Goal: Task Accomplishment & Management: Manage account settings

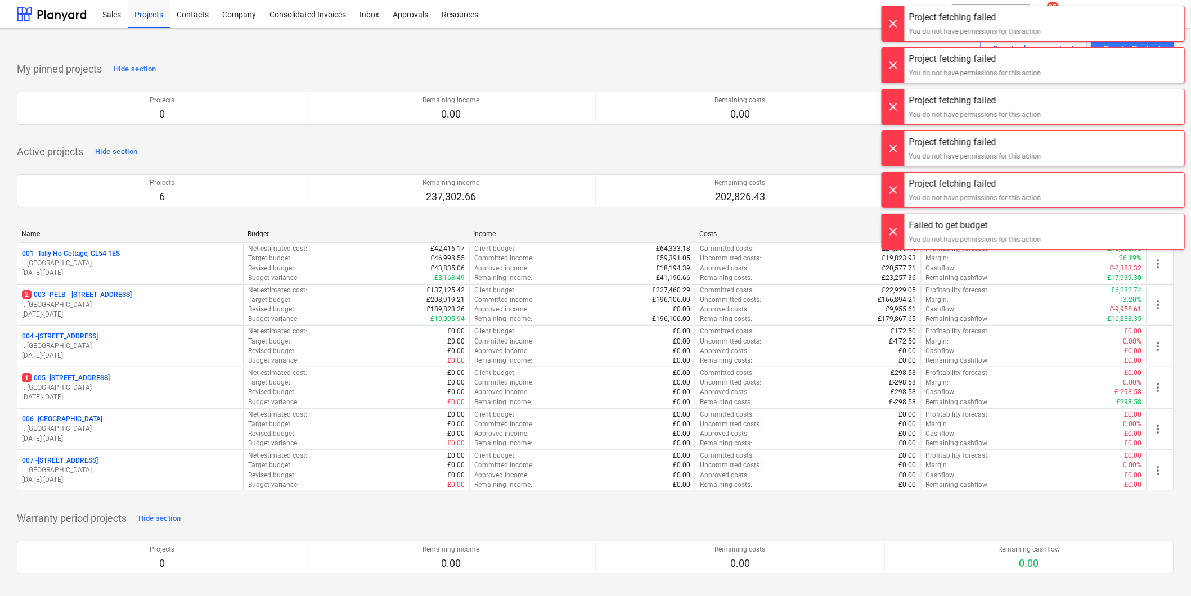
drag, startPoint x: 902, startPoint y: 20, endPoint x: 886, endPoint y: 36, distance: 22.7
click at [902, 20] on div at bounding box center [893, 23] width 22 height 35
click at [890, 31] on div at bounding box center [893, 23] width 22 height 35
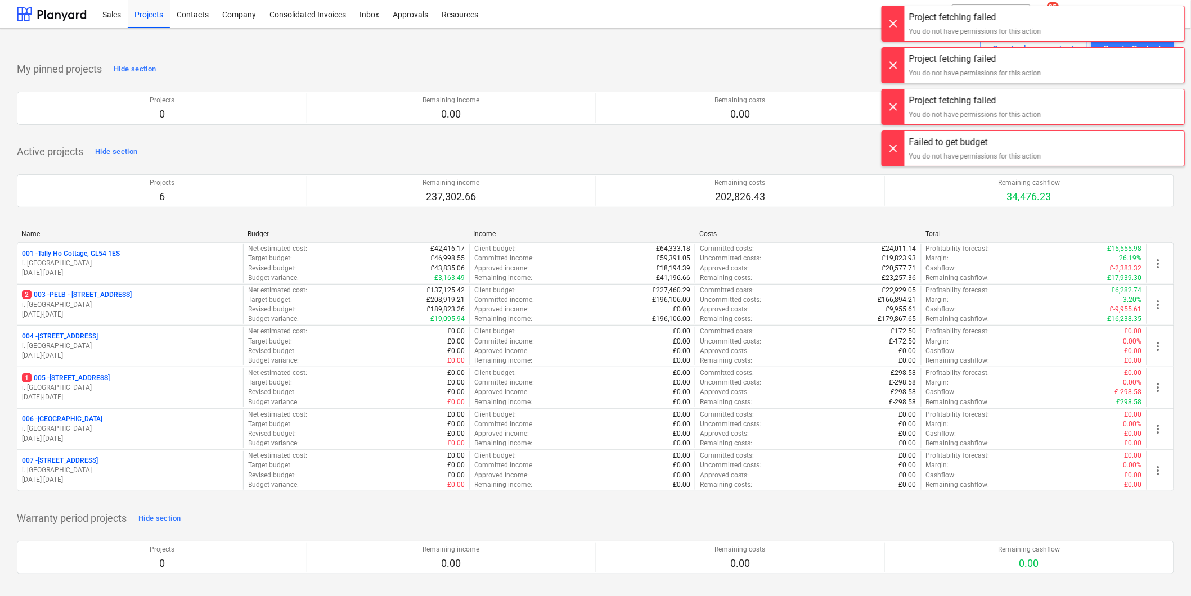
click at [892, 29] on div at bounding box center [893, 23] width 22 height 35
click at [892, 32] on div at bounding box center [893, 23] width 22 height 35
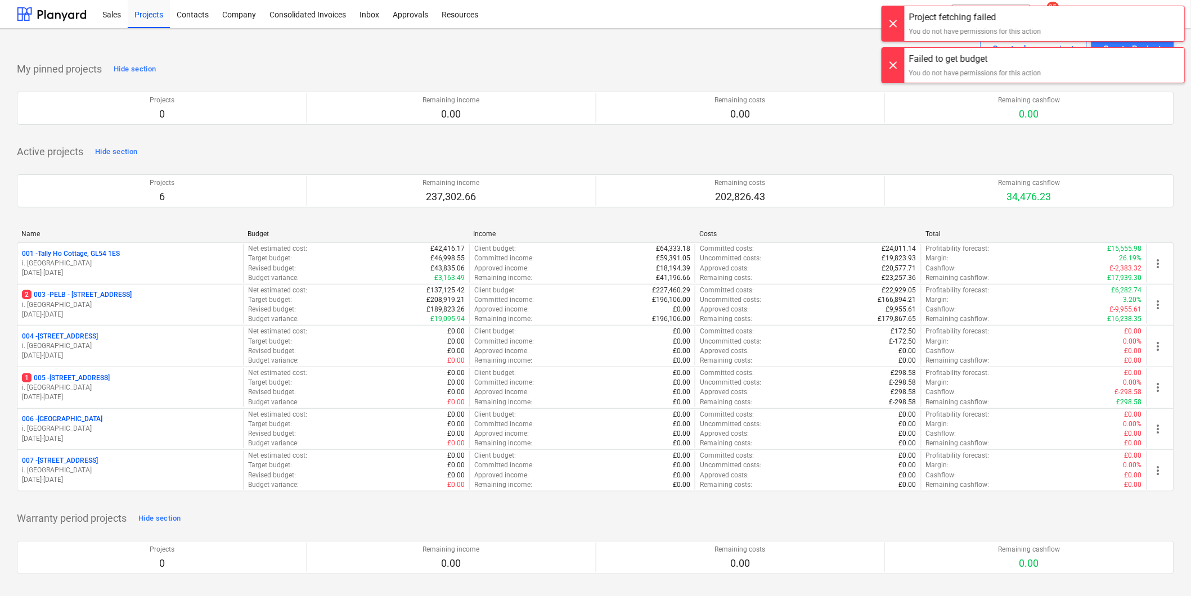
click at [895, 22] on div at bounding box center [893, 23] width 22 height 35
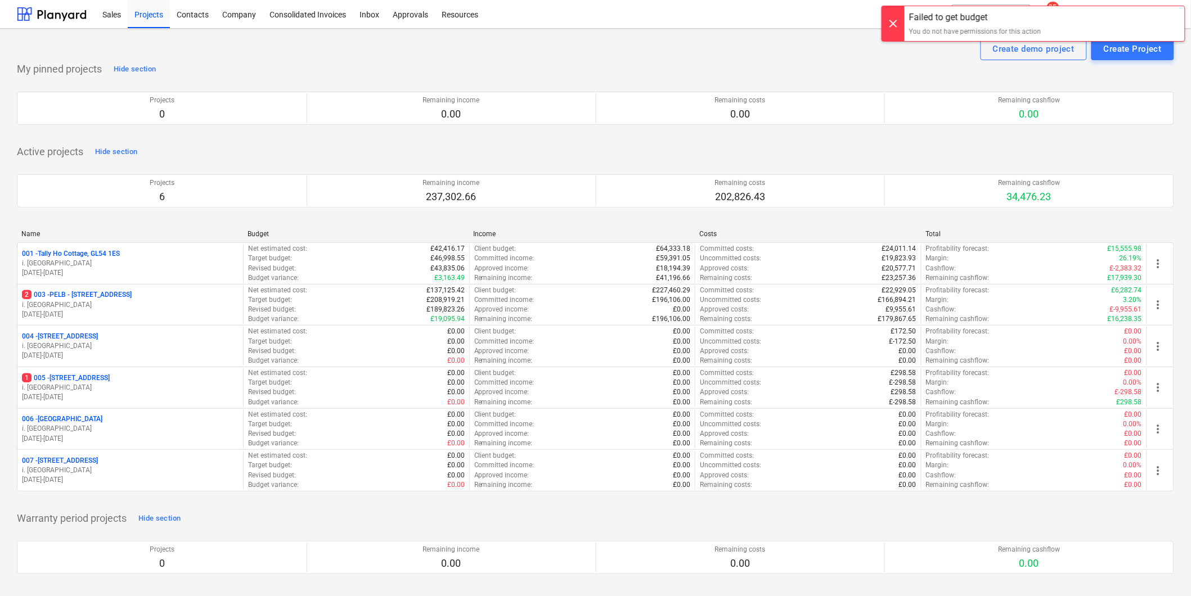
click at [890, 31] on div at bounding box center [893, 23] width 22 height 35
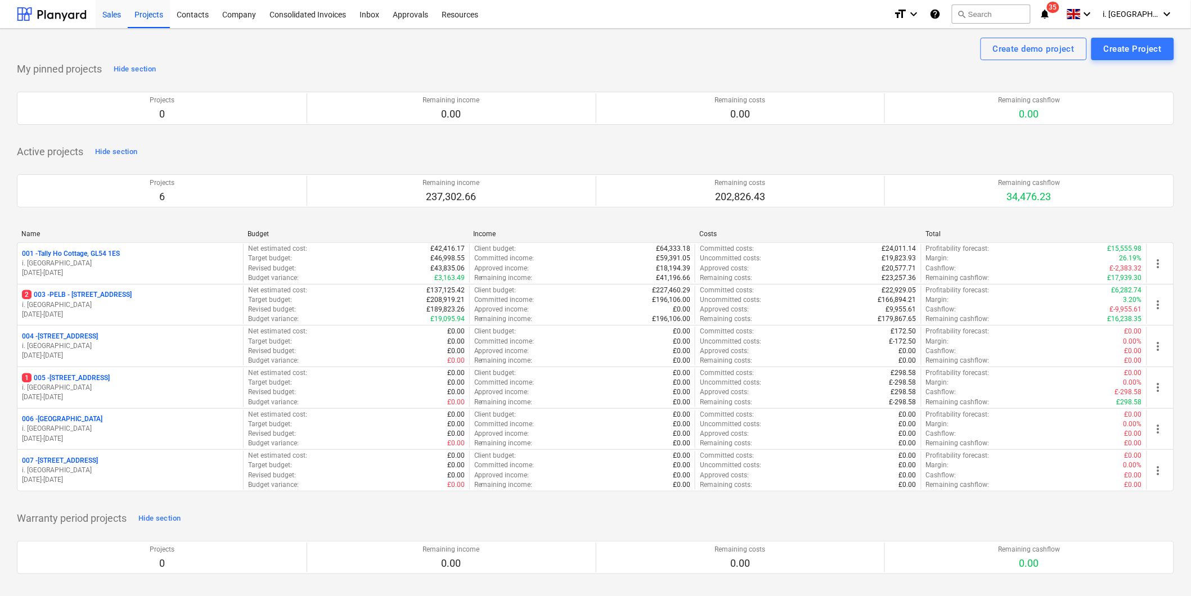
drag, startPoint x: 116, startPoint y: 11, endPoint x: 119, endPoint y: 22, distance: 11.6
click at [116, 11] on div "Sales" at bounding box center [112, 13] width 32 height 29
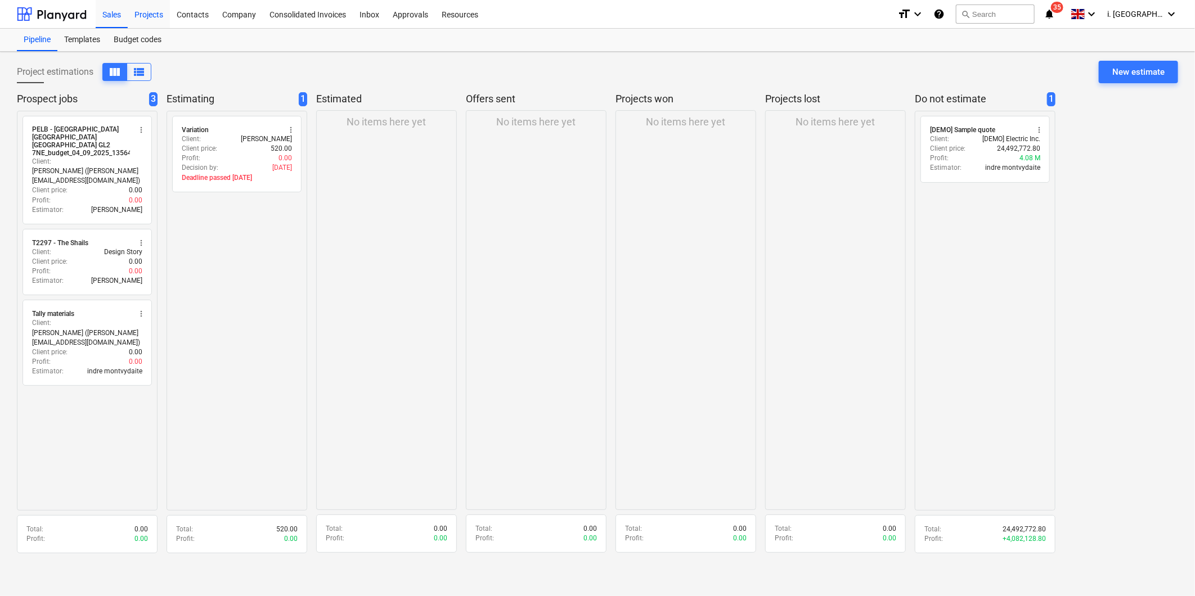
click at [160, 13] on div "Projects" at bounding box center [149, 13] width 42 height 29
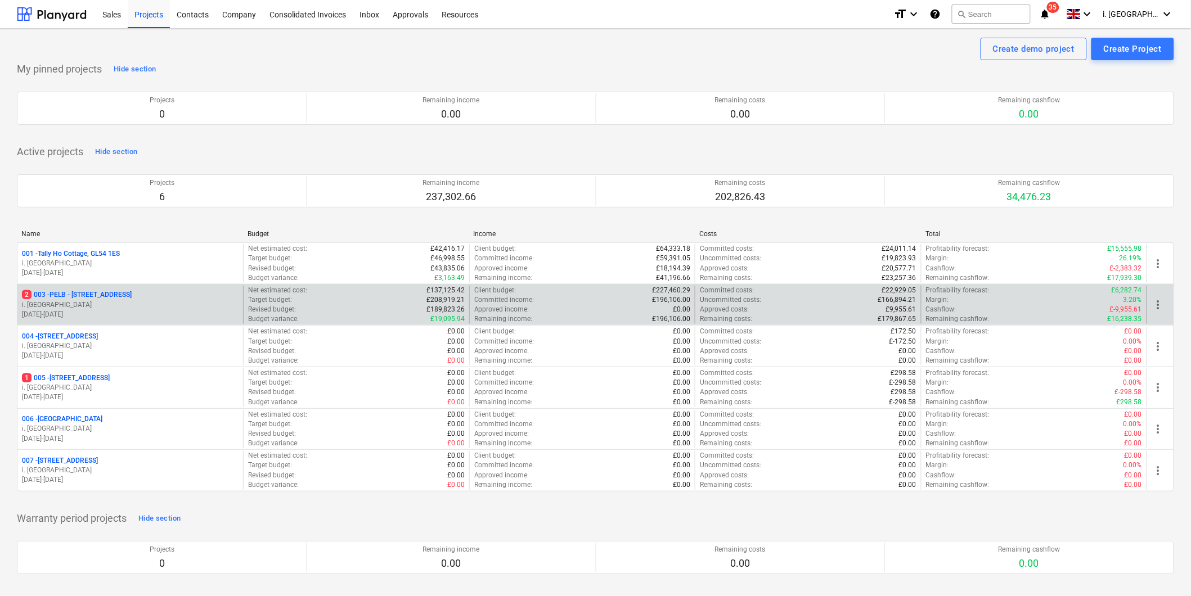
click at [124, 294] on p "2 003 - PELB - Castle lane, Moreton Valence, GL2 7NE" at bounding box center [77, 295] width 110 height 10
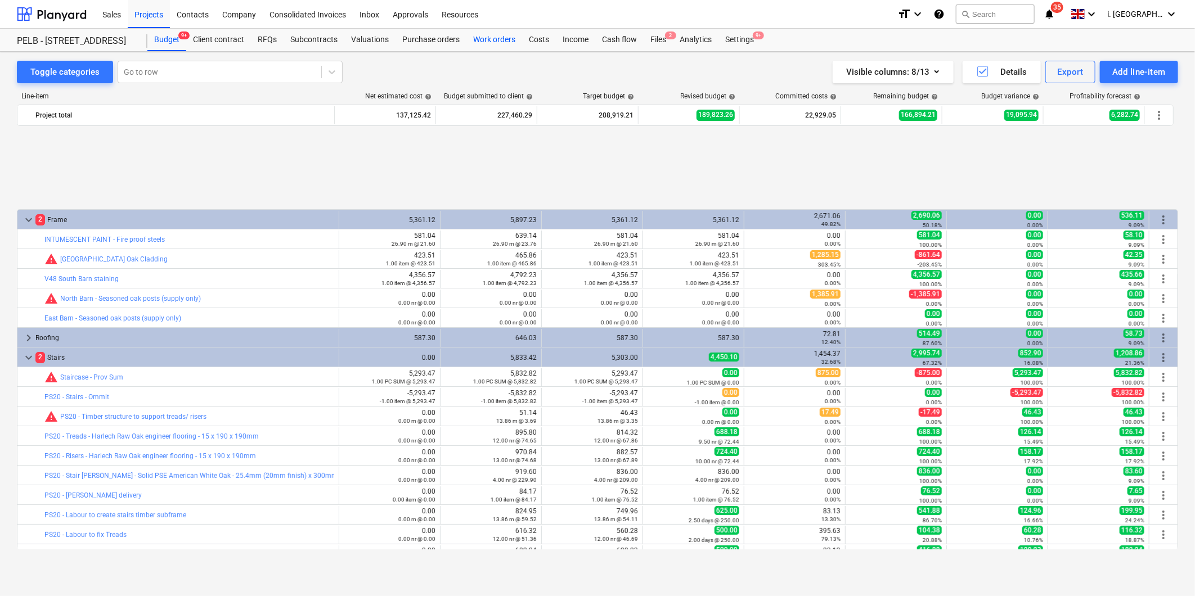
click at [493, 38] on div "Work orders" at bounding box center [494, 40] width 56 height 22
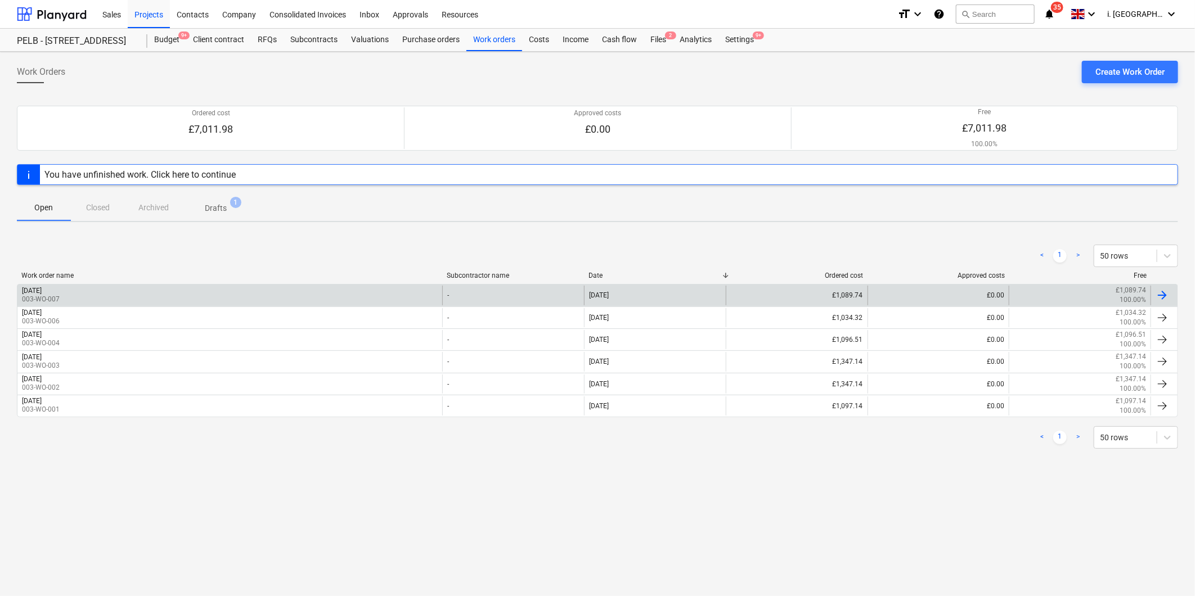
click at [171, 290] on div "Monday 8th September 2025 003-WO-007" at bounding box center [229, 295] width 425 height 19
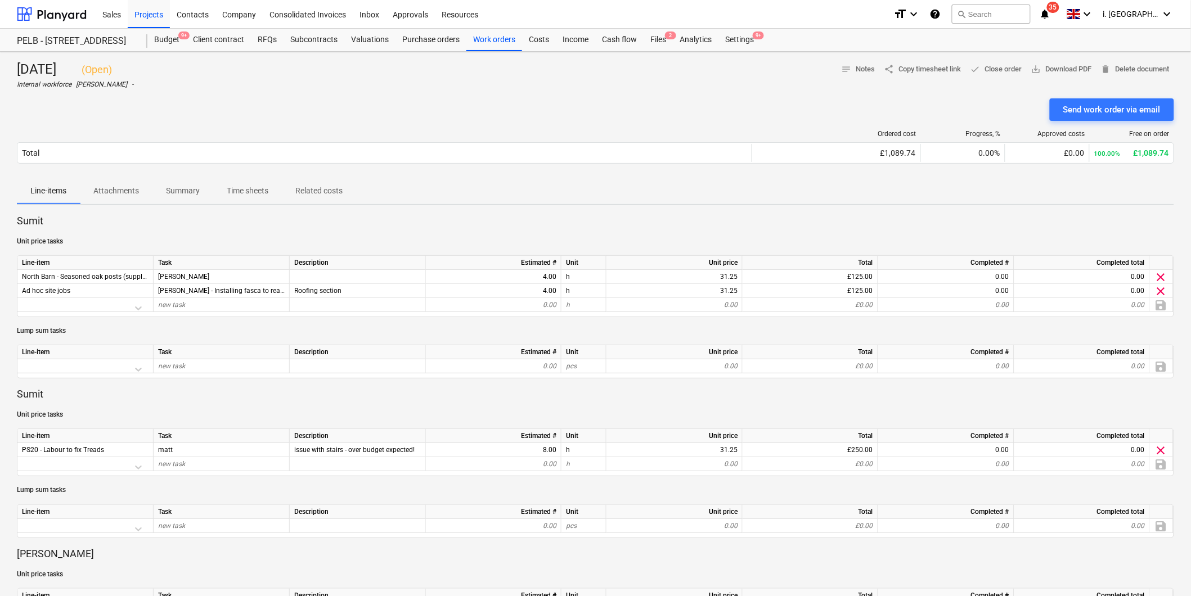
click at [260, 190] on p "Time sheets" at bounding box center [248, 191] width 42 height 12
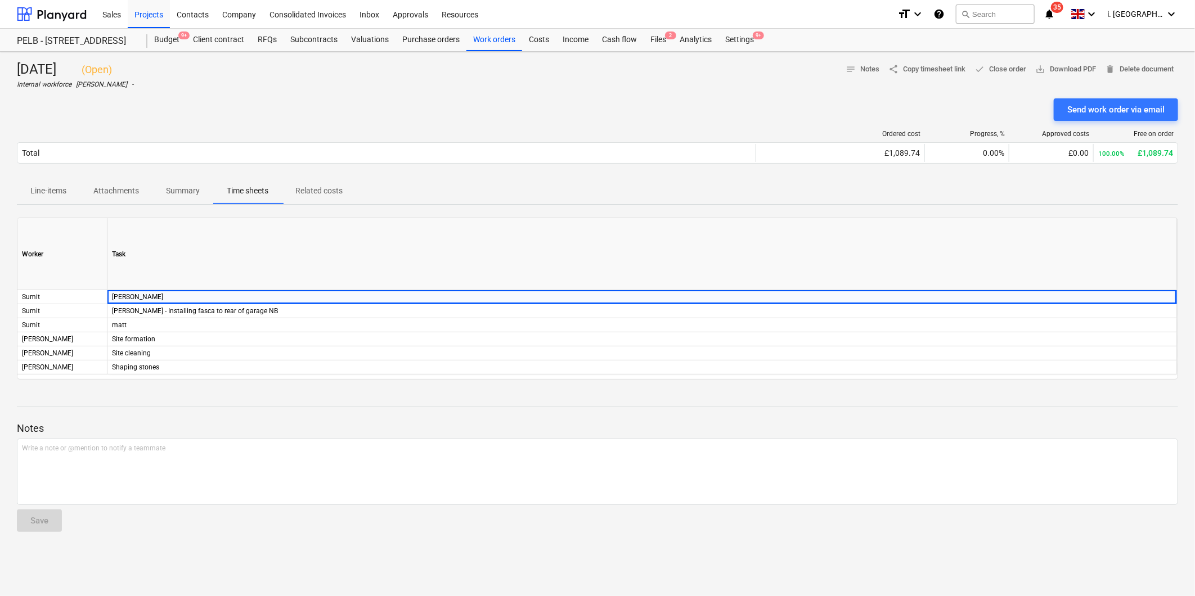
click at [60, 195] on p "Line-items" at bounding box center [48, 191] width 36 height 12
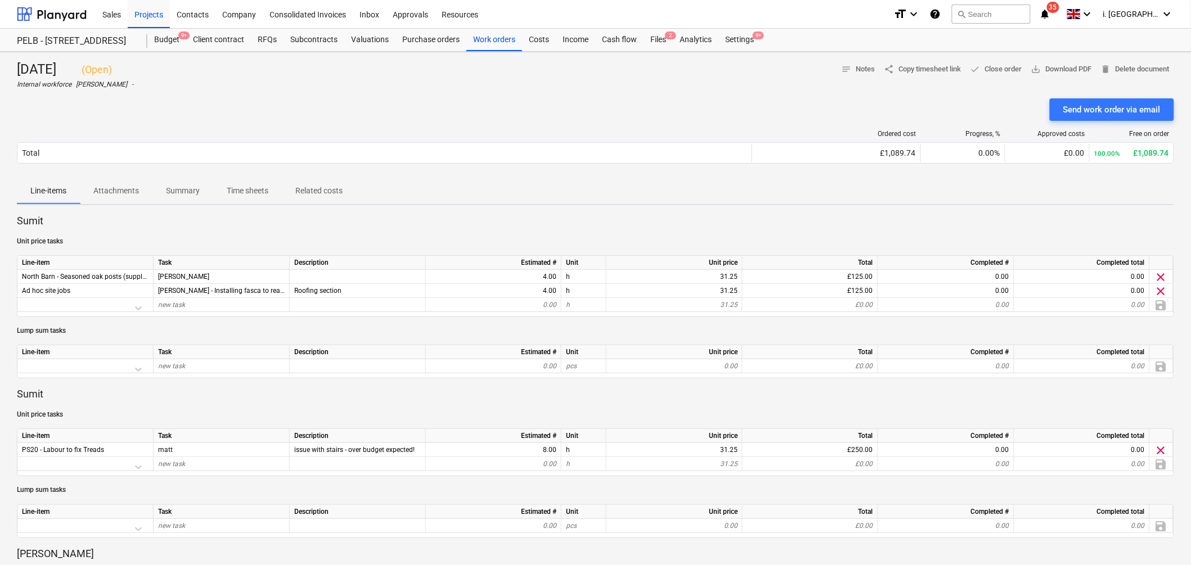
drag, startPoint x: 250, startPoint y: 187, endPoint x: 251, endPoint y: 197, distance: 10.7
click at [250, 187] on p "Time sheets" at bounding box center [248, 191] width 42 height 12
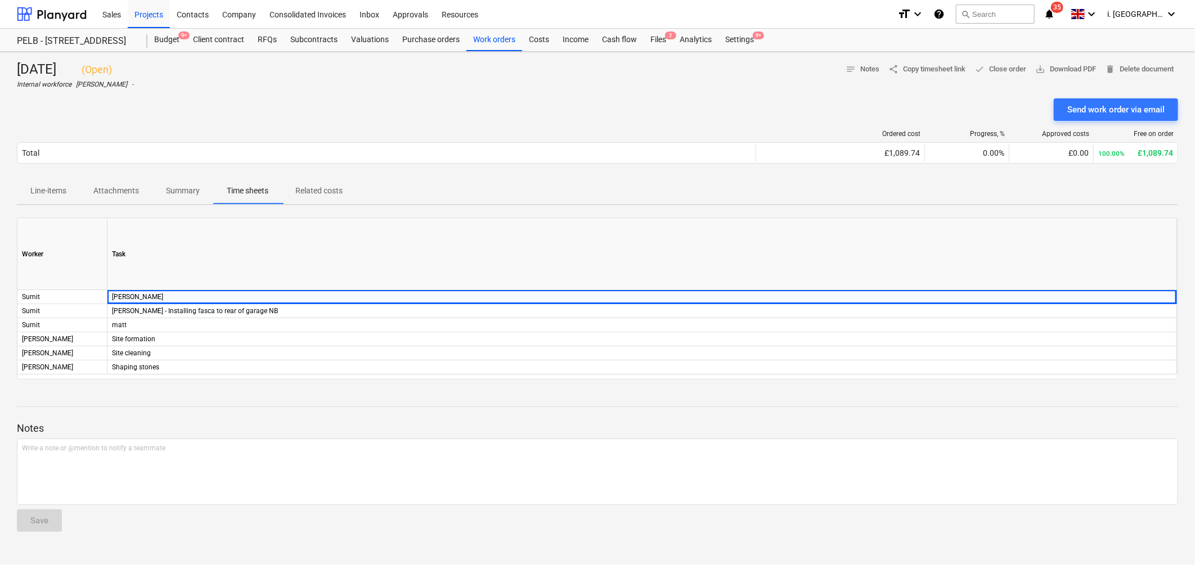
click at [573, 106] on div "Send work order via email" at bounding box center [597, 109] width 1161 height 22
click at [1093, 106] on div "Send work order via email" at bounding box center [1115, 109] width 97 height 15
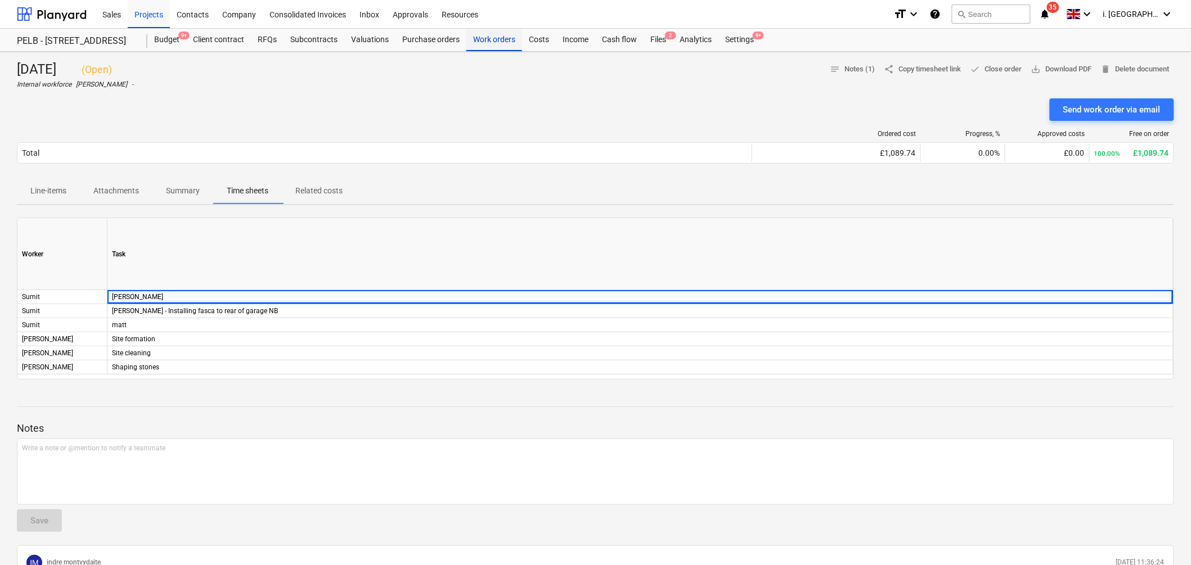
click at [485, 38] on div "Work orders" at bounding box center [494, 40] width 56 height 22
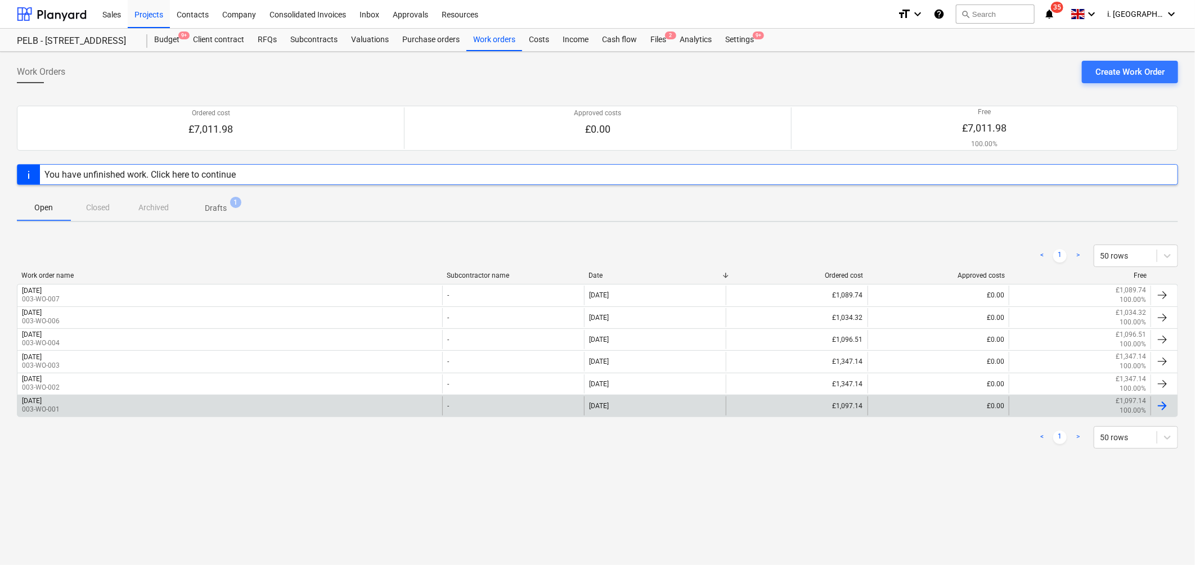
click at [42, 403] on div "Monday 1st September 2025" at bounding box center [32, 401] width 20 height 8
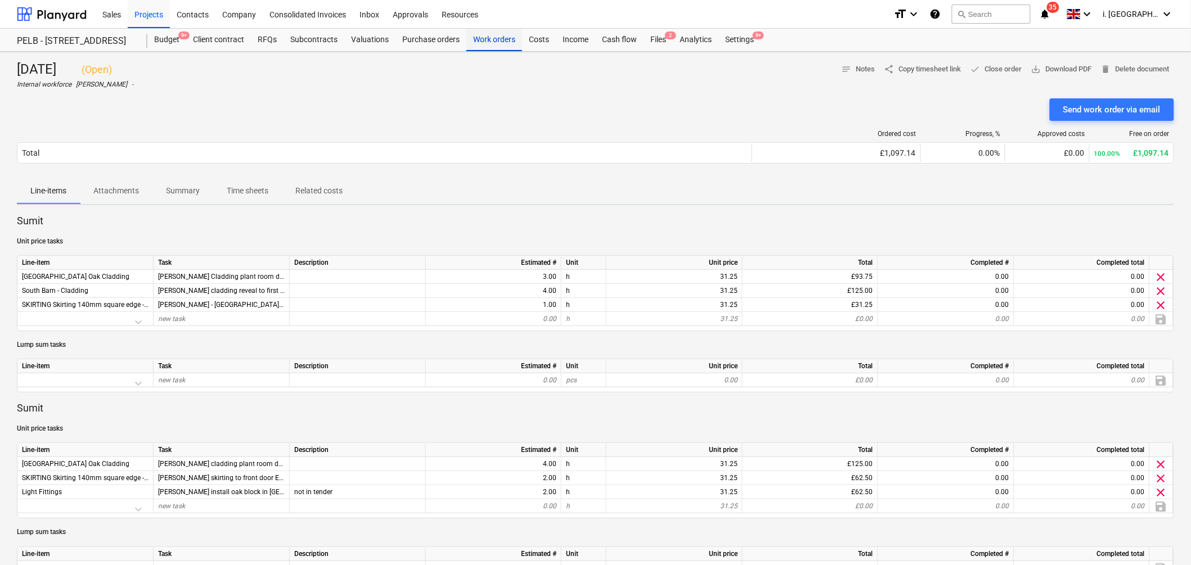
click at [486, 45] on div "Work orders" at bounding box center [494, 40] width 56 height 22
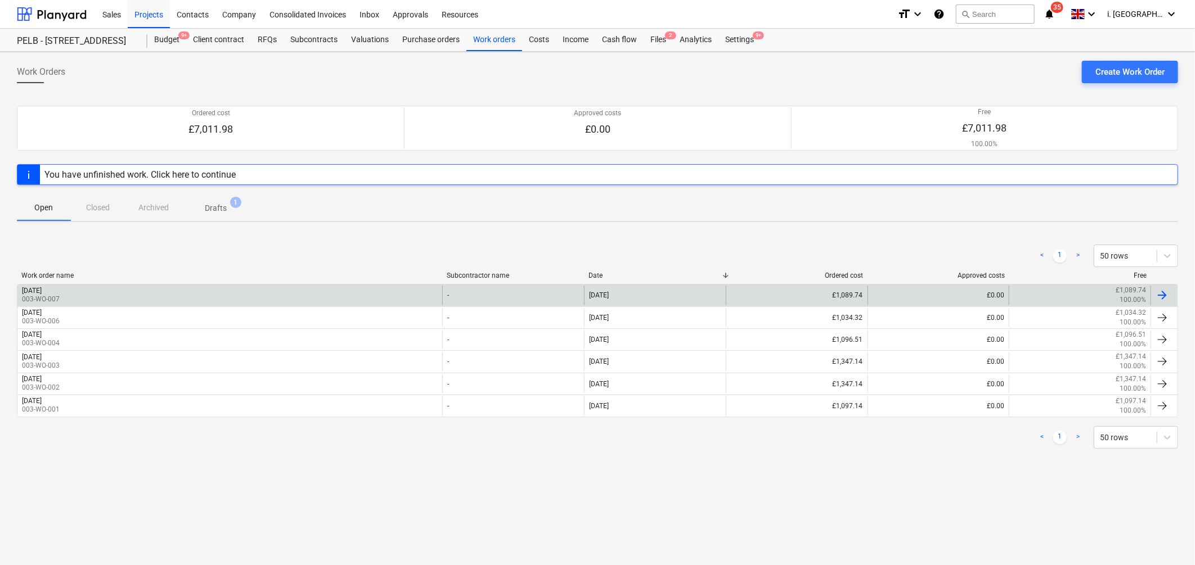
click at [319, 301] on div "Monday 8th September 2025 003-WO-007" at bounding box center [229, 295] width 425 height 19
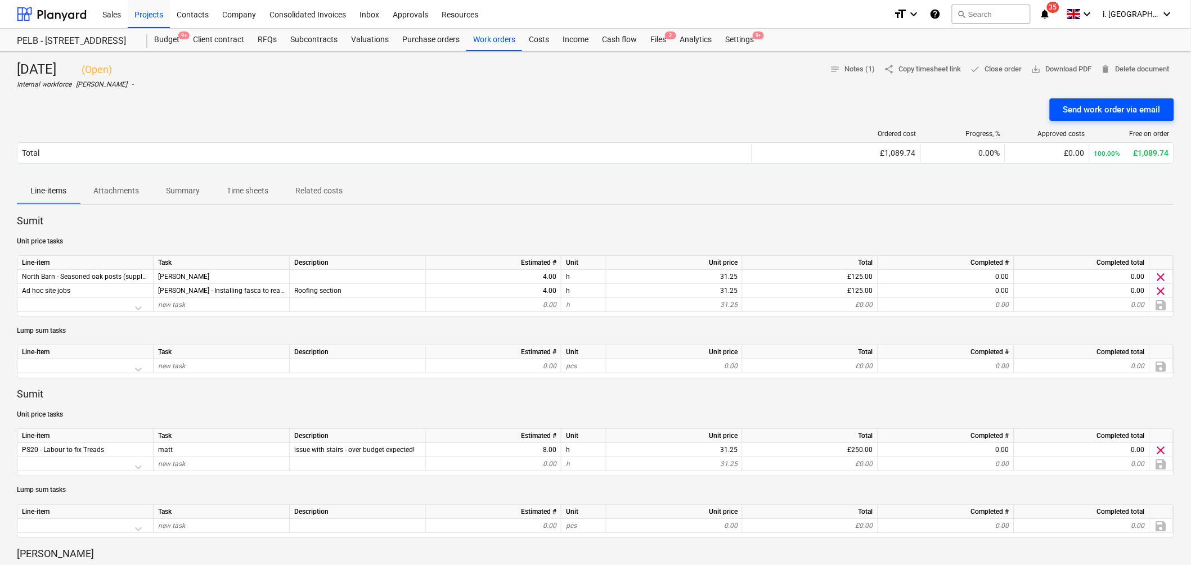
click at [1094, 111] on div "Send work order via email" at bounding box center [1111, 109] width 97 height 15
click at [57, 14] on div at bounding box center [52, 14] width 70 height 28
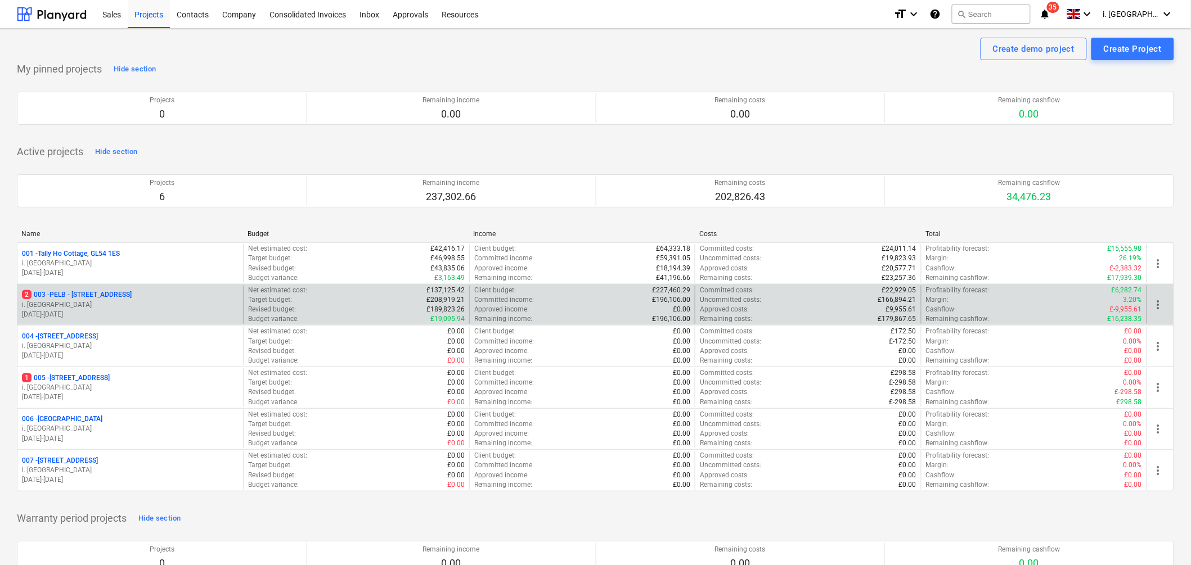
click at [194, 295] on div "2 003 - PELB - Castle lane, Moreton Valence, GL2 7NE" at bounding box center [130, 295] width 217 height 10
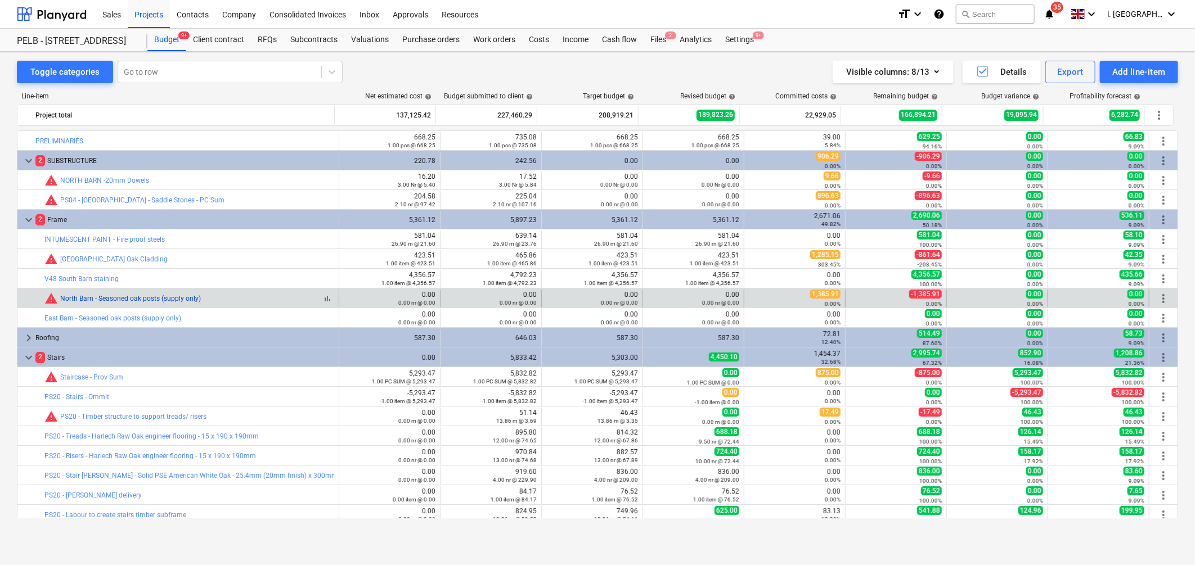
click at [164, 295] on link "North Barn - Seasoned oak posts (supply only)" at bounding box center [130, 299] width 141 height 8
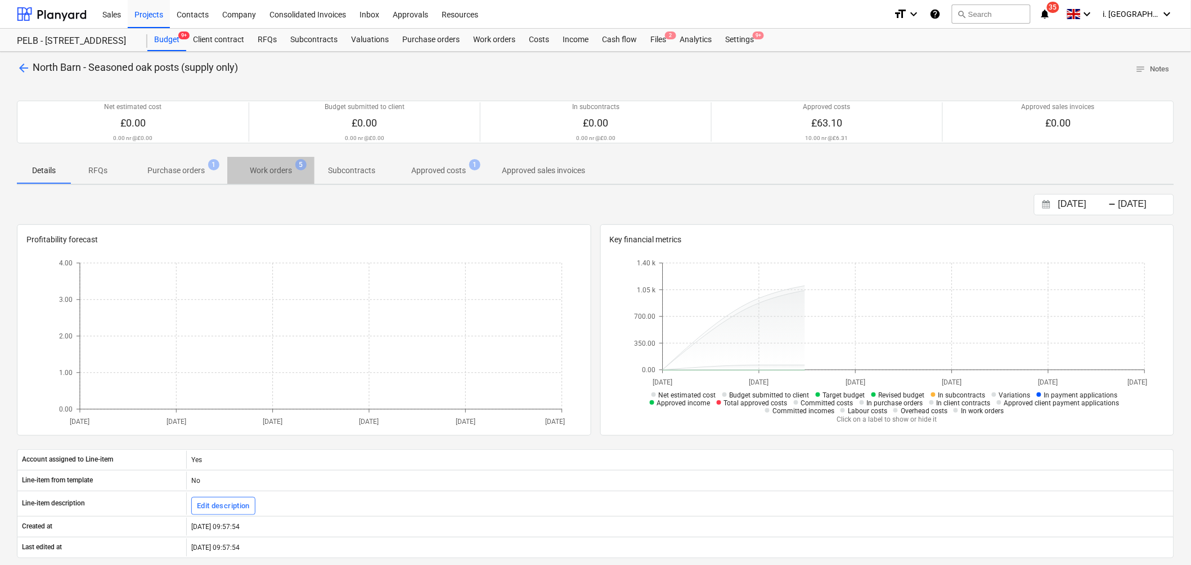
click at [281, 174] on p "Work orders" at bounding box center [271, 171] width 42 height 12
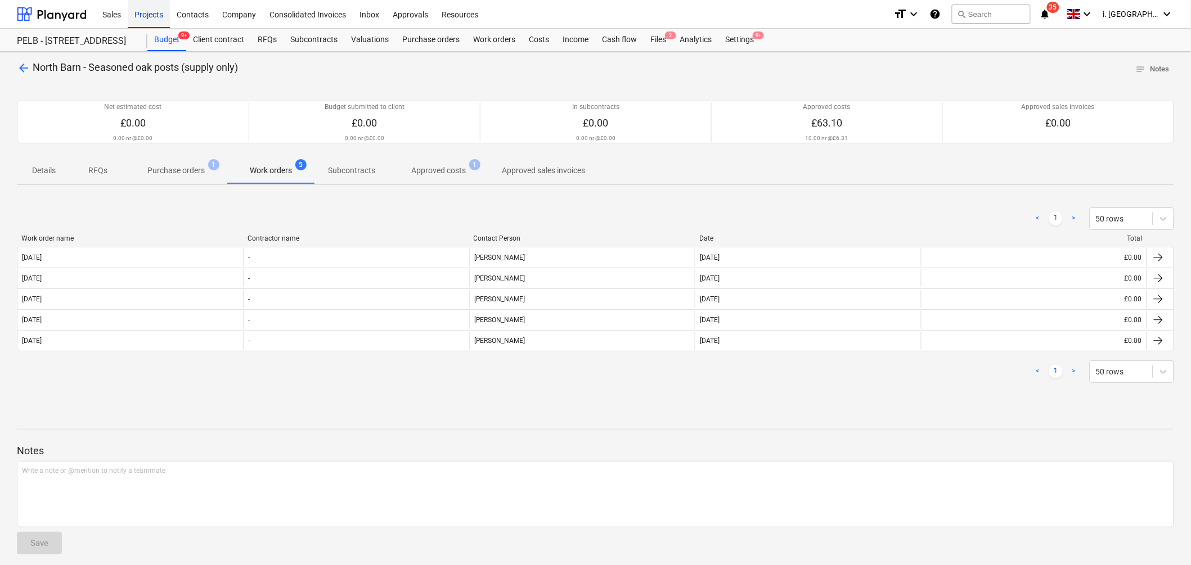
click at [148, 18] on div "Projects" at bounding box center [149, 13] width 42 height 29
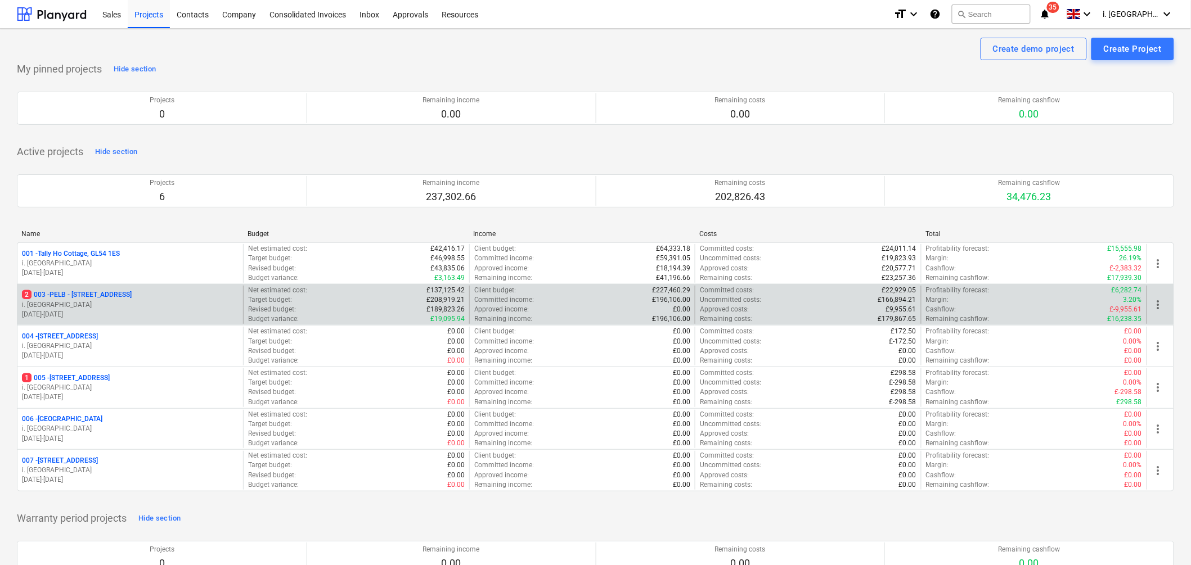
click at [110, 298] on p "2 003 - PELB - Castle lane, Moreton Valence, GL2 7NE" at bounding box center [77, 295] width 110 height 10
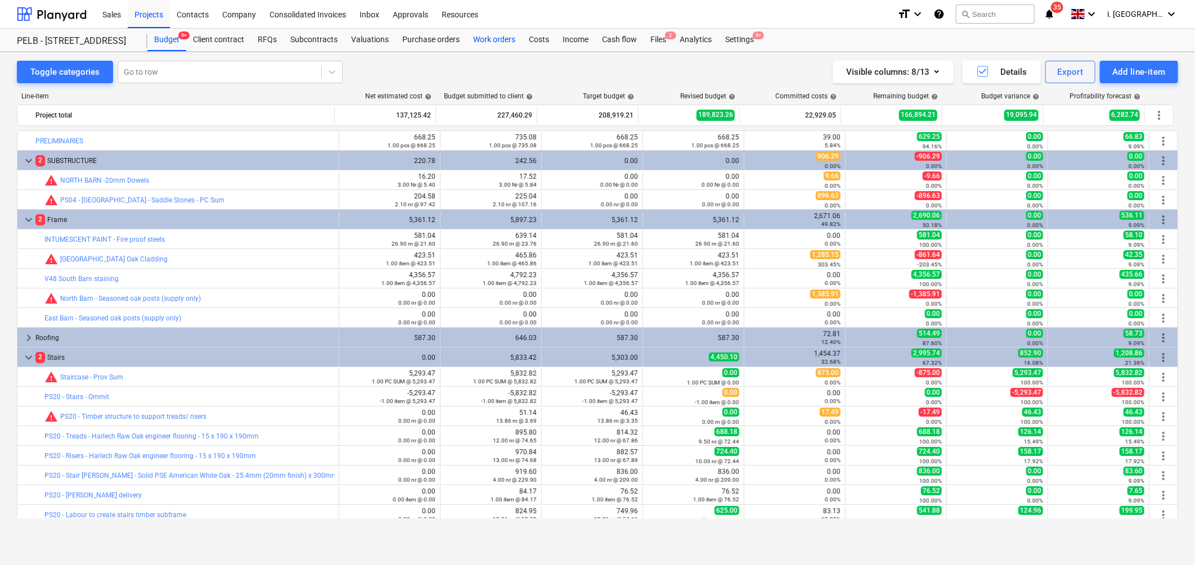
click at [512, 37] on div "Work orders" at bounding box center [494, 40] width 56 height 22
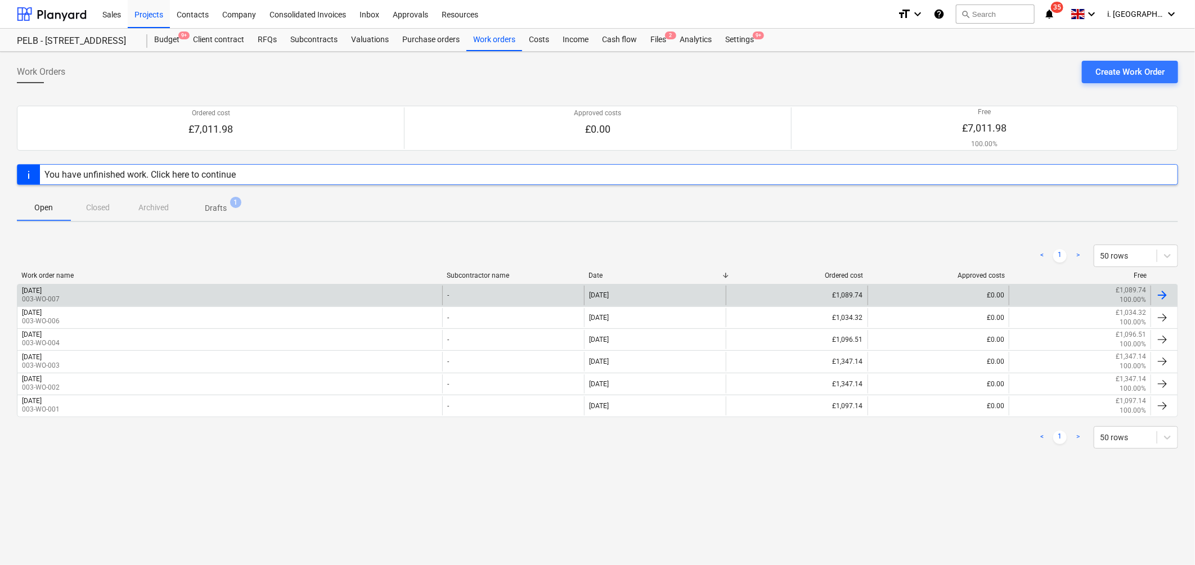
click at [42, 295] on div "Monday 8th September 2025" at bounding box center [32, 291] width 20 height 8
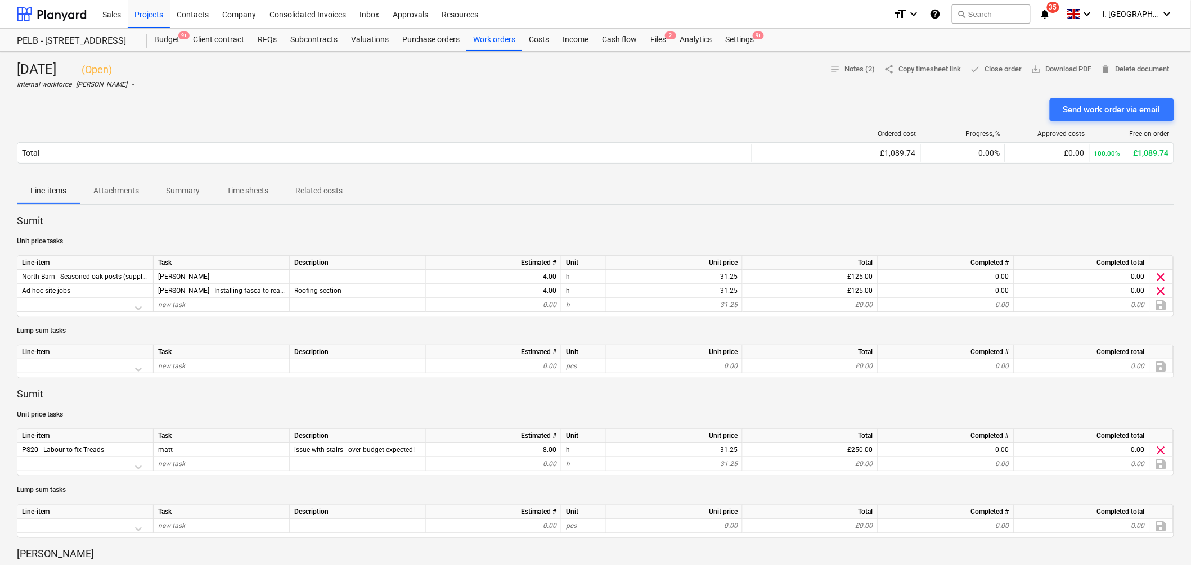
click at [239, 190] on p "Time sheets" at bounding box center [248, 191] width 42 height 12
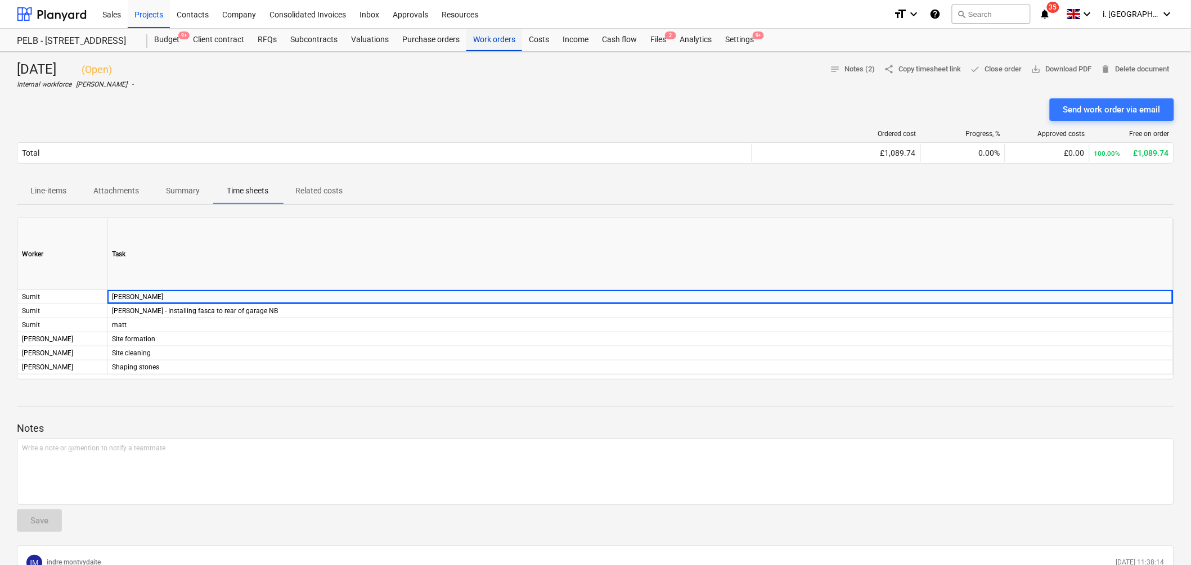
click at [480, 40] on div "Work orders" at bounding box center [494, 40] width 56 height 22
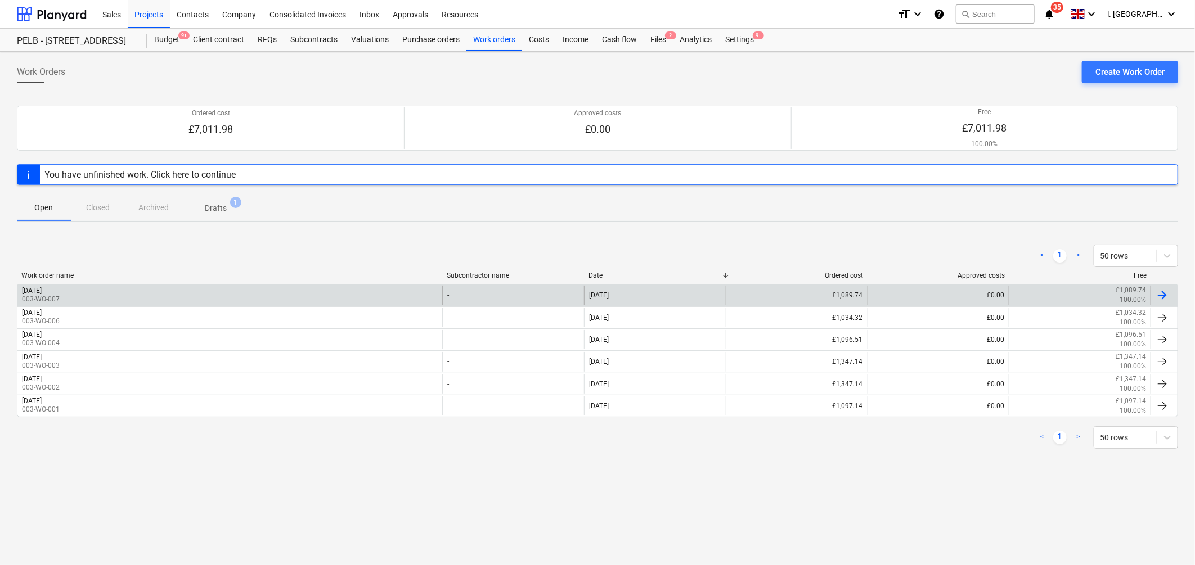
click at [42, 290] on div "Monday 8th September 2025" at bounding box center [32, 291] width 20 height 8
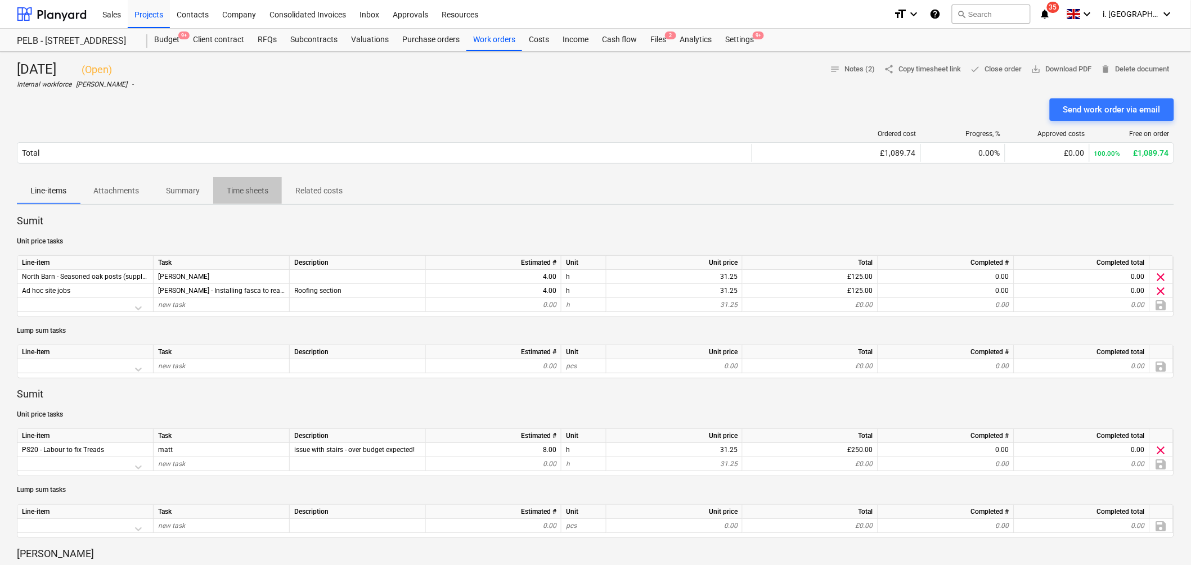
click at [245, 191] on p "Time sheets" at bounding box center [248, 191] width 42 height 12
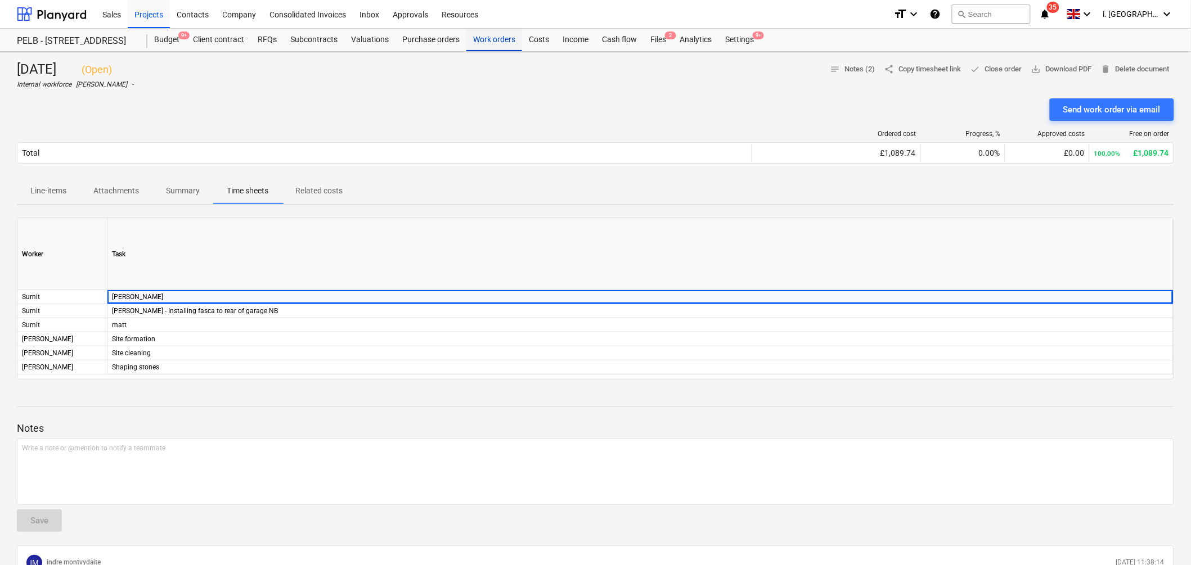
click at [493, 35] on div "Work orders" at bounding box center [494, 40] width 56 height 22
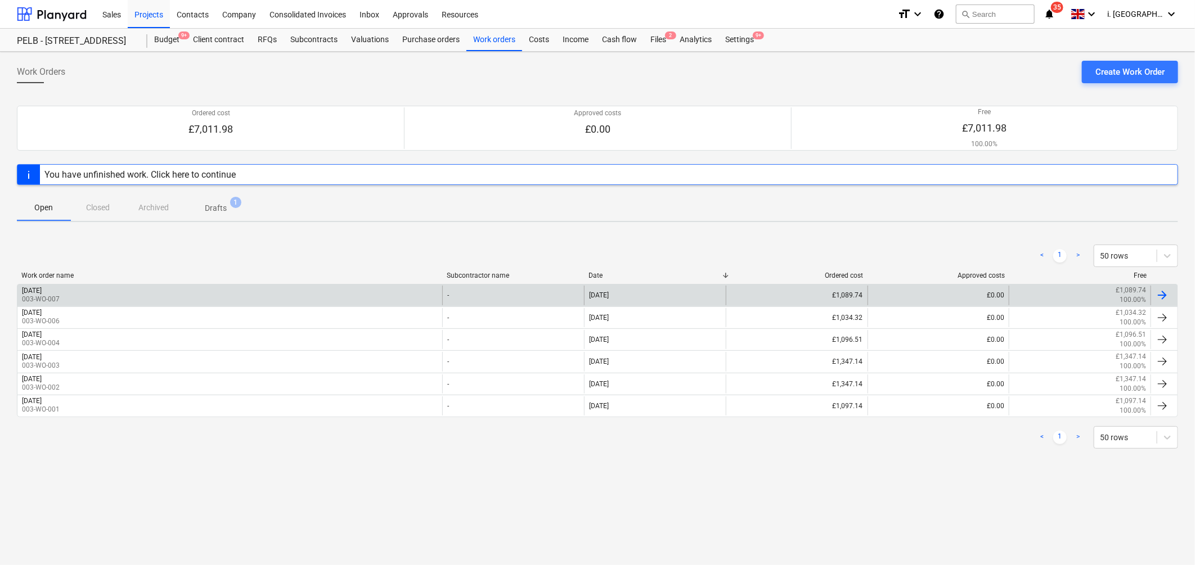
click at [192, 303] on div "Monday 8th September 2025 003-WO-007" at bounding box center [229, 295] width 425 height 19
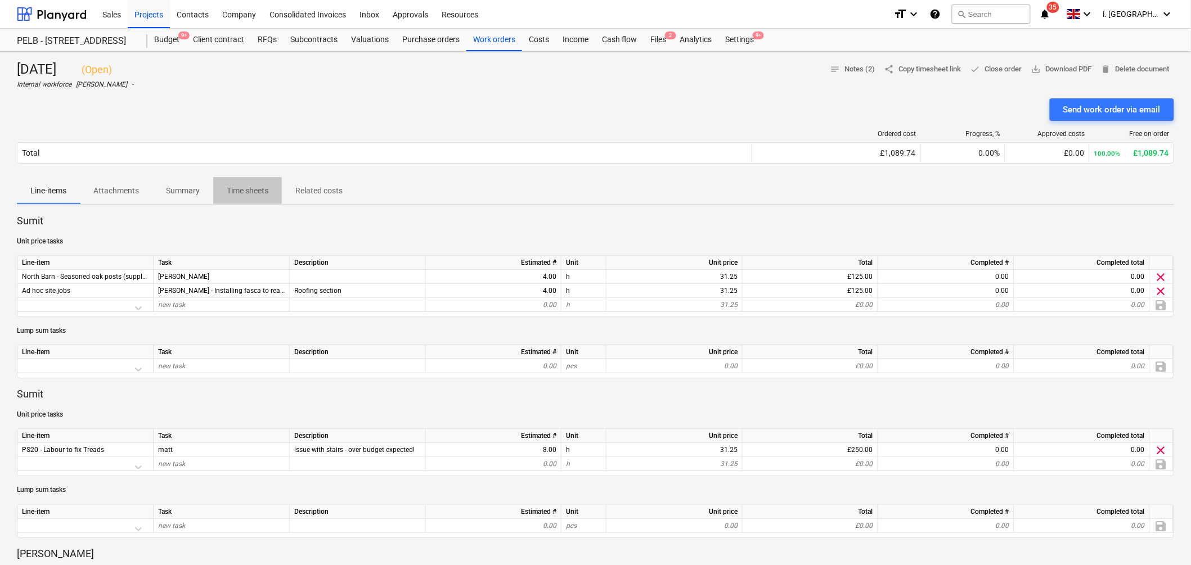
click at [246, 190] on p "Time sheets" at bounding box center [248, 191] width 42 height 12
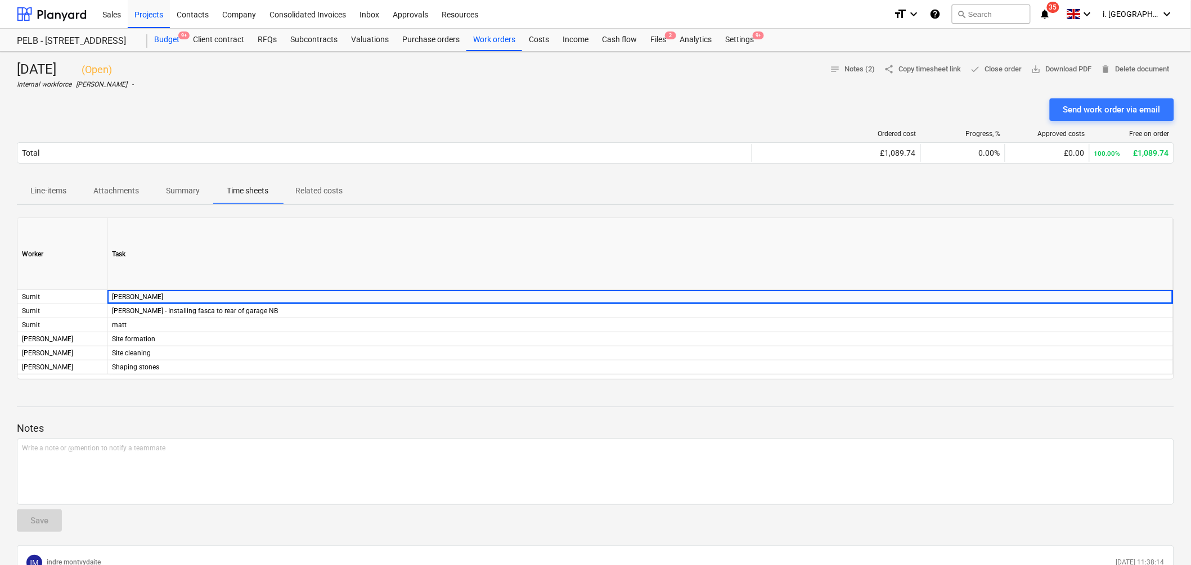
click at [178, 40] on div "Budget 9+" at bounding box center [166, 40] width 39 height 22
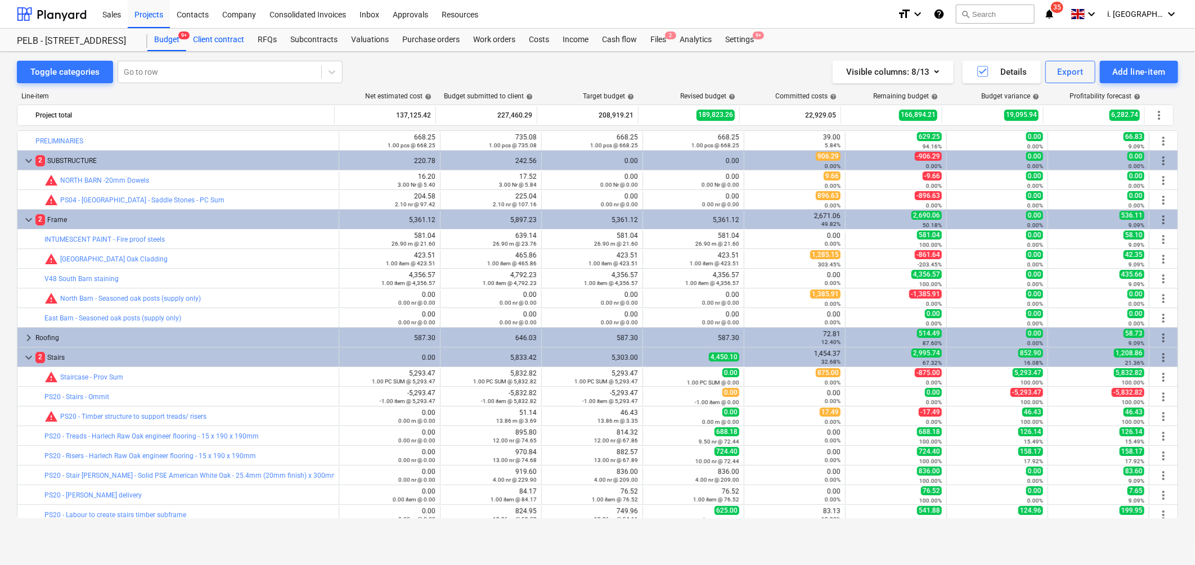
click at [213, 37] on div "Client contract" at bounding box center [218, 40] width 65 height 22
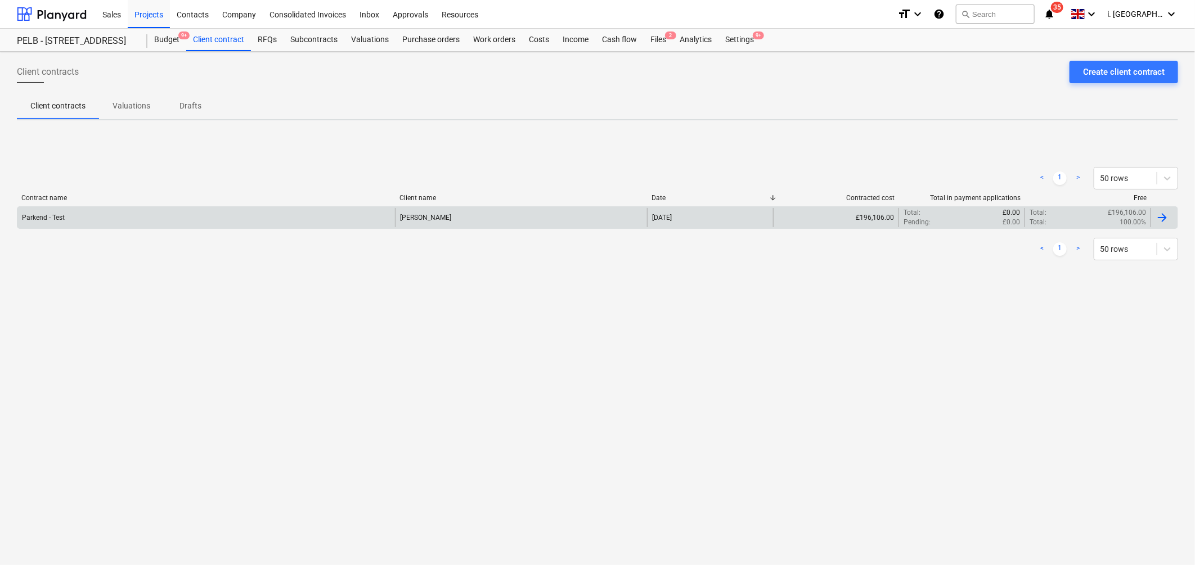
click at [97, 214] on div "Parkend - Test" at bounding box center [205, 217] width 377 height 19
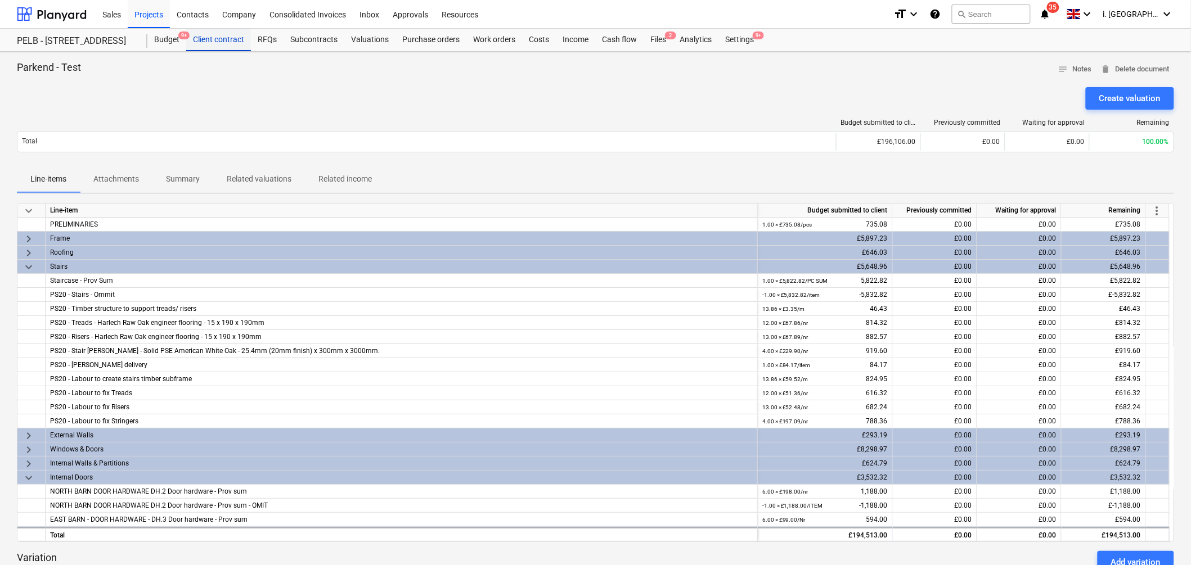
click at [231, 35] on div "Client contract" at bounding box center [218, 40] width 65 height 22
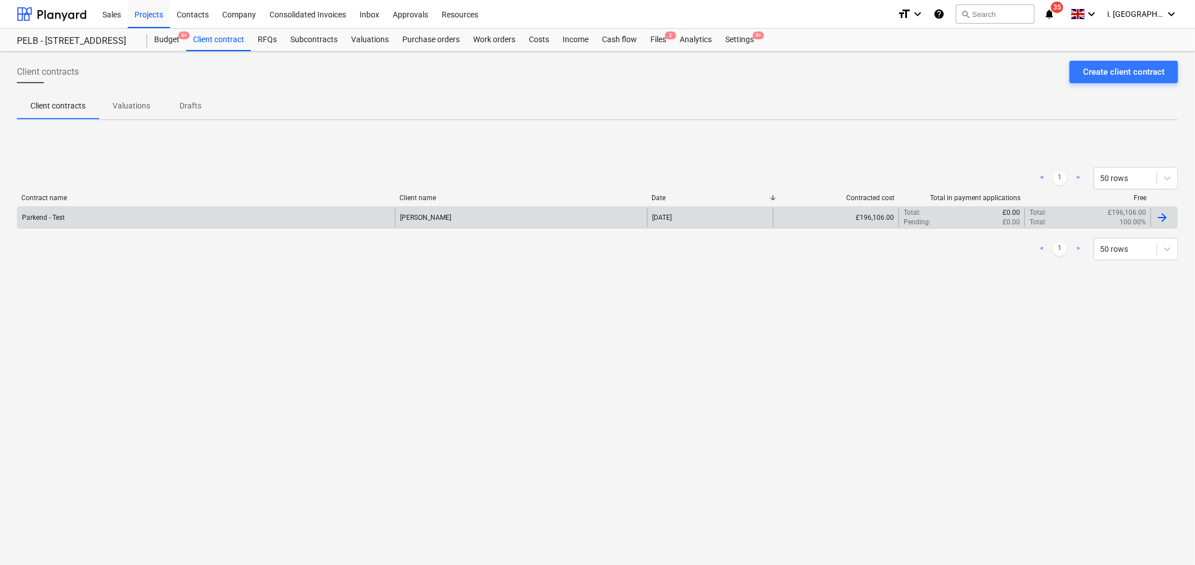
click at [122, 206] on div "Parkend - Test Jasmin Westcarr 01 Sep 2025 £196,106.00 Total : £0.00 Pending : …" at bounding box center [597, 217] width 1161 height 22
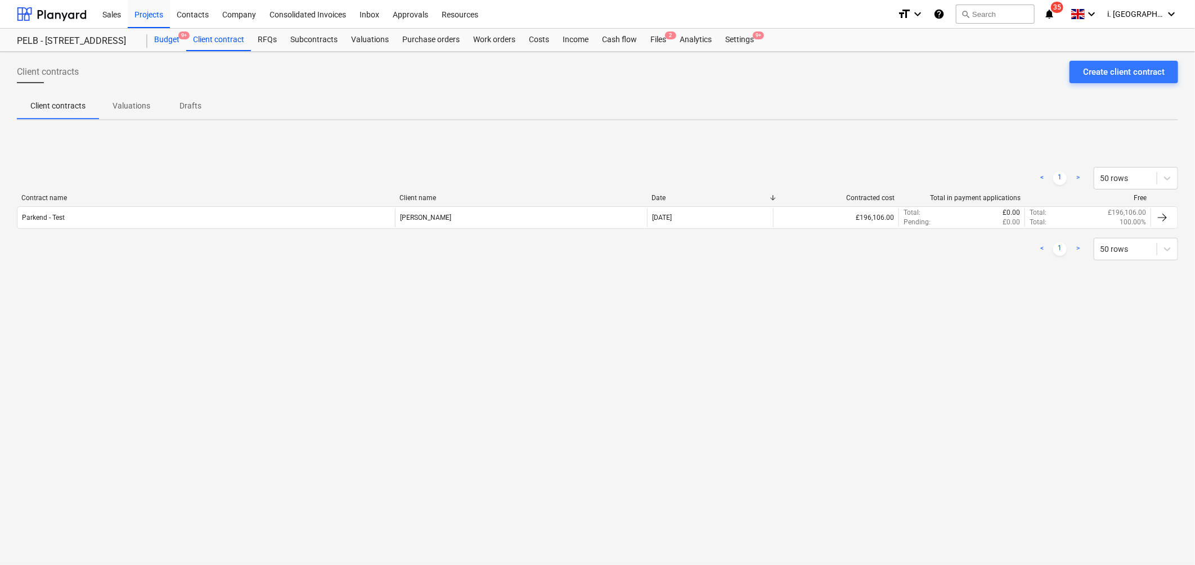
click at [164, 39] on div "Budget 9+" at bounding box center [166, 40] width 39 height 22
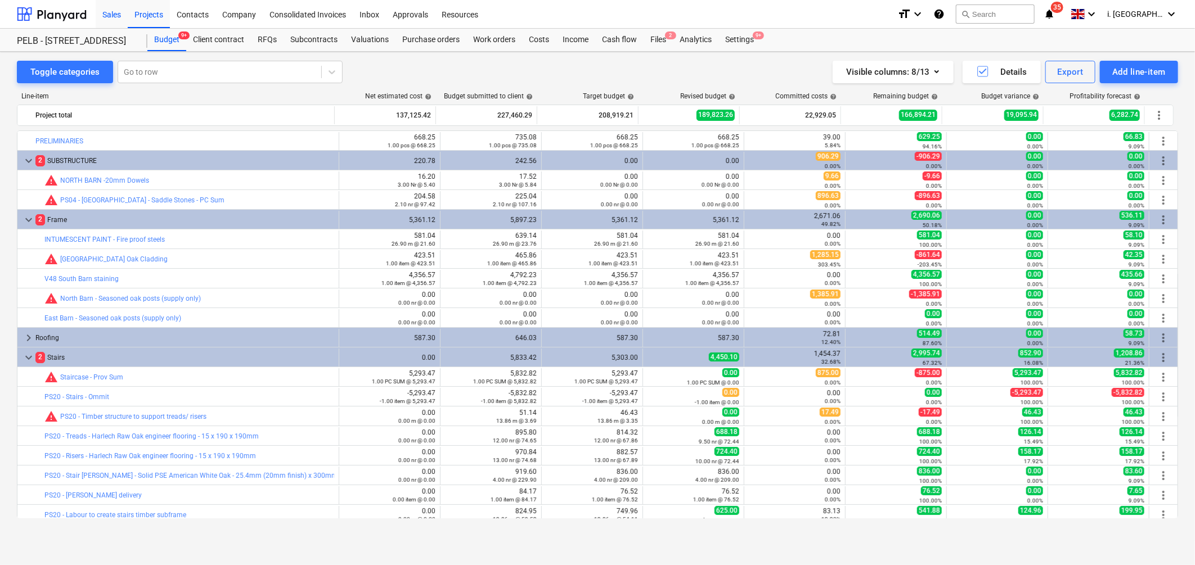
click at [117, 17] on div "Sales" at bounding box center [112, 13] width 32 height 29
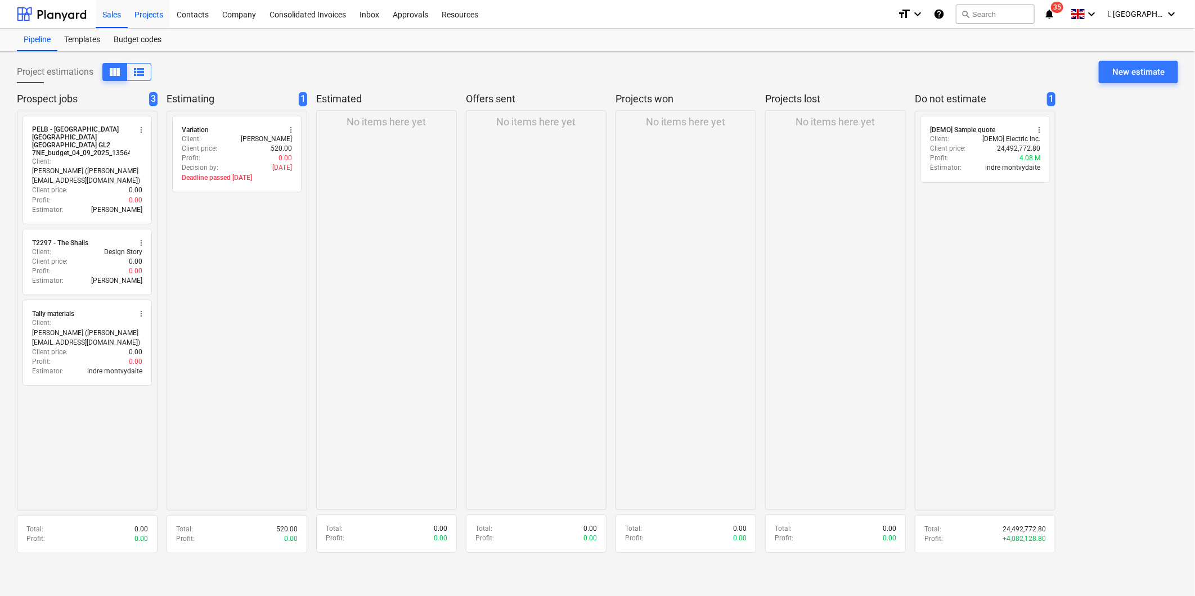
click at [138, 10] on div "Projects" at bounding box center [149, 13] width 42 height 29
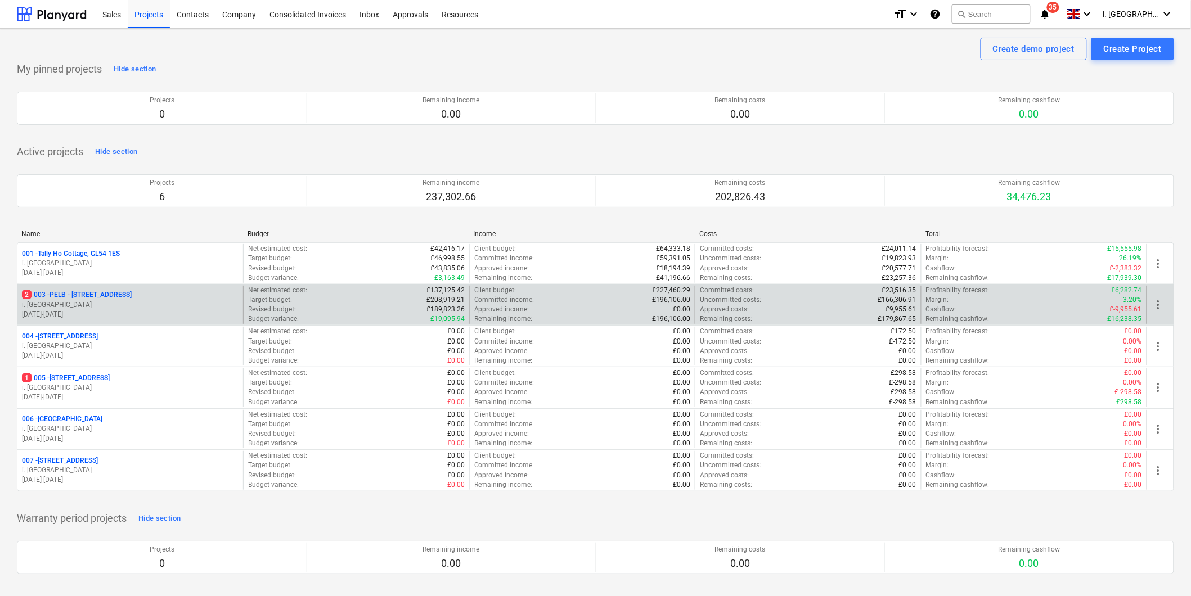
click at [132, 295] on p "2 003 - PELB - Castle lane, Moreton Valence, GL2 7NE" at bounding box center [77, 295] width 110 height 10
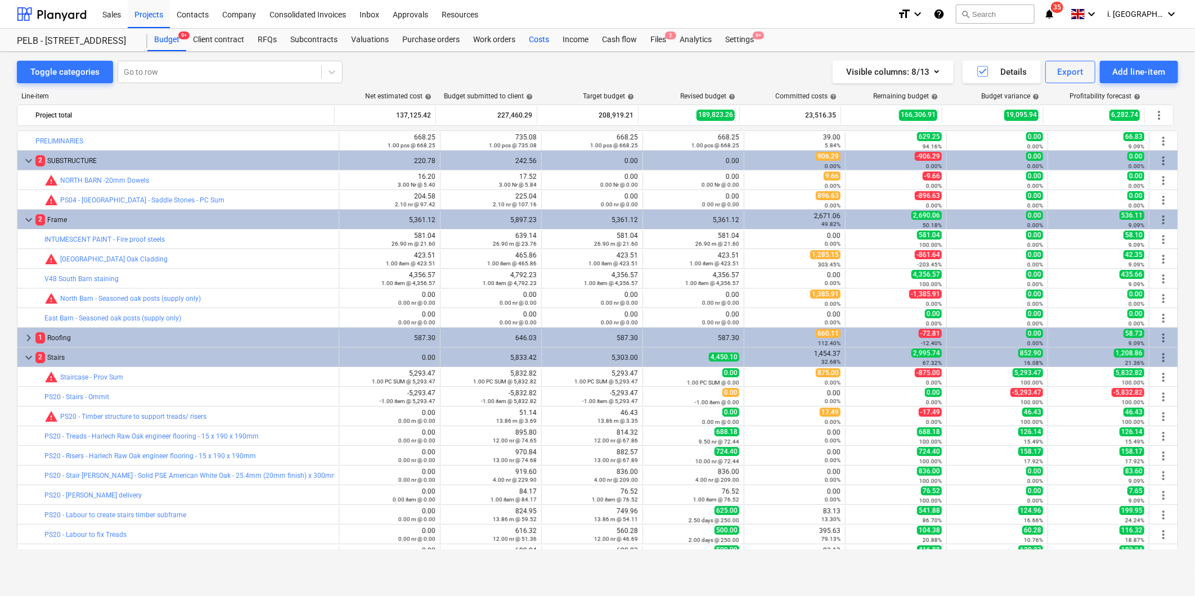
click at [527, 38] on div "Costs" at bounding box center [539, 40] width 34 height 22
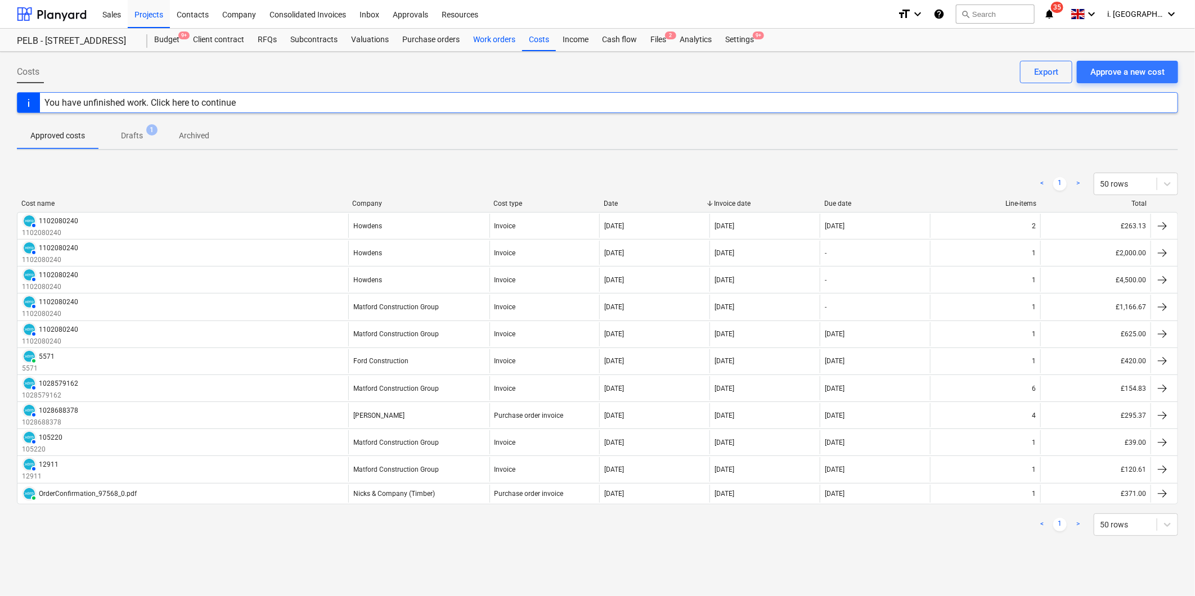
click at [496, 43] on div "Work orders" at bounding box center [494, 40] width 56 height 22
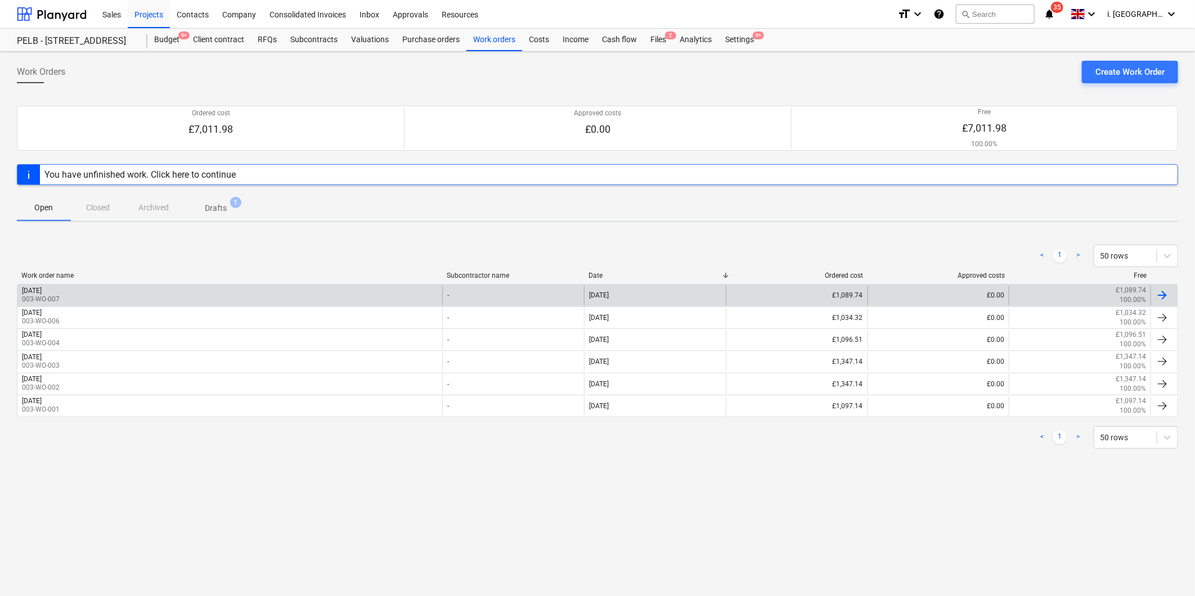
click at [202, 292] on div "Monday 8th September 2025 003-WO-007" at bounding box center [229, 295] width 425 height 19
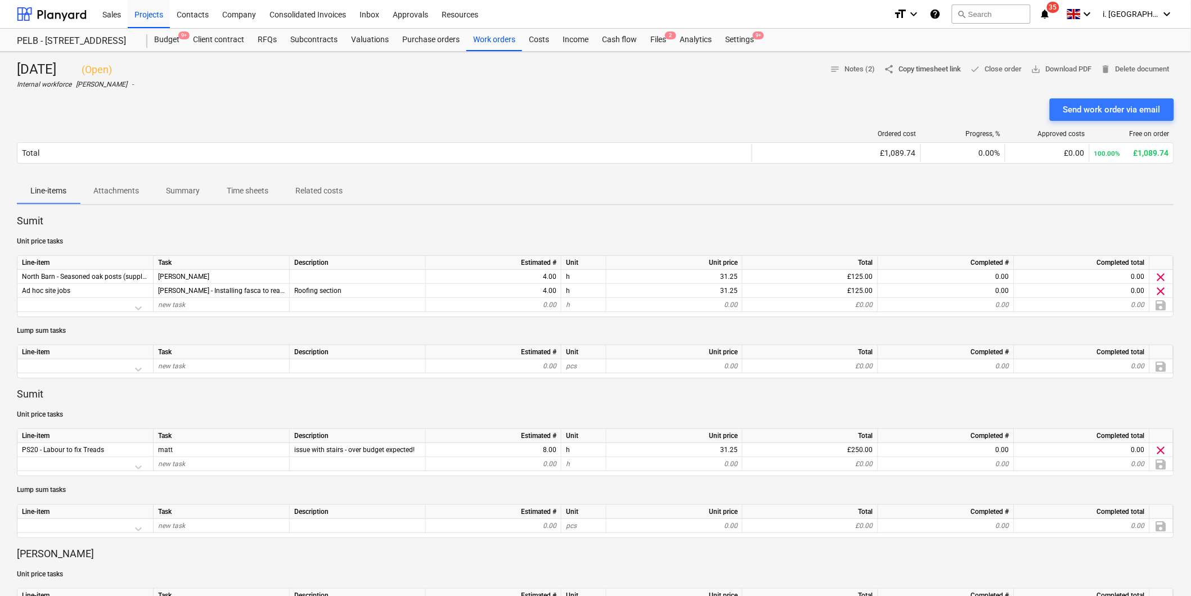
click at [907, 70] on span "share Copy timesheet link" at bounding box center [922, 69] width 77 height 13
click at [244, 187] on p "Time sheets" at bounding box center [248, 191] width 42 height 12
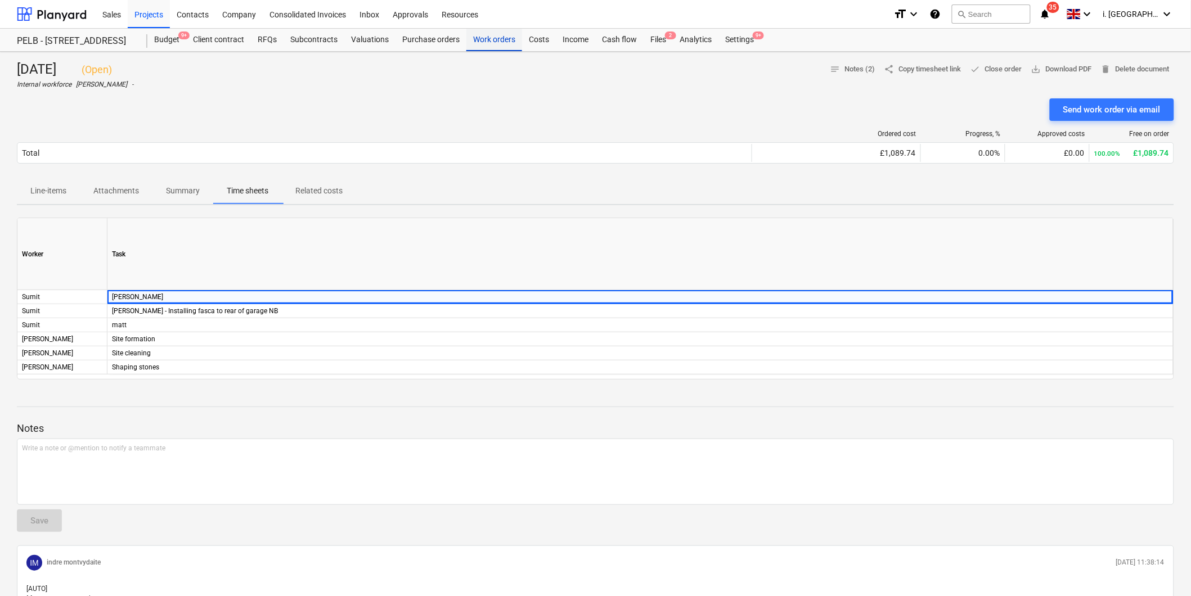
click at [490, 47] on div "Work orders" at bounding box center [494, 40] width 56 height 22
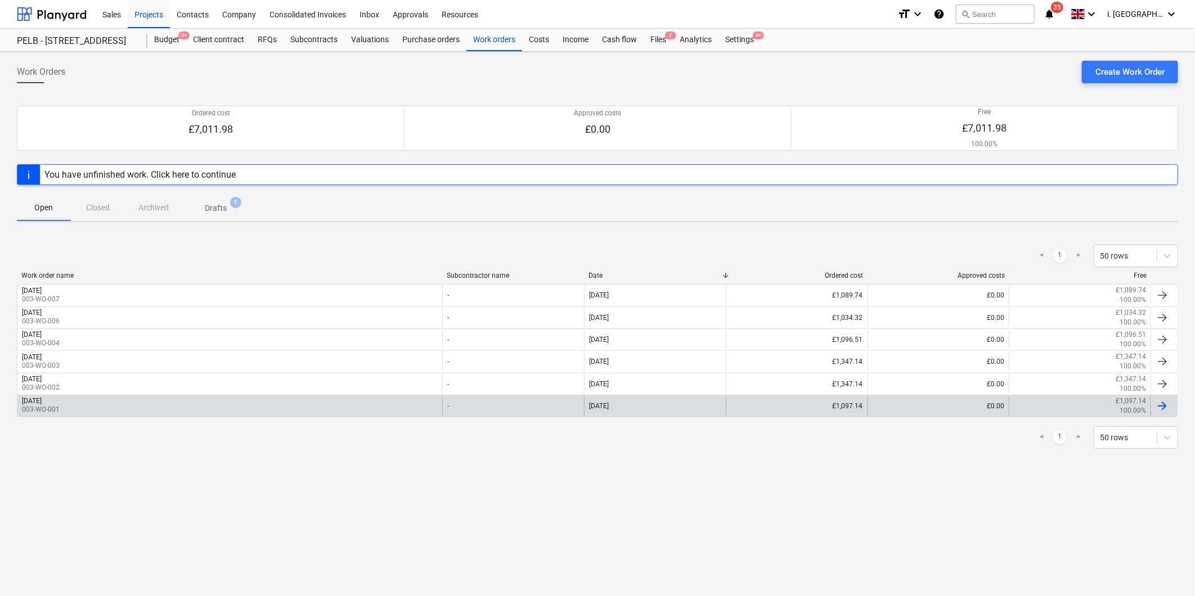
click at [60, 408] on p "003-WO-001" at bounding box center [41, 410] width 38 height 10
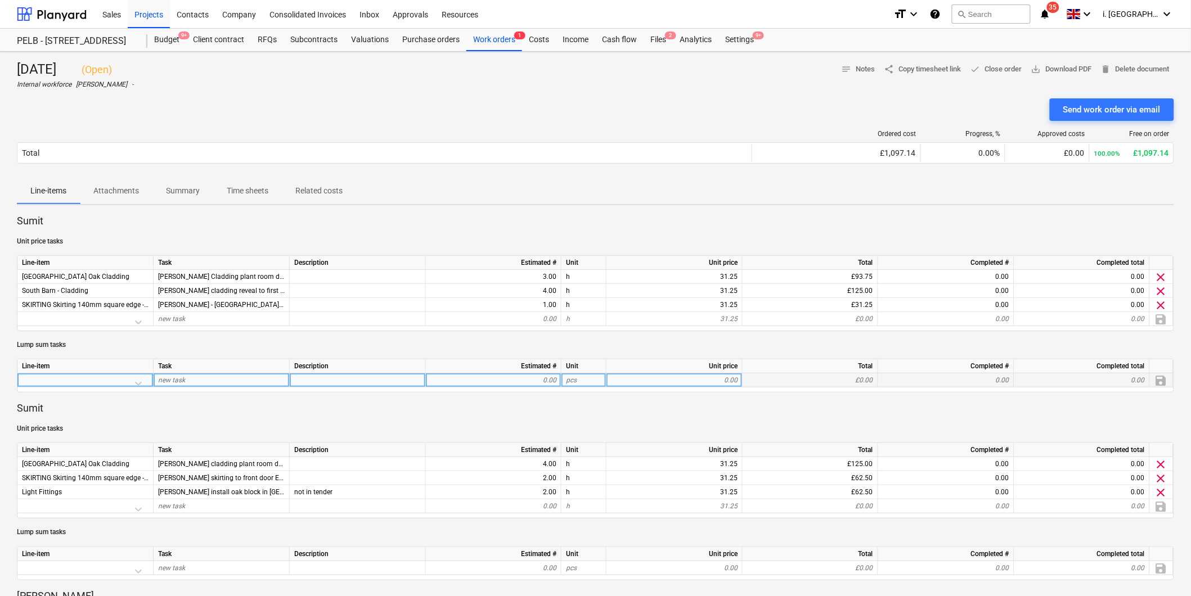
click at [111, 380] on div at bounding box center [85, 383] width 127 height 20
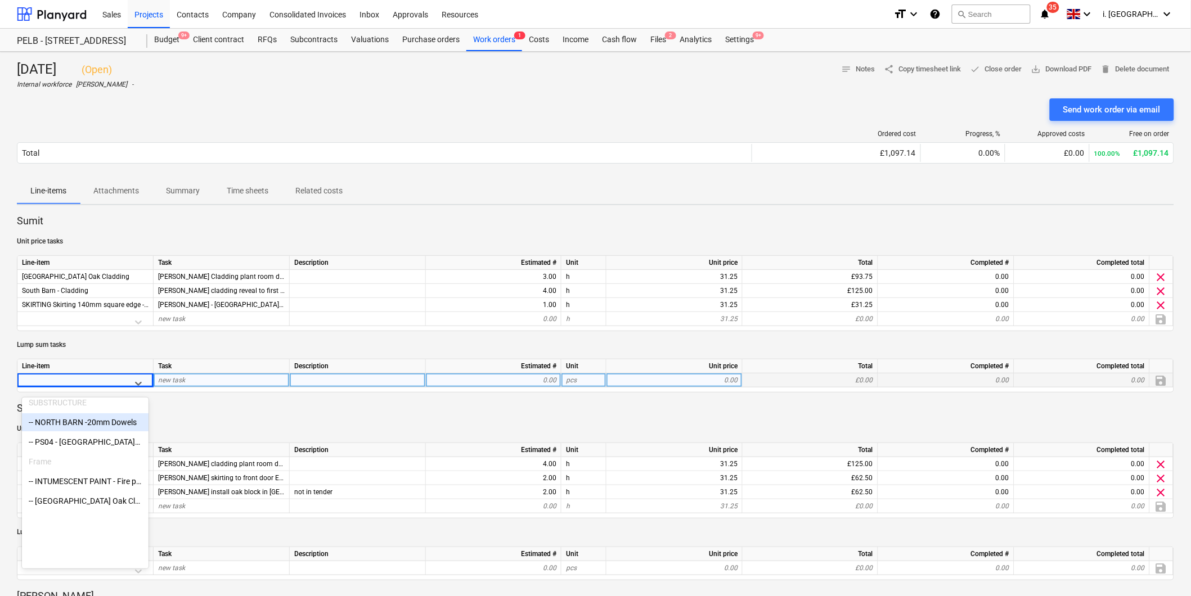
scroll to position [147, 0]
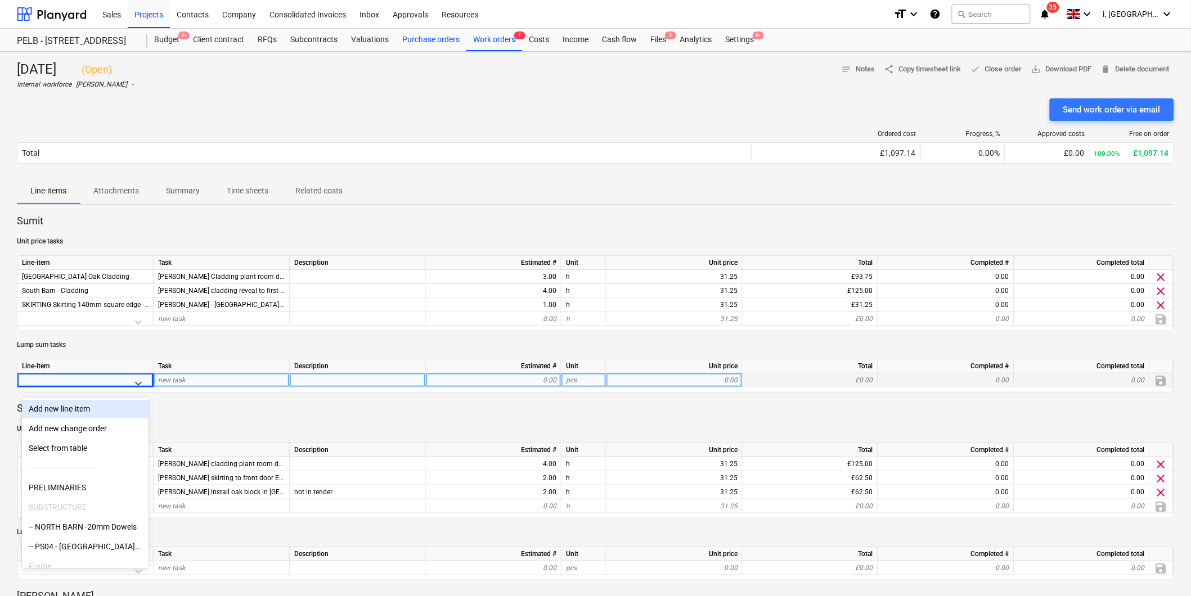
click at [413, 43] on div "Purchase orders" at bounding box center [430, 40] width 71 height 22
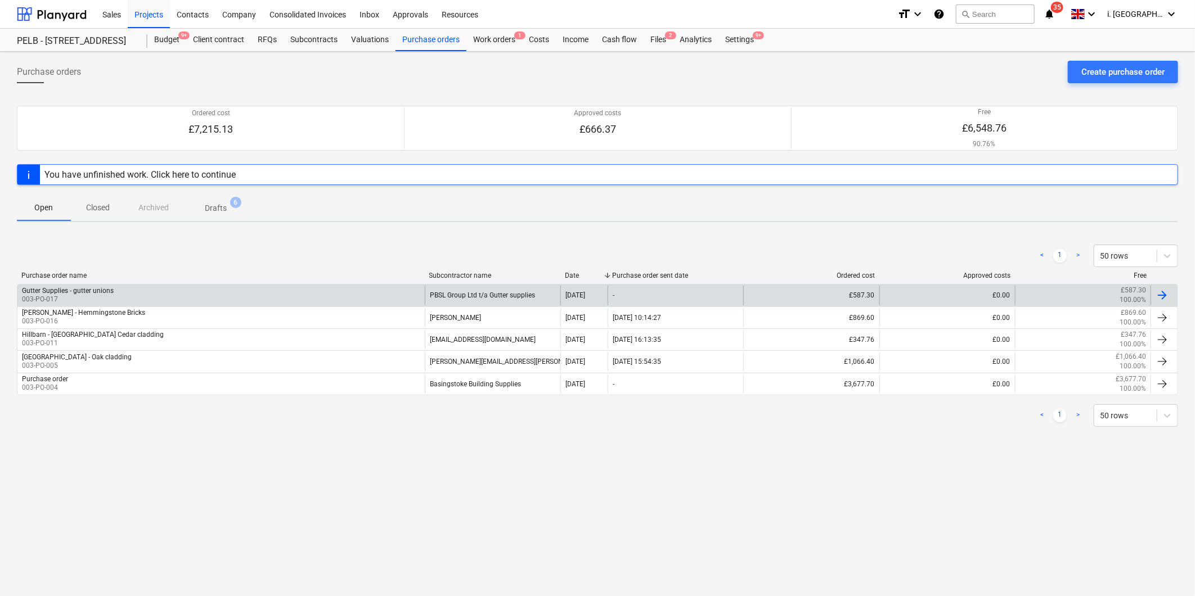
click at [127, 296] on div "Gutter Supplies - gutter unions 003-PO-017" at bounding box center [220, 295] width 407 height 19
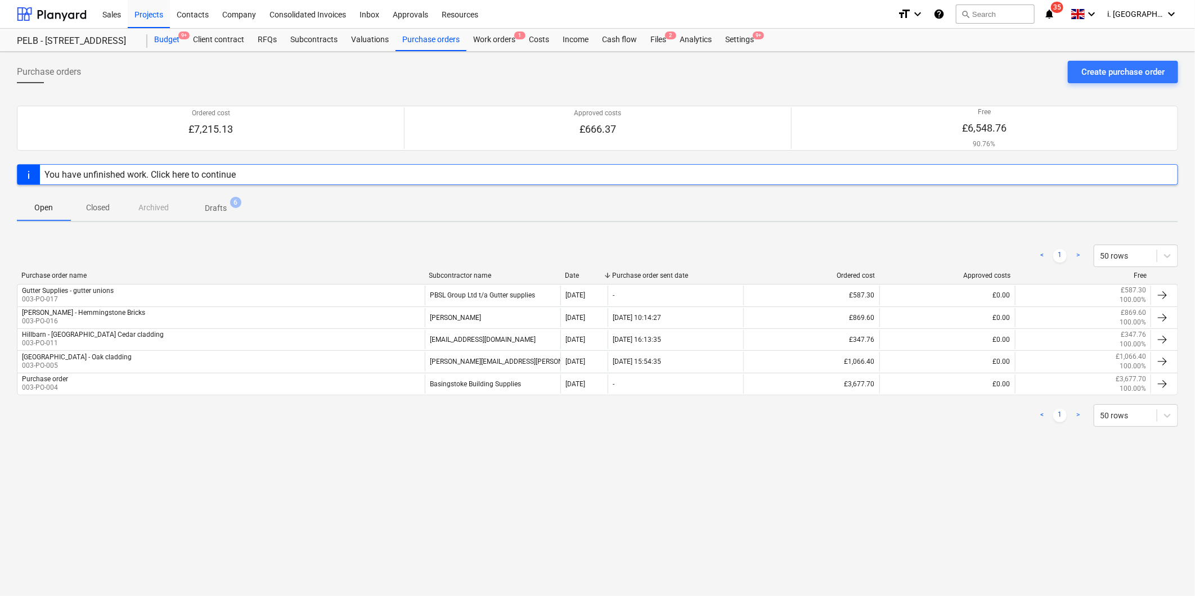
click at [172, 41] on div "Budget 9+" at bounding box center [166, 40] width 39 height 22
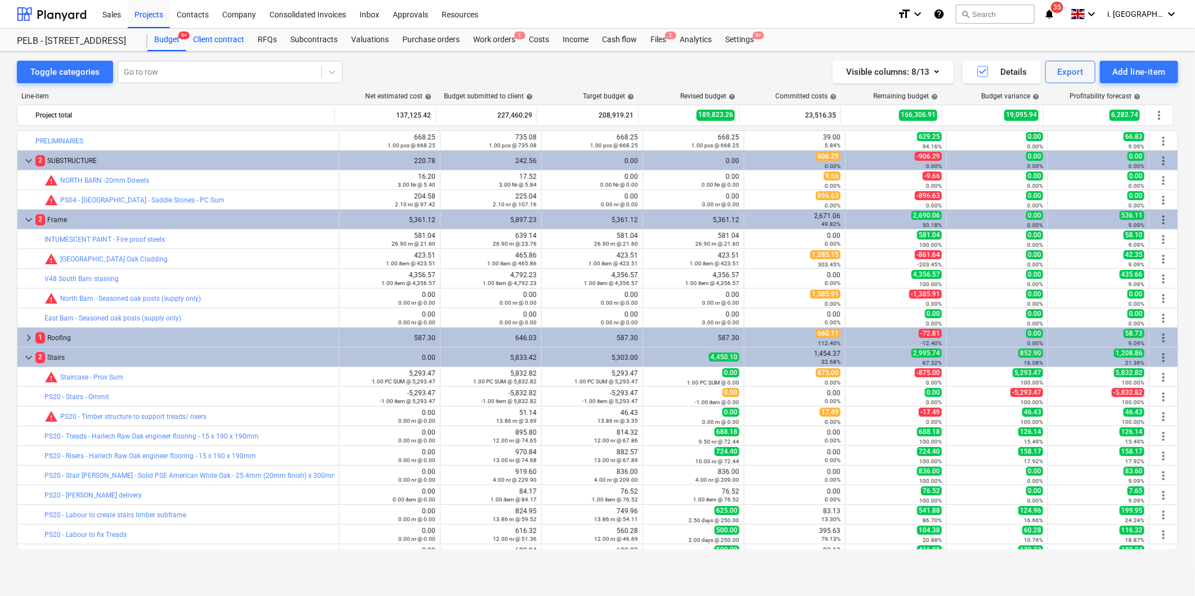
click at [221, 38] on div "Client contract" at bounding box center [218, 40] width 65 height 22
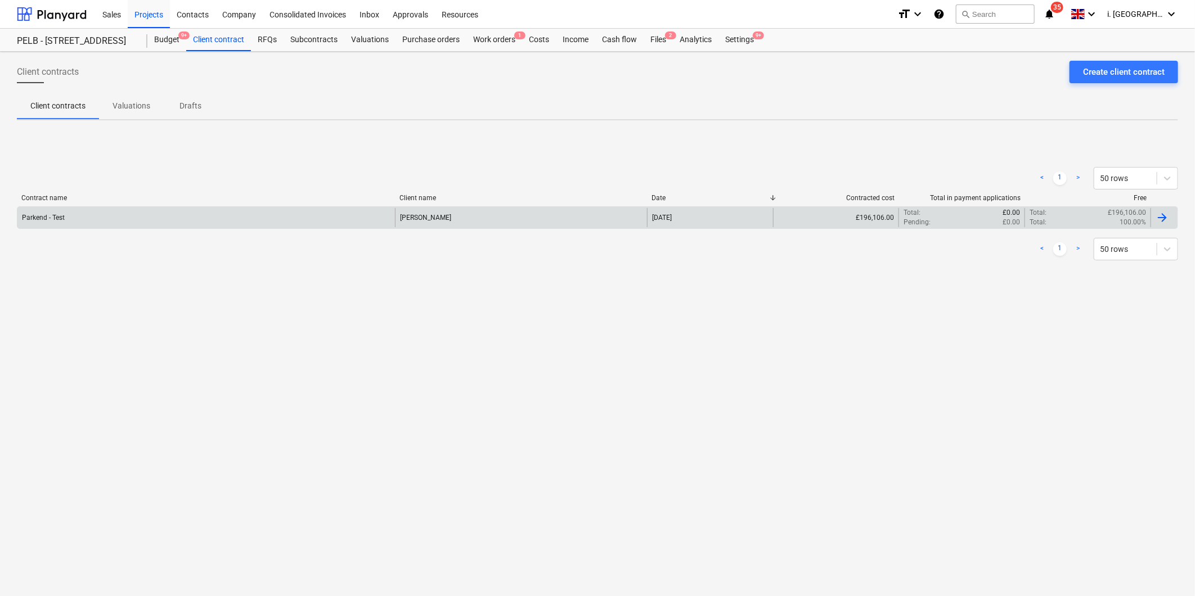
click at [208, 220] on div "Parkend - Test" at bounding box center [205, 217] width 377 height 19
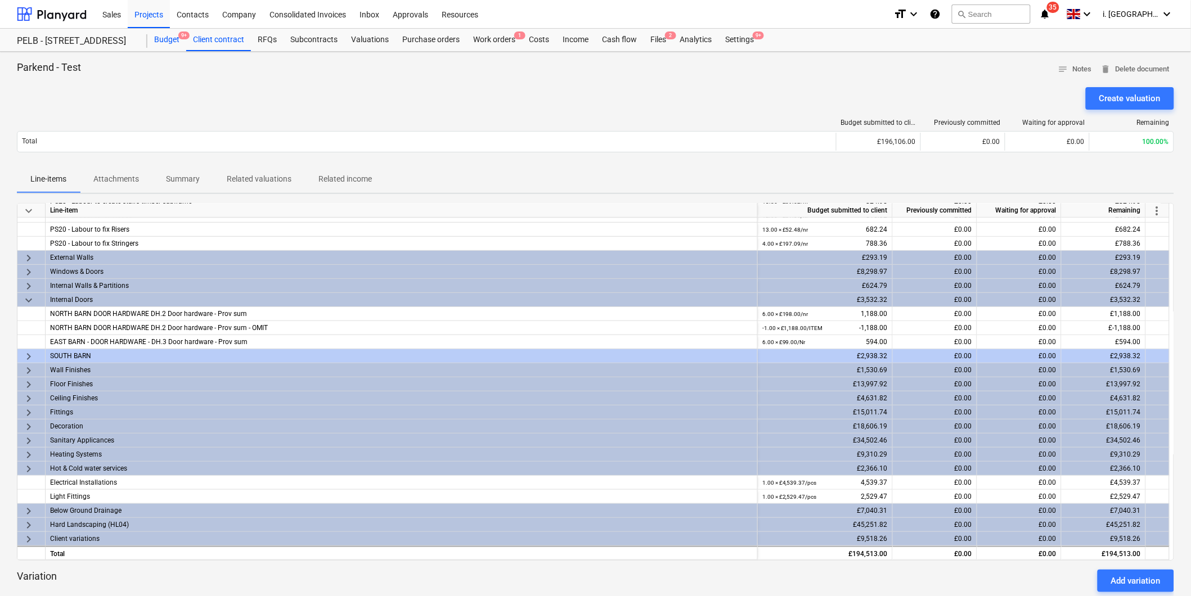
click at [165, 38] on div "Budget 9+" at bounding box center [166, 40] width 39 height 22
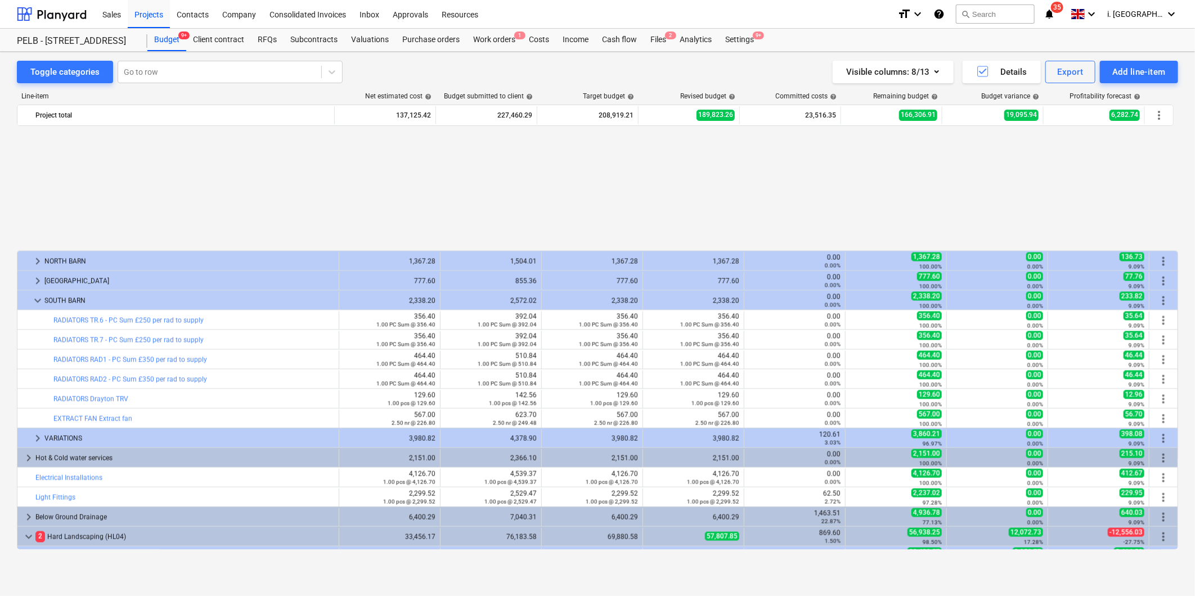
scroll to position [1313, 0]
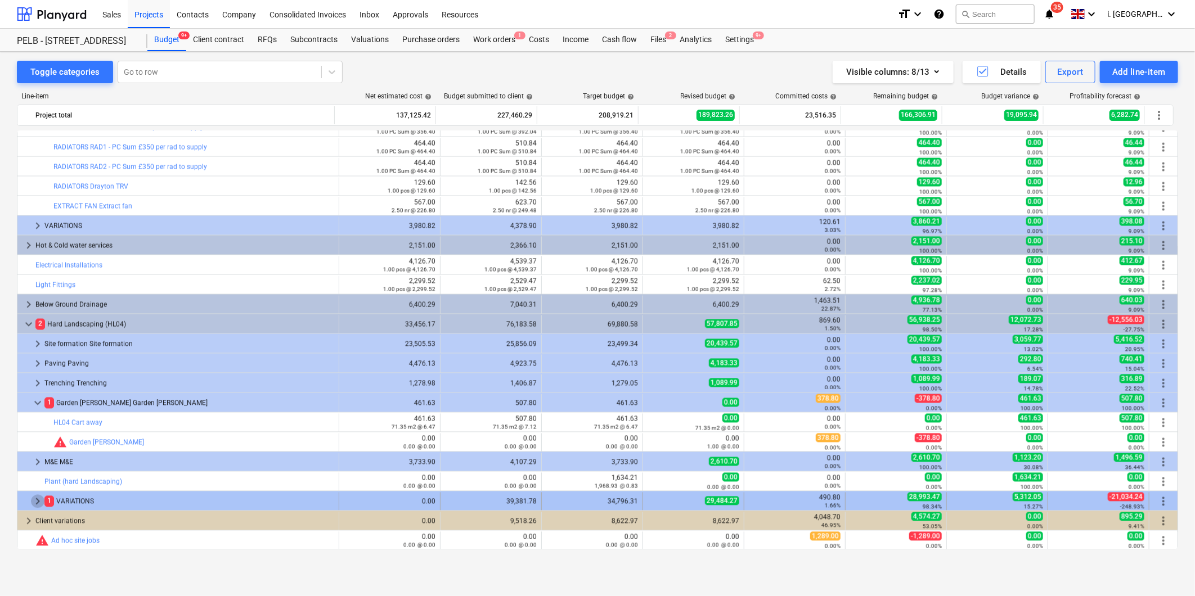
click at [33, 496] on span "keyboard_arrow_right" at bounding box center [37, 501] width 13 height 13
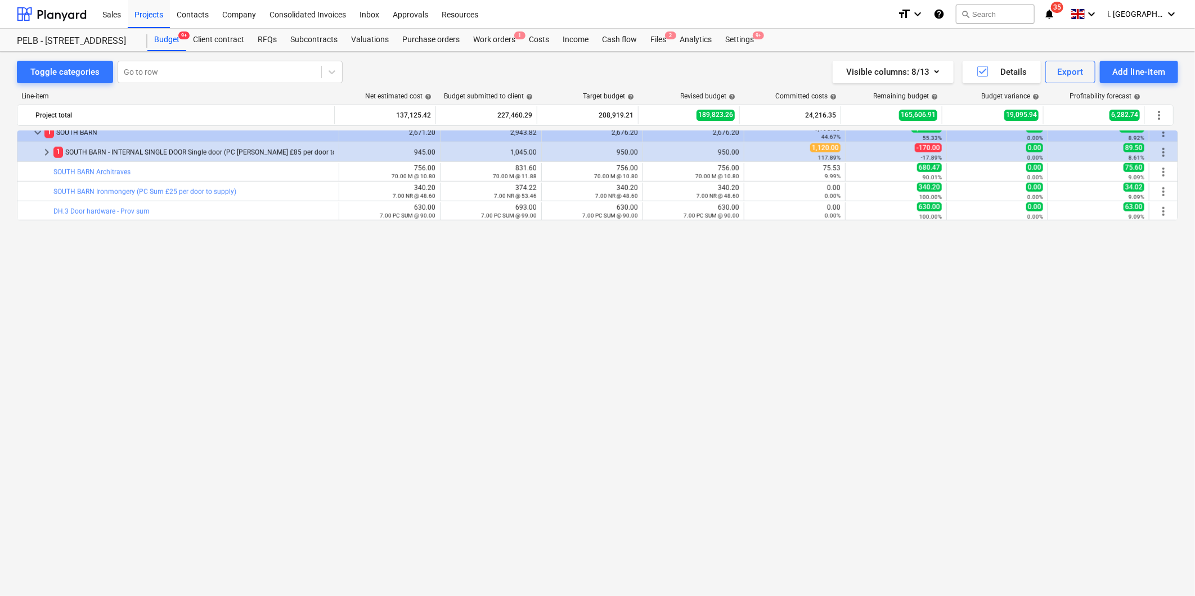
scroll to position [311, 0]
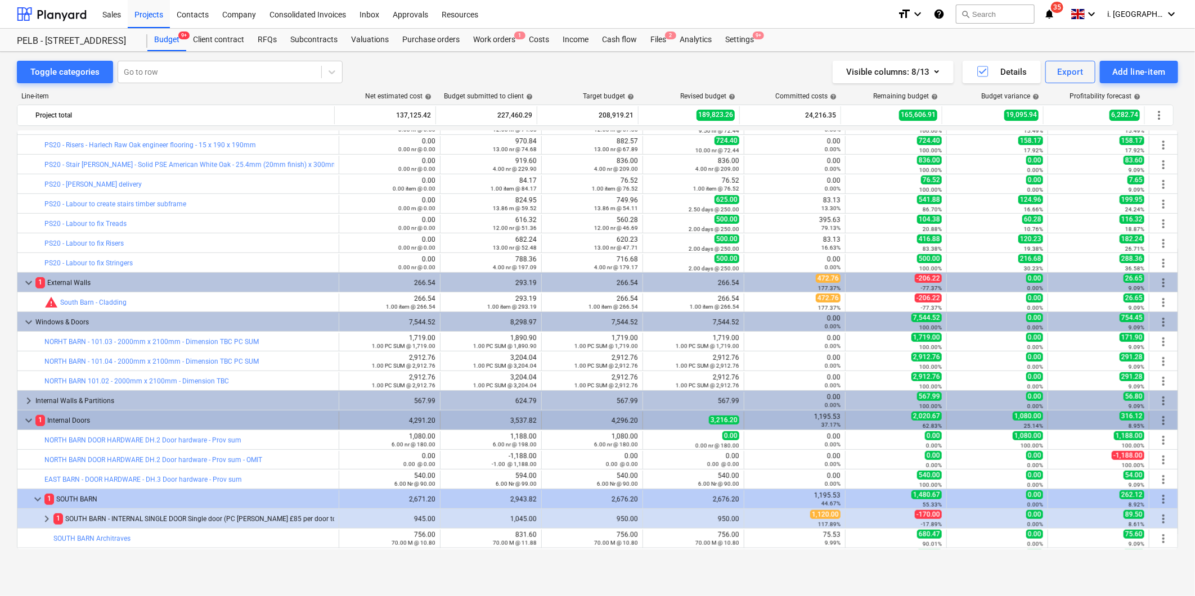
click at [30, 420] on span "keyboard_arrow_down" at bounding box center [28, 420] width 13 height 13
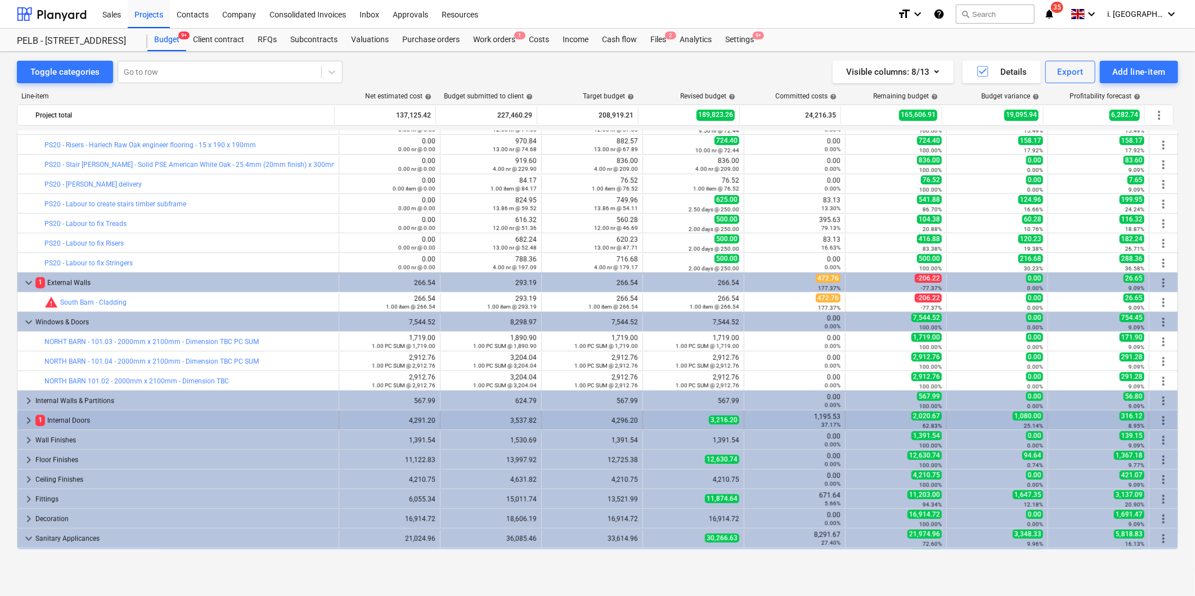
click at [30, 418] on span "keyboard_arrow_right" at bounding box center [28, 420] width 13 height 13
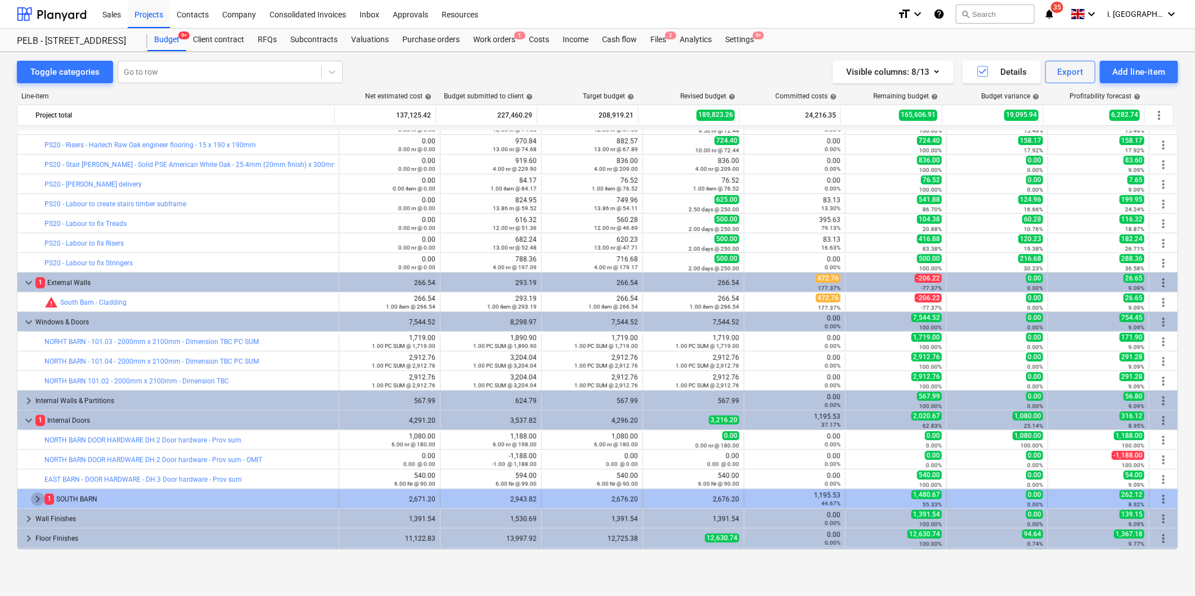
click at [32, 499] on span "keyboard_arrow_right" at bounding box center [37, 499] width 13 height 13
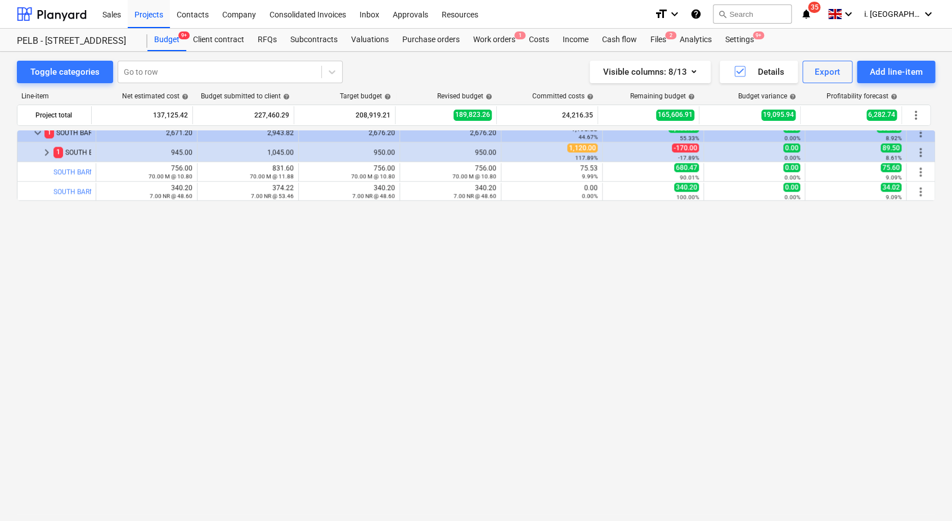
scroll to position [353, 0]
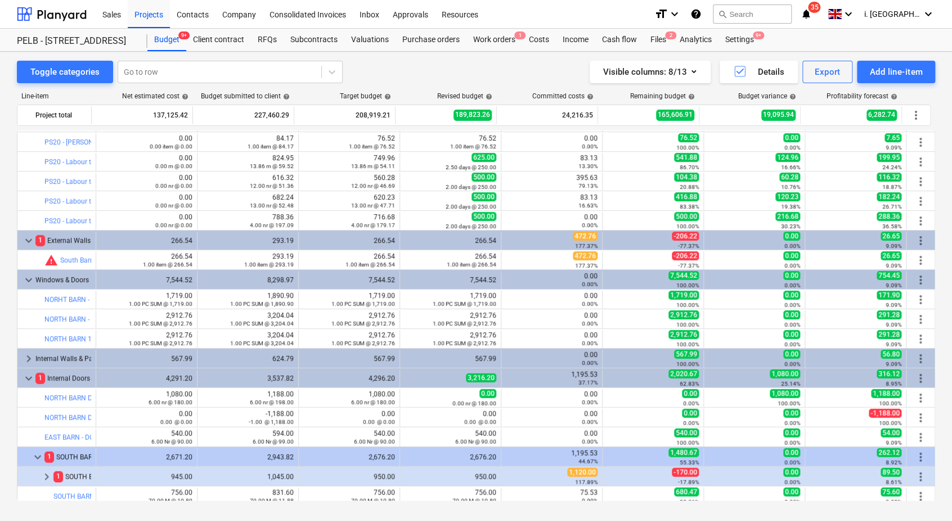
drag, startPoint x: 935, startPoint y: 226, endPoint x: 940, endPoint y: 272, distance: 45.8
click at [940, 272] on div "Toggle categories Go to row Visible columns : 8/13 Details Export Add line-item…" at bounding box center [476, 288] width 952 height 472
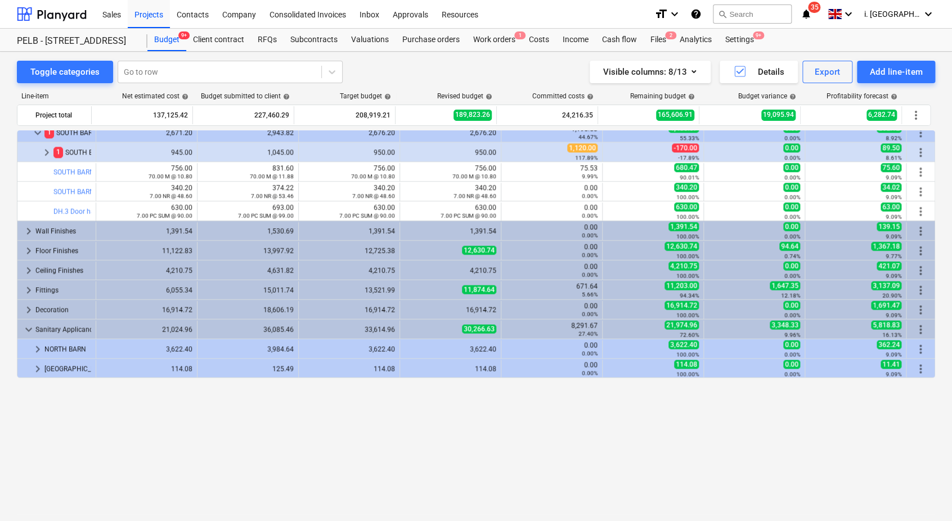
scroll to position [519, 0]
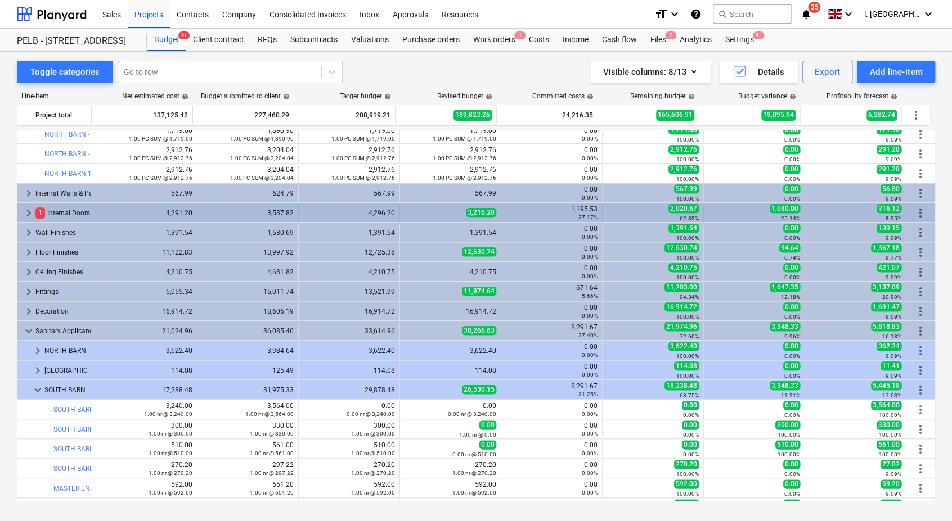
click at [531, 209] on div "1,195.53 37.17%" at bounding box center [552, 213] width 92 height 16
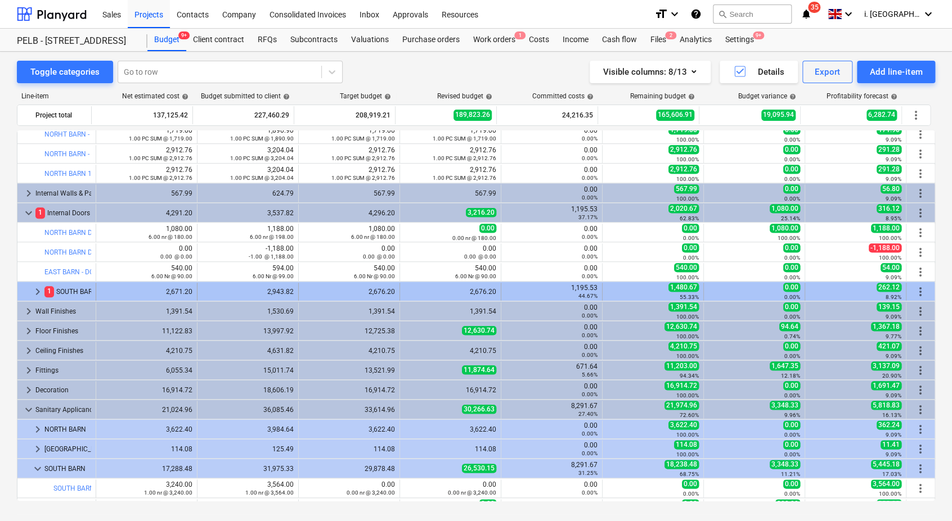
click at [454, 288] on div "2,676.20" at bounding box center [450, 292] width 92 height 8
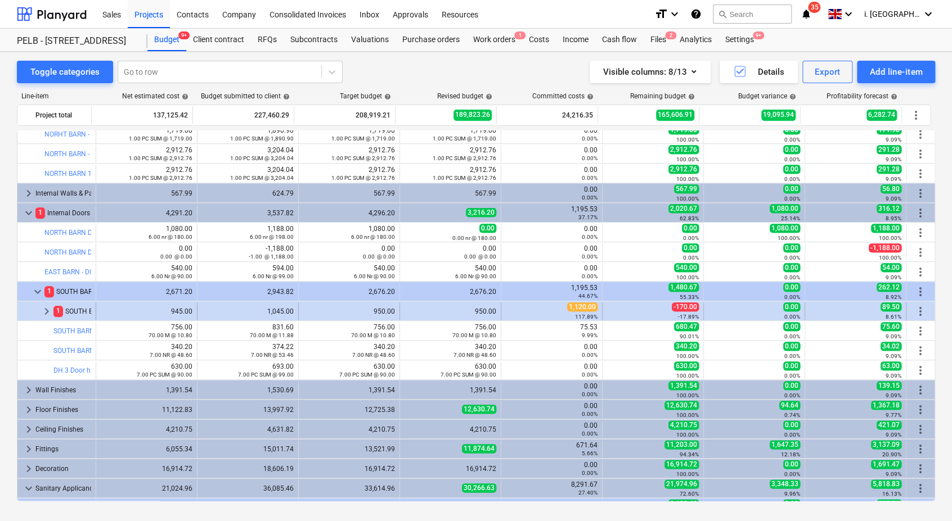
click at [542, 310] on div "1,120.00 117.89%" at bounding box center [552, 311] width 92 height 17
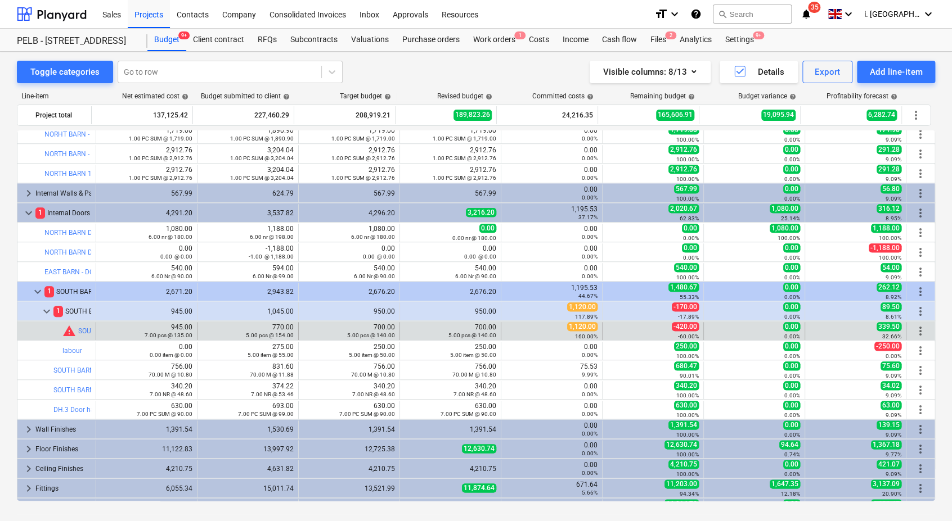
click at [545, 338] on div "160.00%" at bounding box center [552, 336] width 92 height 8
click at [80, 335] on span "bar_chart" at bounding box center [84, 331] width 9 height 9
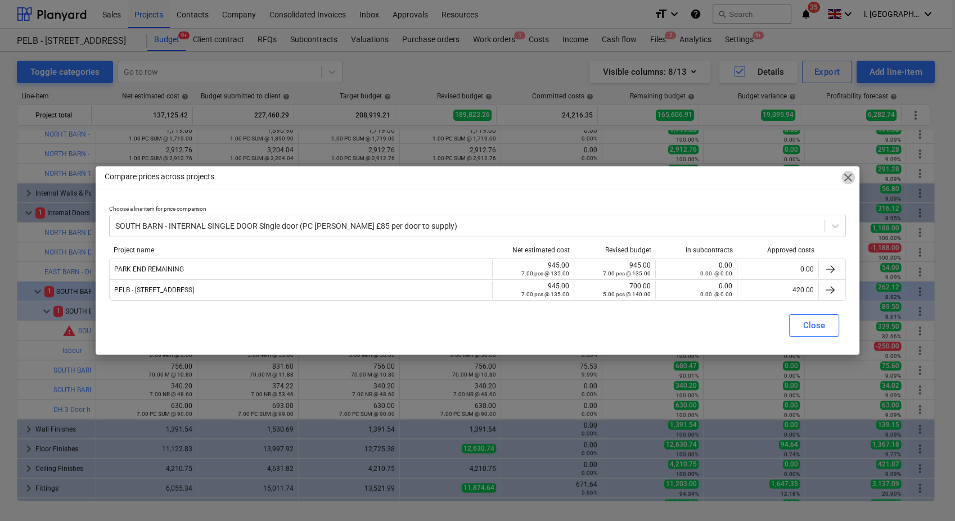
click at [848, 182] on span "close" at bounding box center [847, 177] width 13 height 13
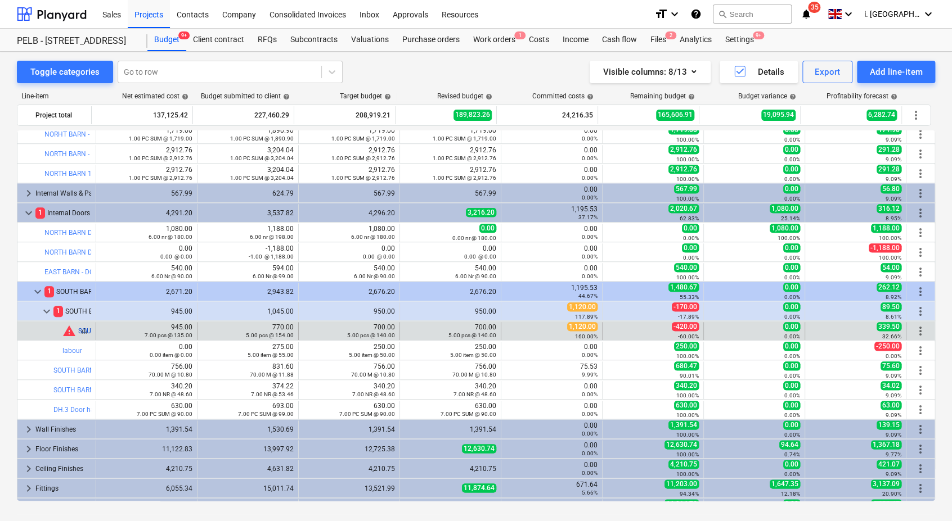
click at [81, 332] on link "SOUTH BARN - INTERNAL SINGLE DOOR Single door (PC [PERSON_NAME] £85 per door to…" at bounding box center [225, 331] width 295 height 8
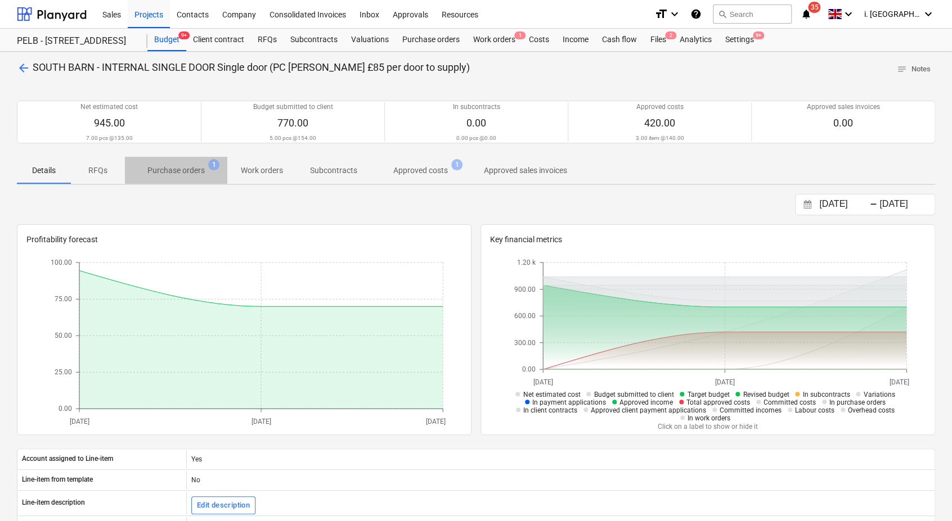
click at [167, 165] on p "Purchase orders" at bounding box center [175, 171] width 57 height 12
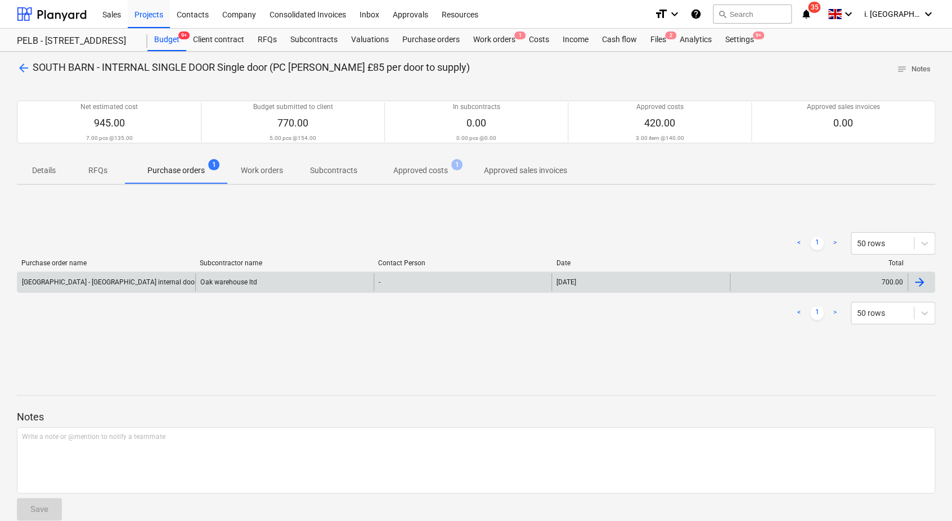
click at [146, 289] on div "Oak warehouse - South Barn internal doors" at bounding box center [106, 282] width 178 height 18
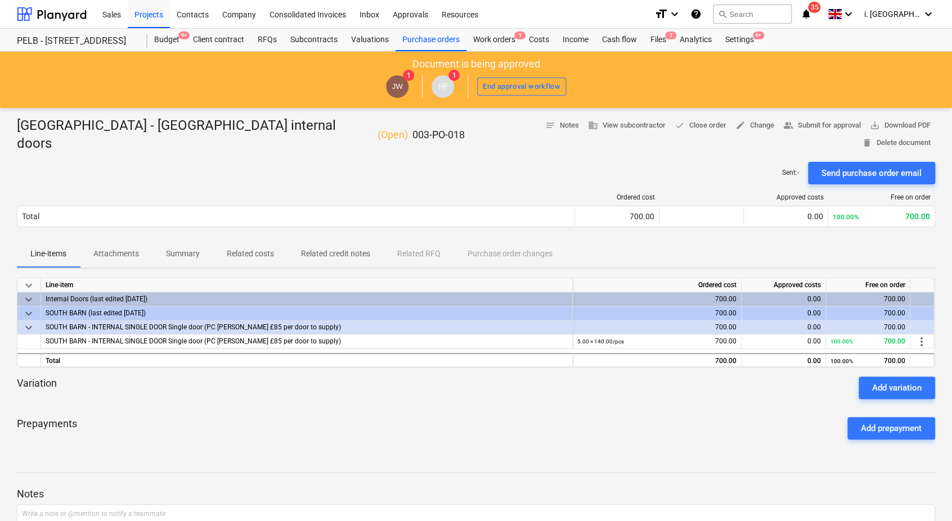
click at [697, 431] on div "Oak warehouse - South Barn internal doors ( Open ) 003-PO-018 notes Notes busin…" at bounding box center [476, 362] width 952 height 508
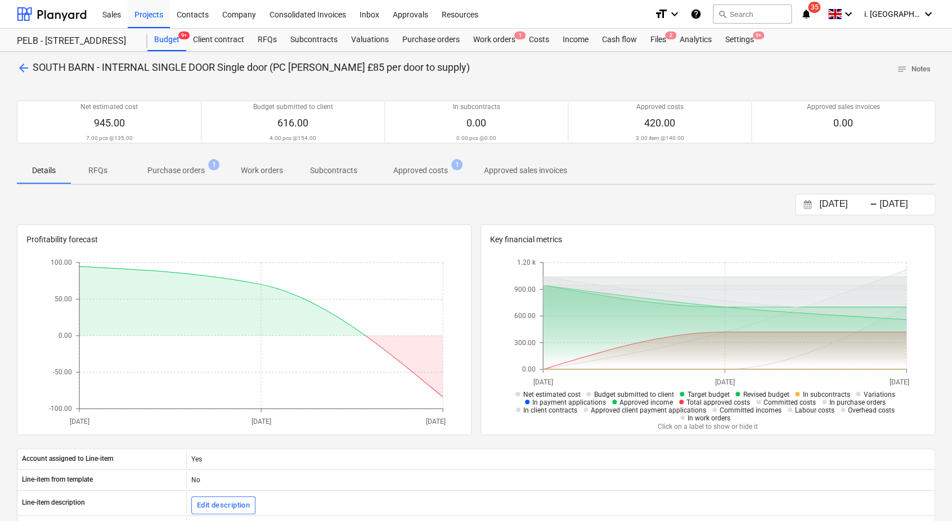
click at [188, 173] on p "Purchase orders" at bounding box center [175, 171] width 57 height 12
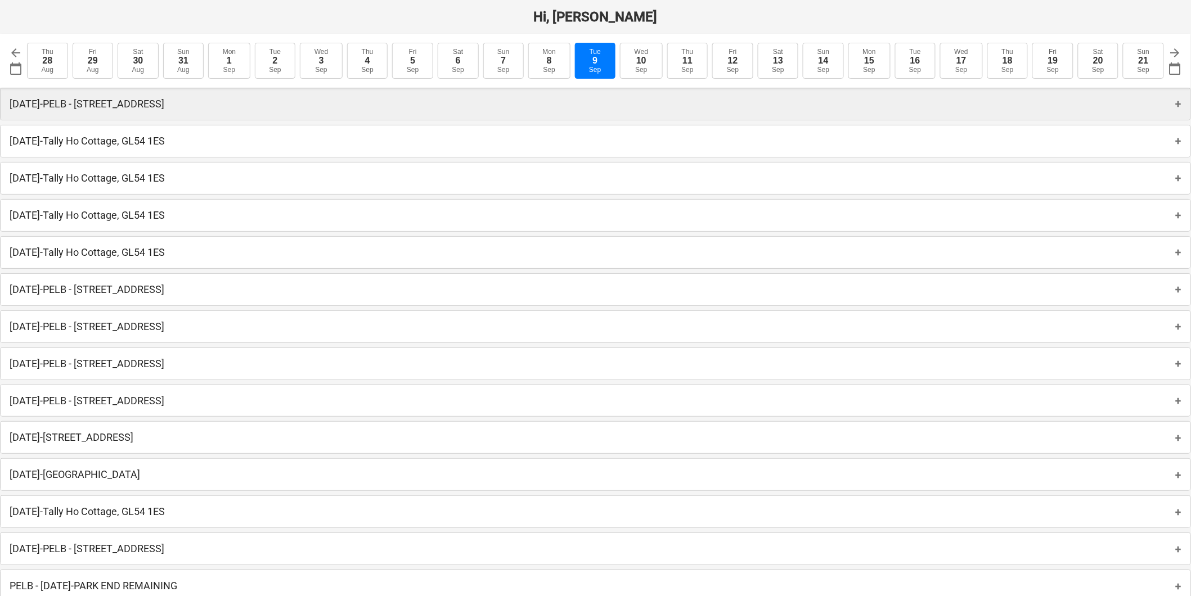
click at [164, 109] on p "[DATE] - PELB - [GEOGRAPHIC_DATA], [GEOGRAPHIC_DATA]" at bounding box center [87, 103] width 155 height 13
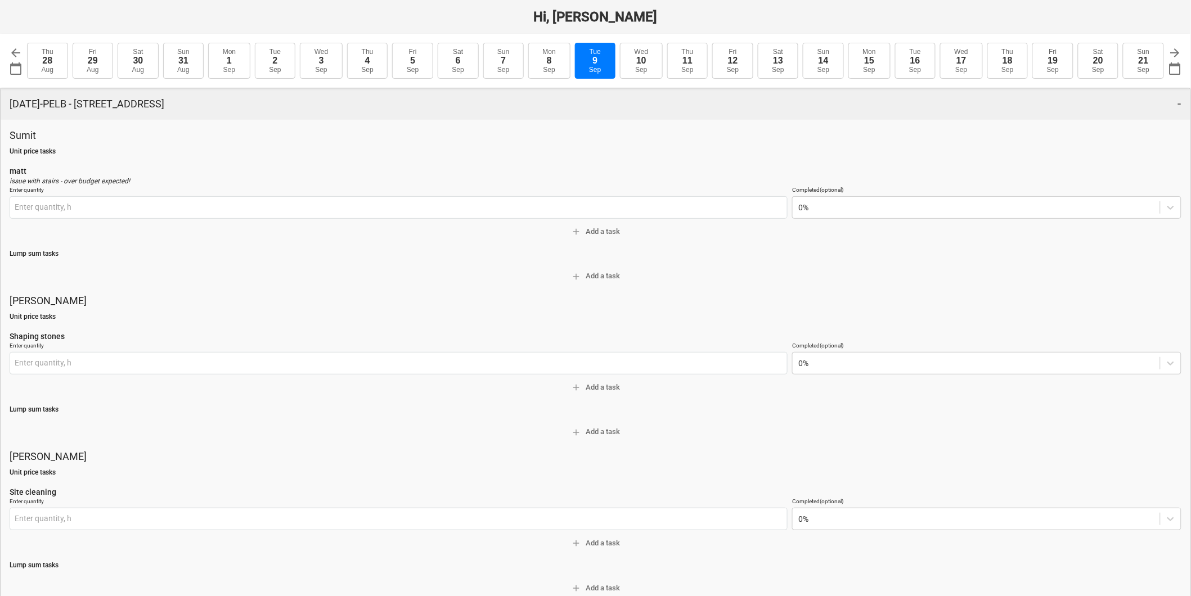
type input "0.00 h"
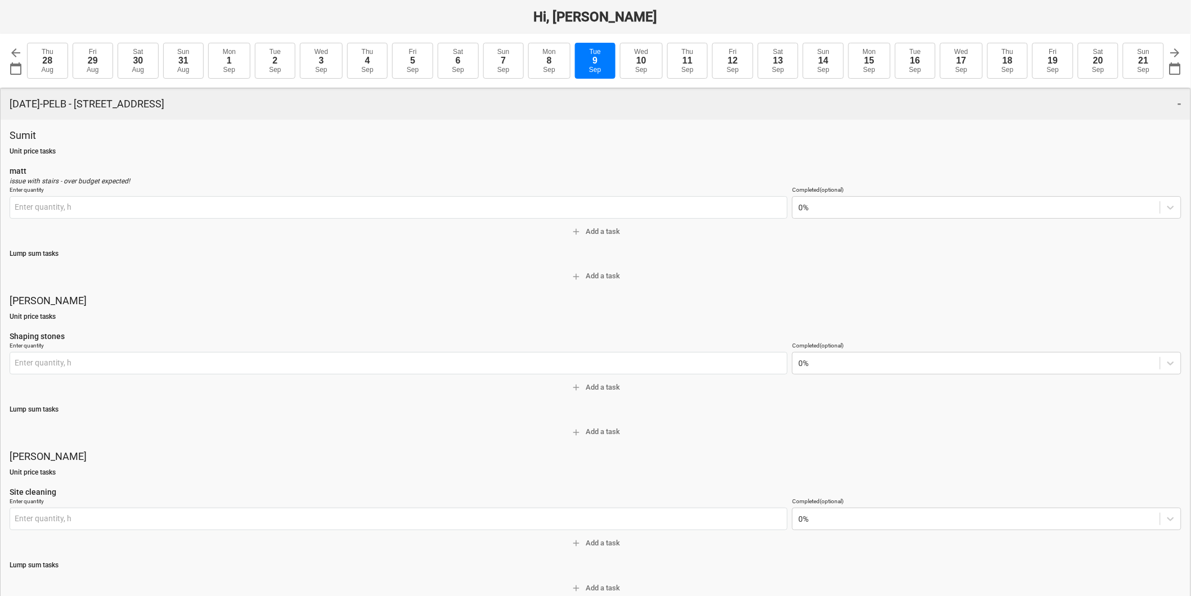
type input "0.00 h"
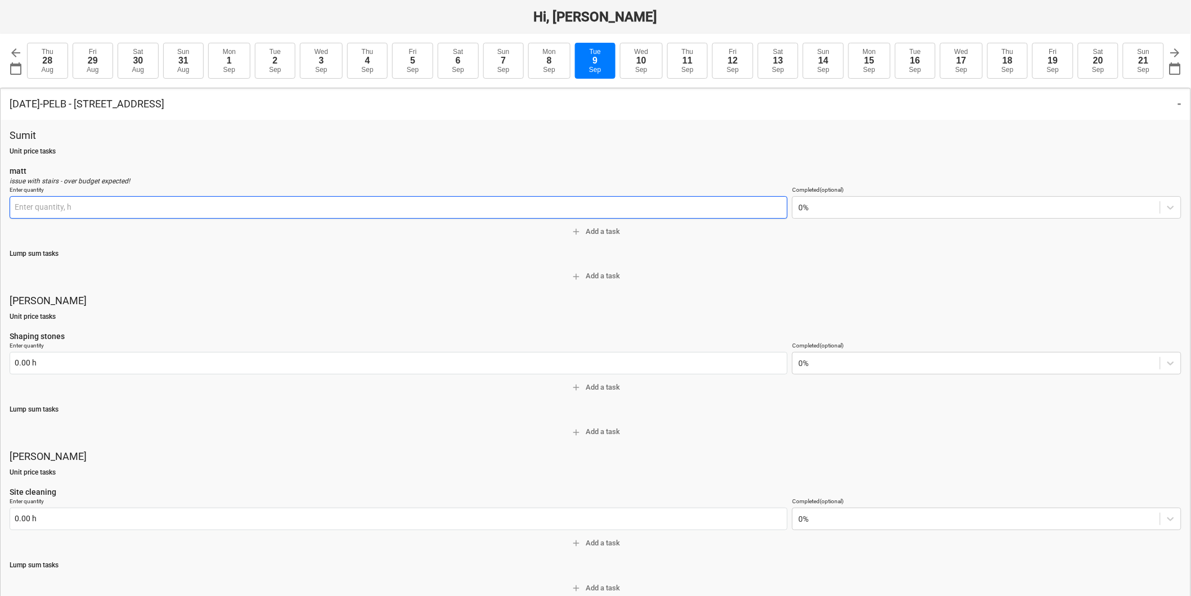
click at [102, 214] on input "text" at bounding box center [399, 207] width 778 height 22
type input "0.00 h"
type textarea "x"
type input "0.00 h"
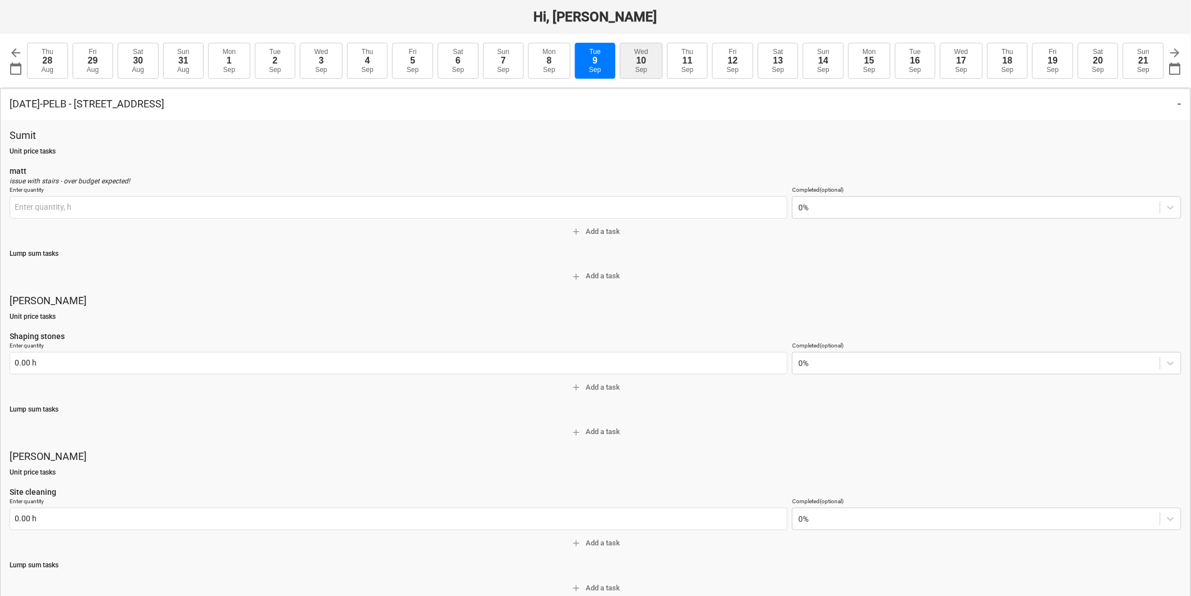
type input "0.00 h"
click at [633, 57] on button "Wed 10 Sep" at bounding box center [641, 61] width 43 height 36
type input "2025-09-10"
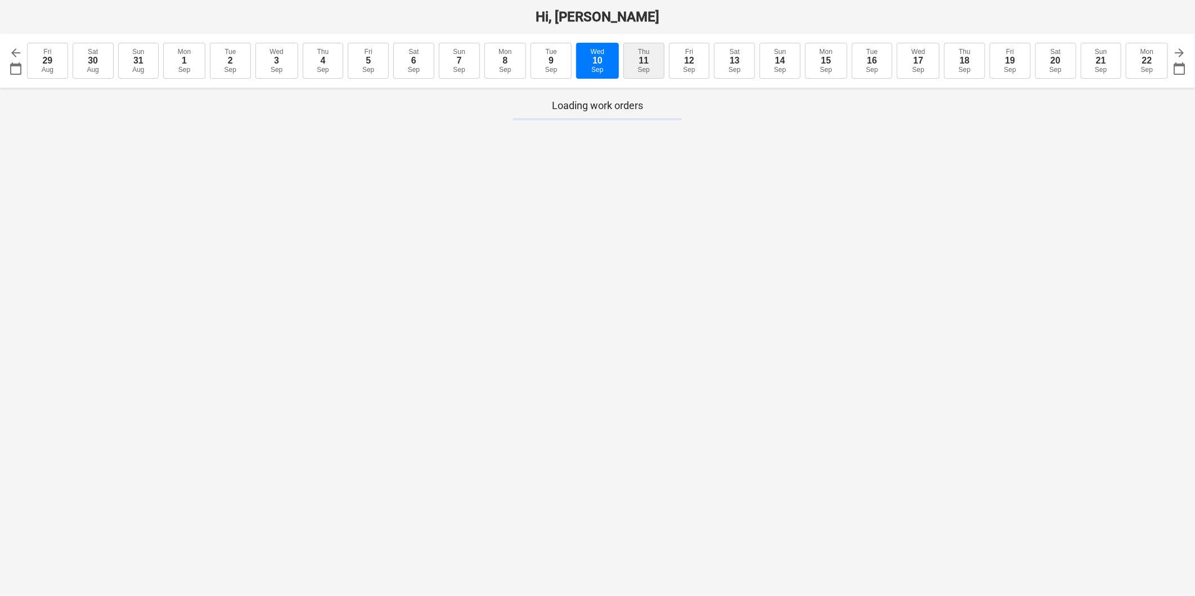
type textarea "x"
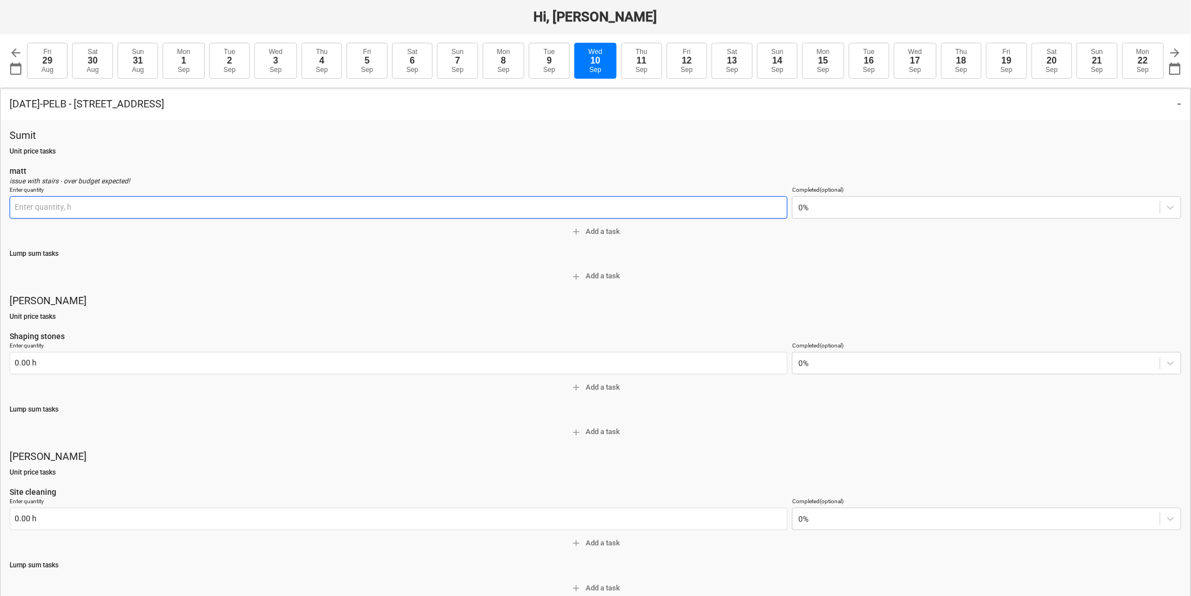
click at [642, 213] on input "text" at bounding box center [399, 207] width 778 height 22
type input "0.00 h"
click at [598, 228] on span "add Add a task" at bounding box center [595, 232] width 1163 height 13
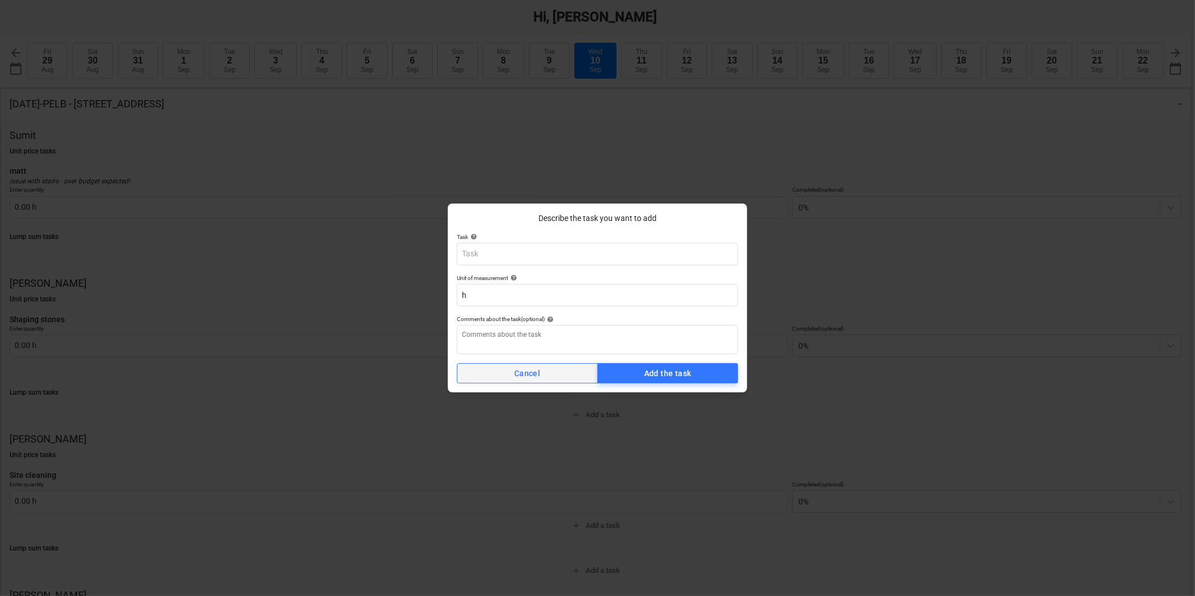
type textarea "x"
click at [552, 373] on span "Cancel" at bounding box center [527, 374] width 123 height 14
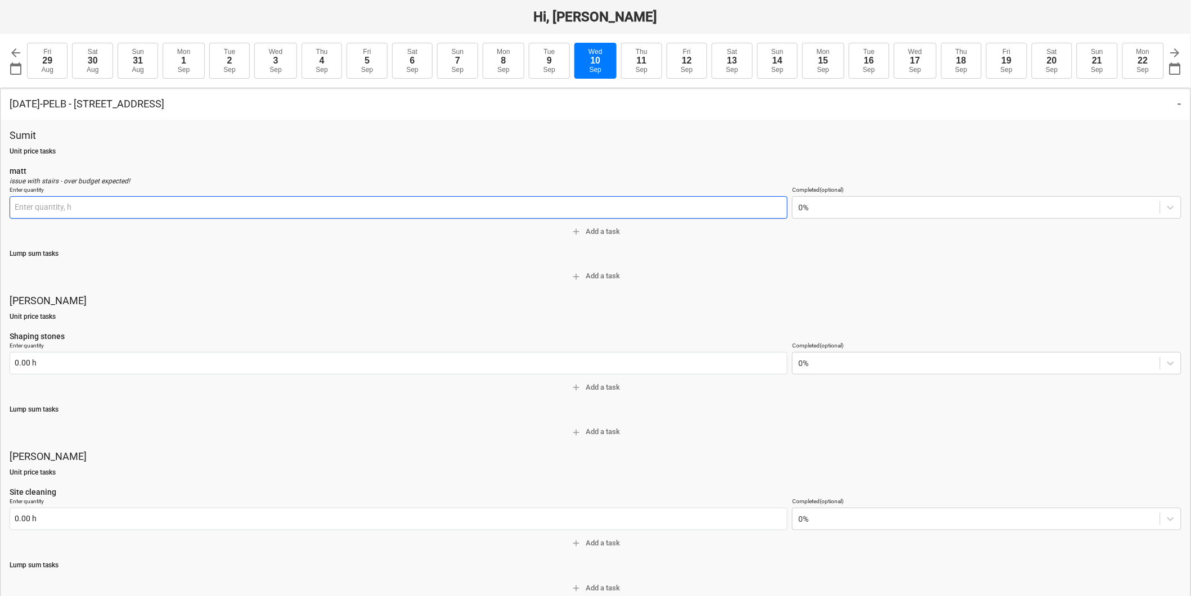
click at [633, 209] on input "text" at bounding box center [399, 207] width 778 height 22
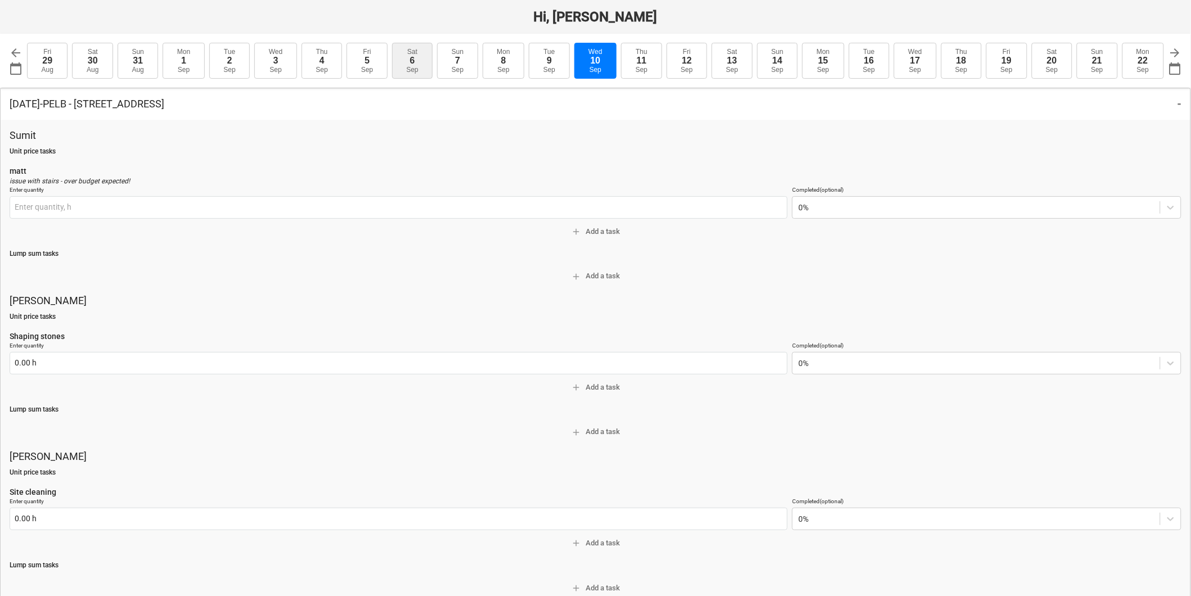
type input "0.00 h"
click at [405, 64] on button "Sat 6 Sep" at bounding box center [412, 61] width 40 height 36
type input "2025-09-06"
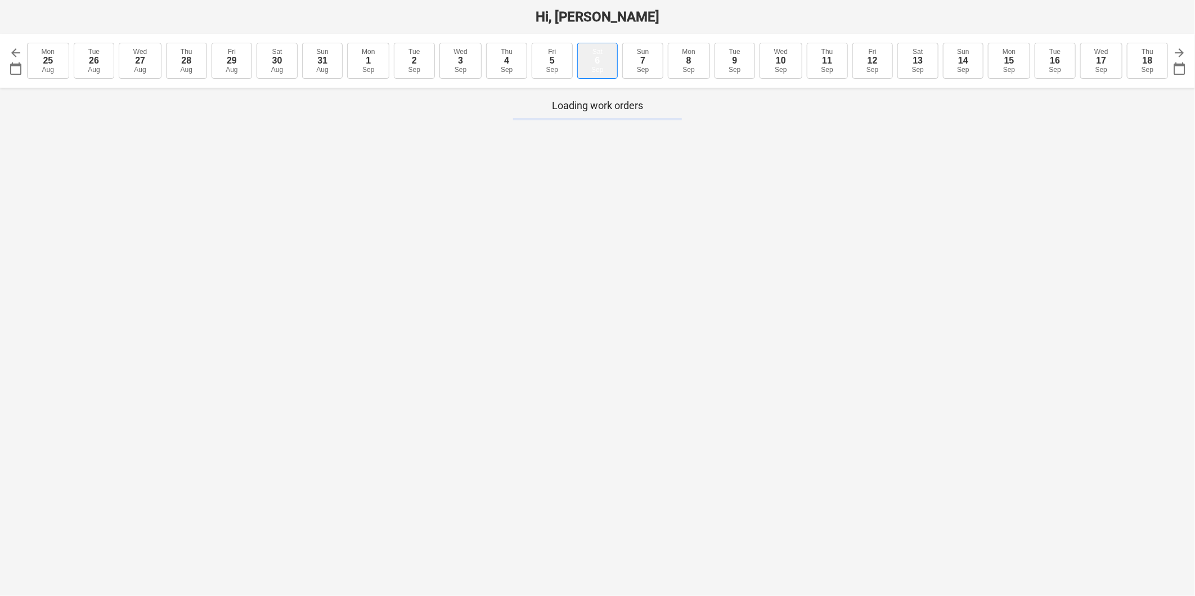
type textarea "x"
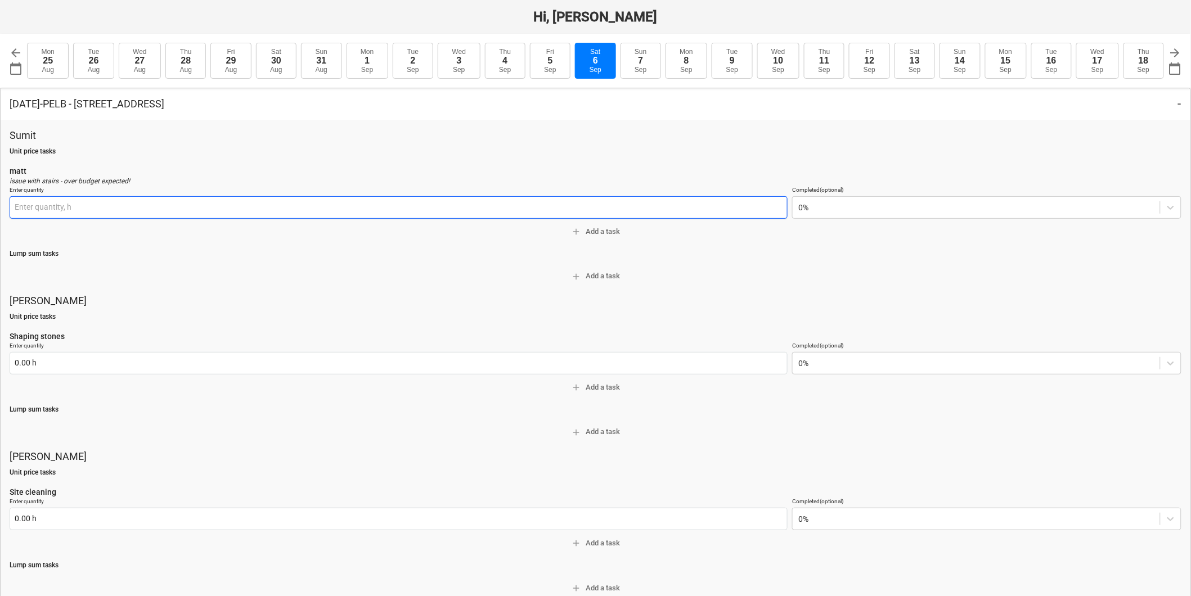
click at [475, 215] on input "text" at bounding box center [399, 207] width 778 height 22
type input "0.00 h"
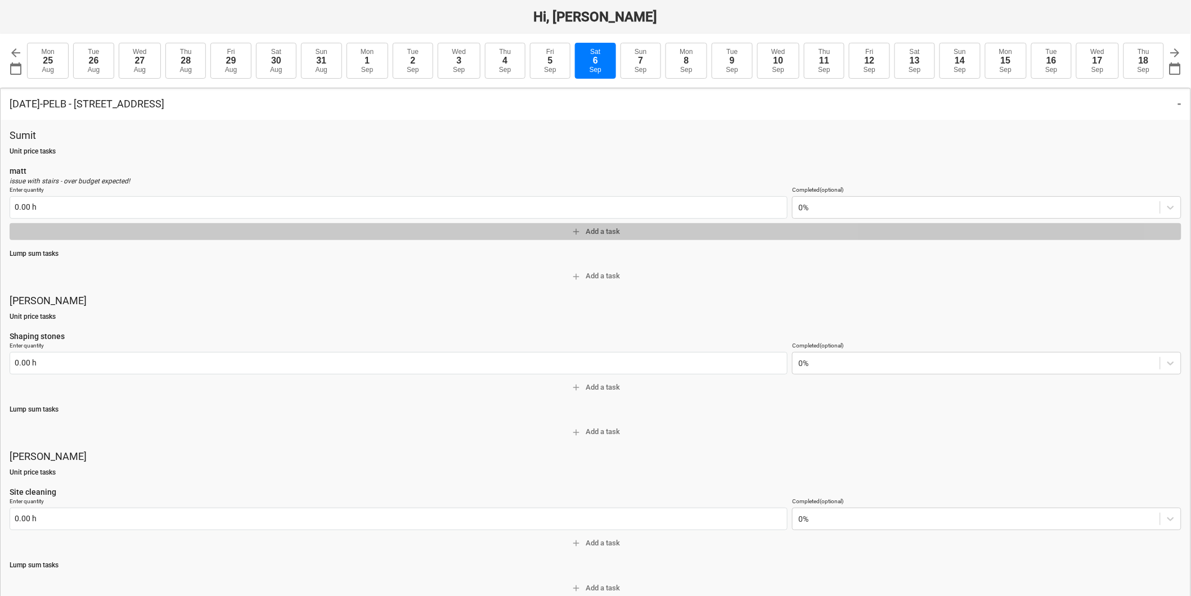
click at [615, 235] on span "add Add a task" at bounding box center [595, 232] width 1163 height 13
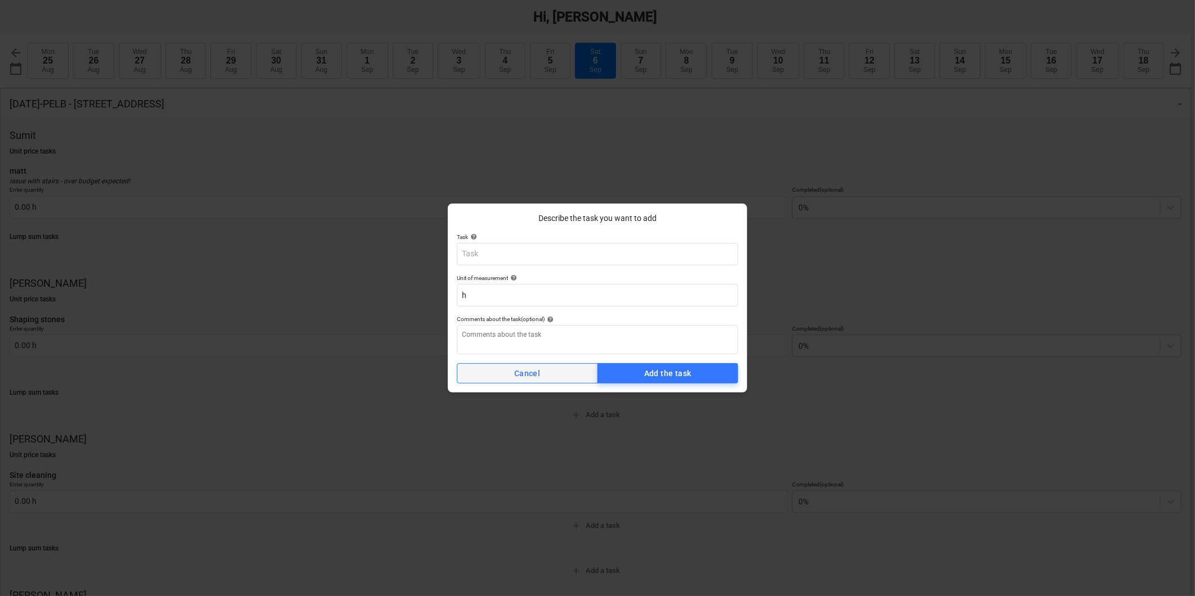
click at [570, 375] on span "Cancel" at bounding box center [527, 374] width 123 height 14
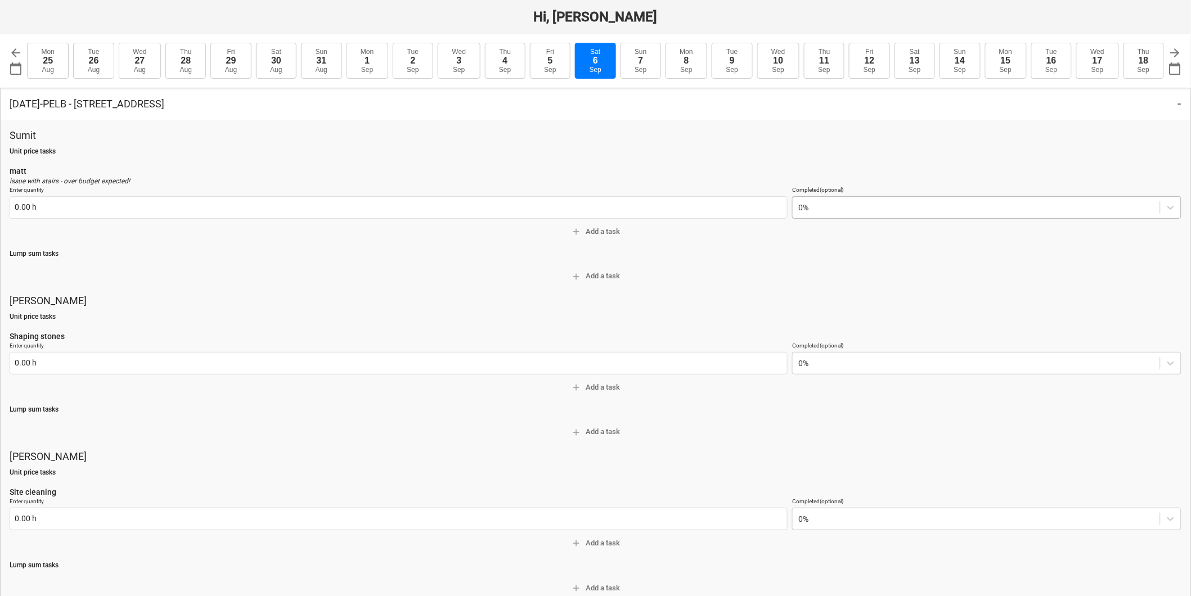
click at [813, 212] on div at bounding box center [976, 207] width 356 height 11
click at [821, 252] on div "50%" at bounding box center [987, 252] width 389 height 18
click at [703, 265] on div "Sumit Unit price tasks matt issue with stairs - over budget expected! Enter qua…" at bounding box center [596, 605] width 1172 height 953
click at [622, 232] on span "add Add a task" at bounding box center [595, 232] width 1163 height 13
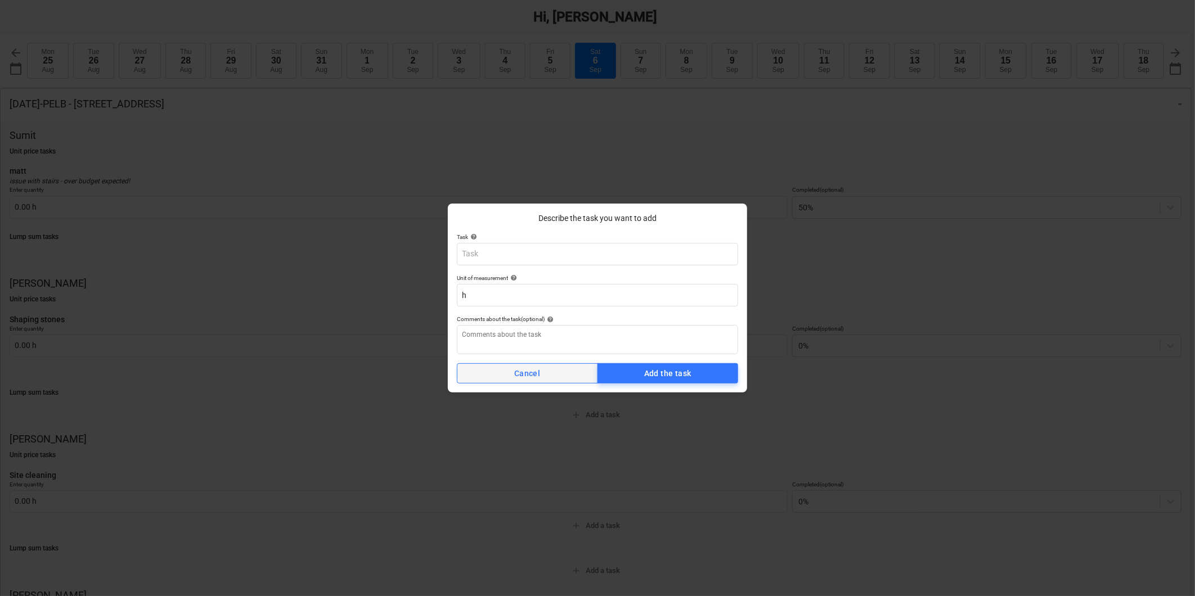
type textarea "x"
click at [575, 371] on span "Cancel" at bounding box center [527, 374] width 123 height 14
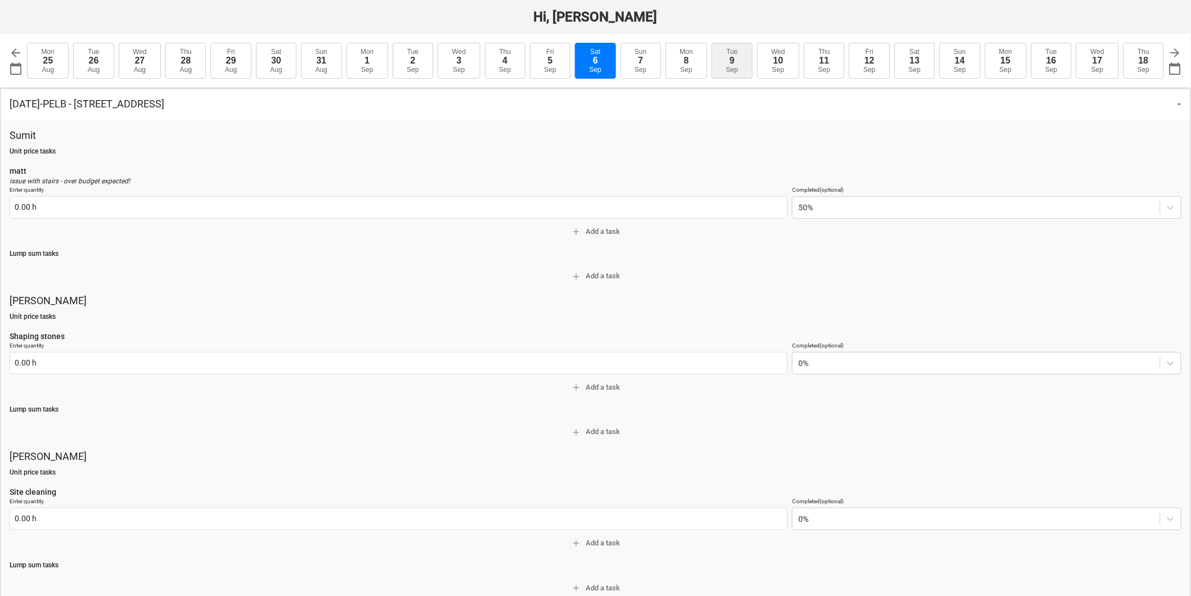
click at [727, 57] on button "Tue 9 Sep" at bounding box center [732, 61] width 40 height 36
type input "2025-09-09"
type textarea "x"
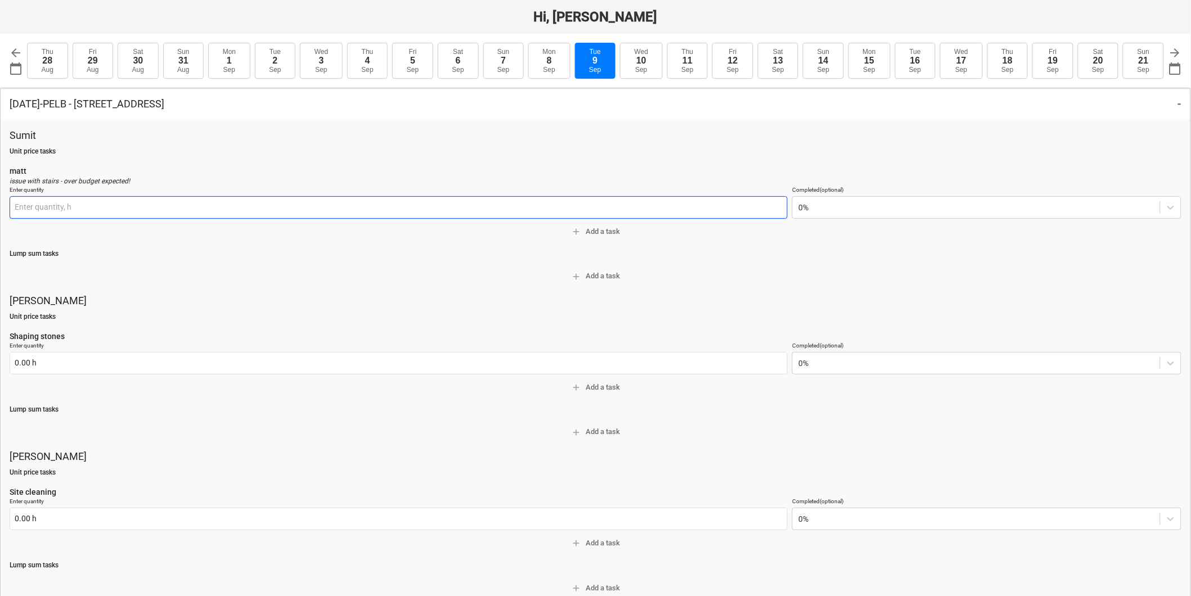
click at [458, 199] on input "text" at bounding box center [399, 207] width 778 height 22
type input "0.00 h"
click at [587, 229] on span "add Add a task" at bounding box center [595, 232] width 1163 height 13
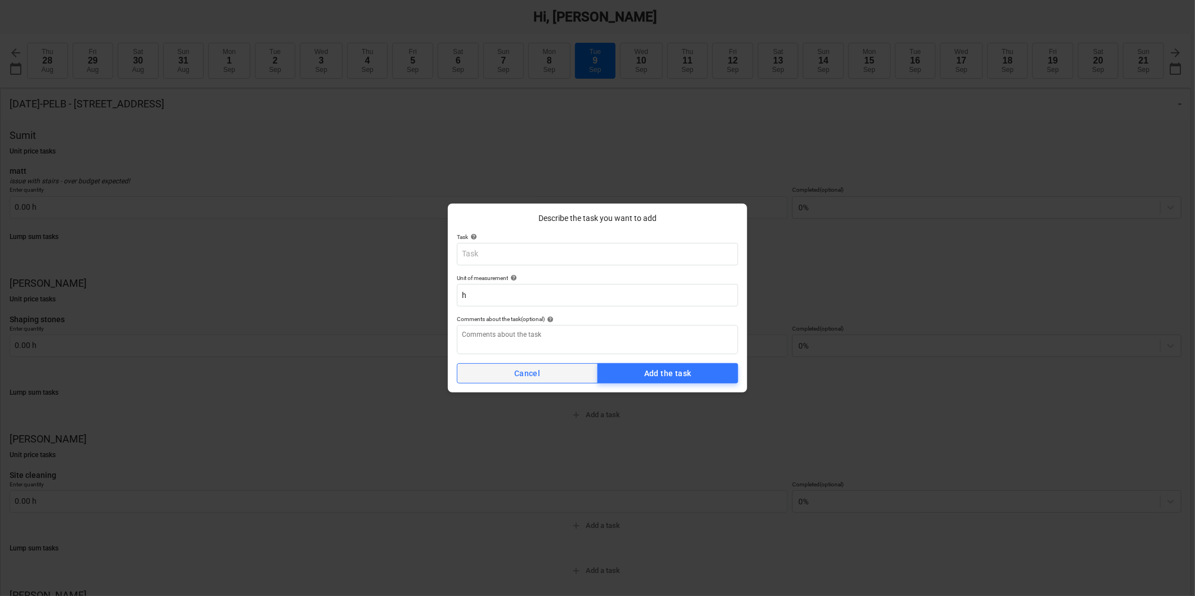
type textarea "x"
click at [557, 381] on button "Cancel" at bounding box center [527, 373] width 141 height 20
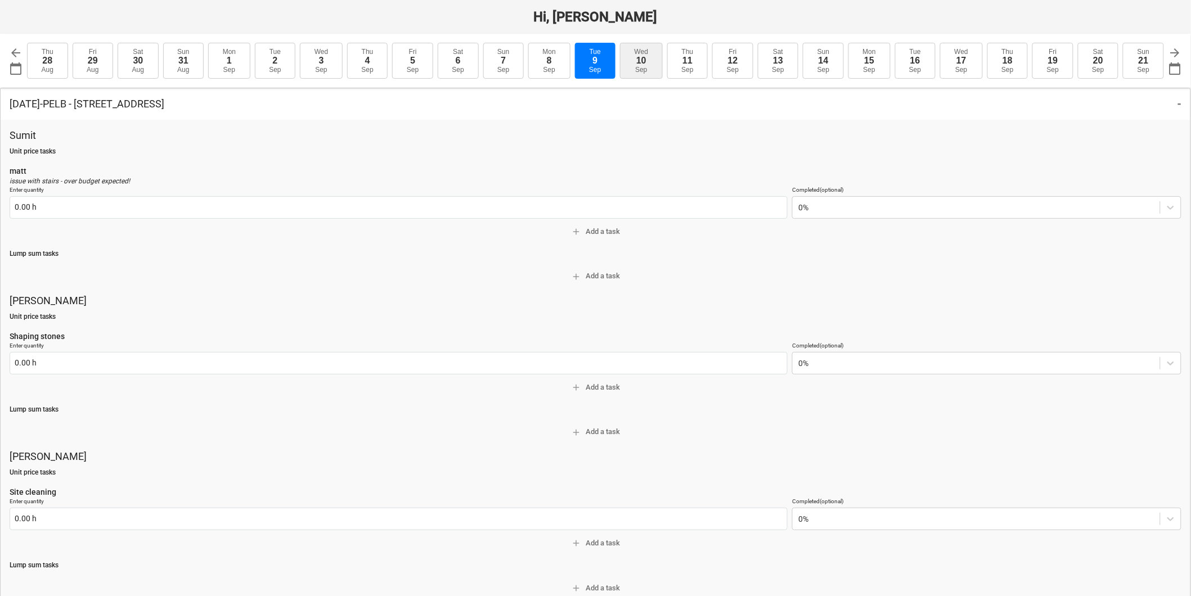
click at [645, 67] on div "Sep" at bounding box center [641, 70] width 12 height 8
type input "2025-09-10"
type textarea "x"
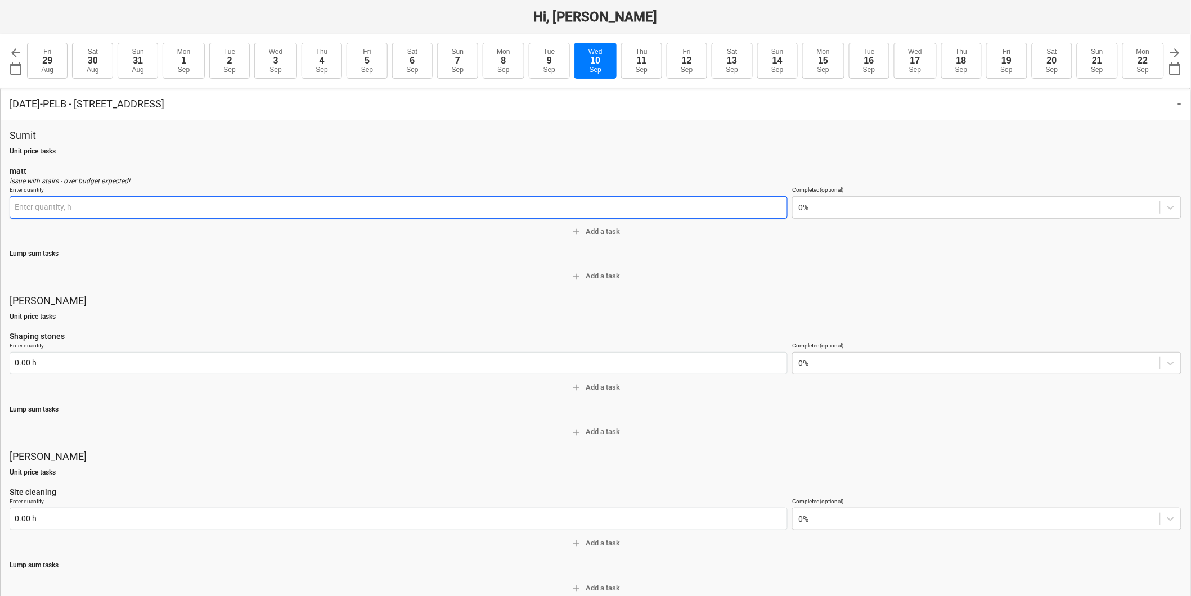
click at [599, 205] on input "text" at bounding box center [399, 207] width 778 height 22
type input "0.00 h"
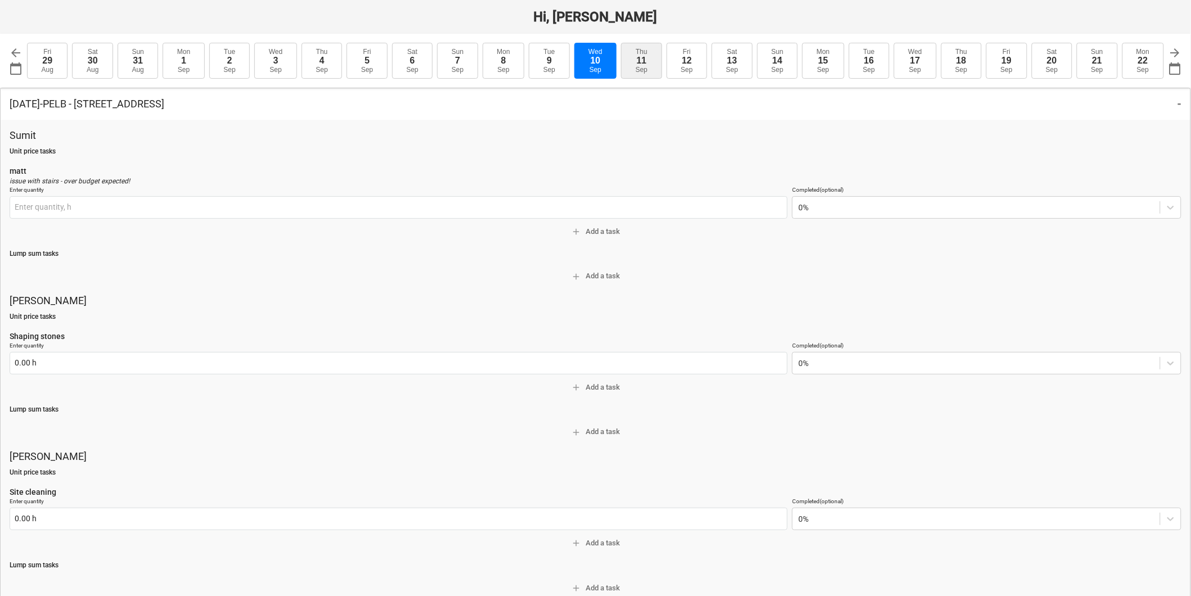
type input "0.00 h"
click at [634, 71] on button "Thu 11 Sep" at bounding box center [641, 61] width 40 height 36
type input "2025-09-11"
type textarea "x"
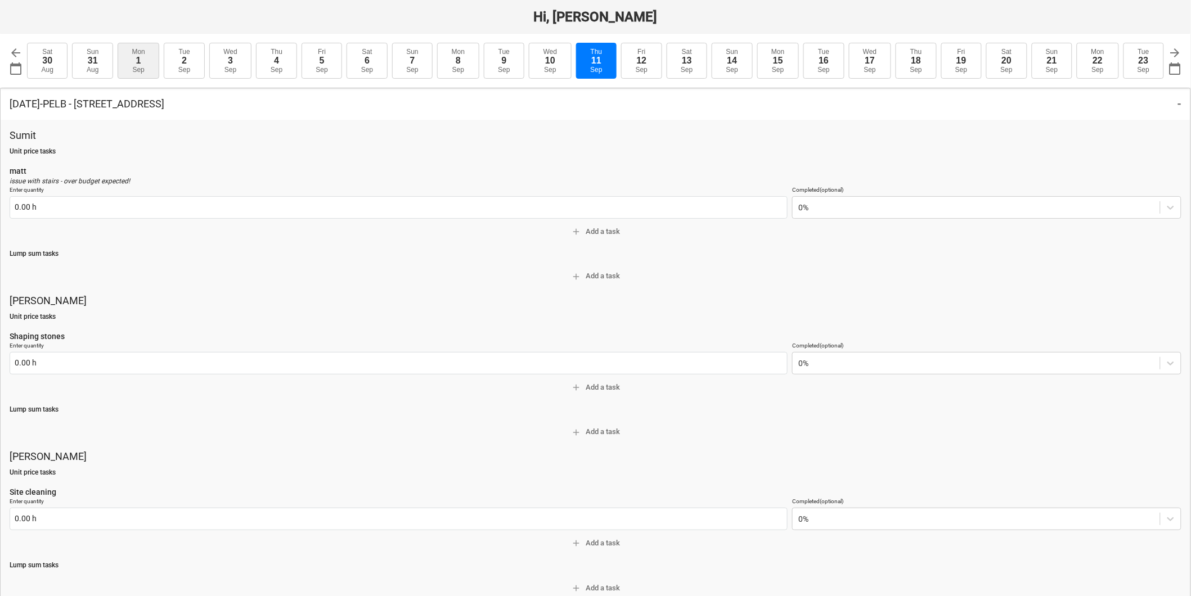
click at [121, 61] on button "Mon 1 Sep" at bounding box center [139, 61] width 42 height 36
type input "2025-09-01"
type textarea "x"
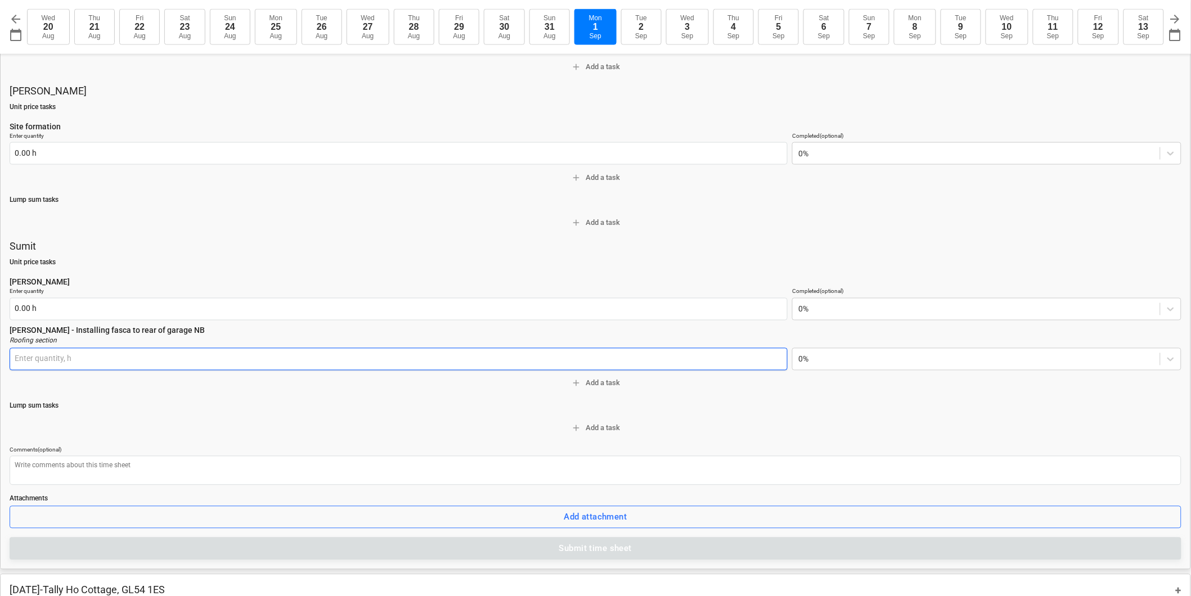
click at [212, 359] on input "text" at bounding box center [399, 359] width 778 height 22
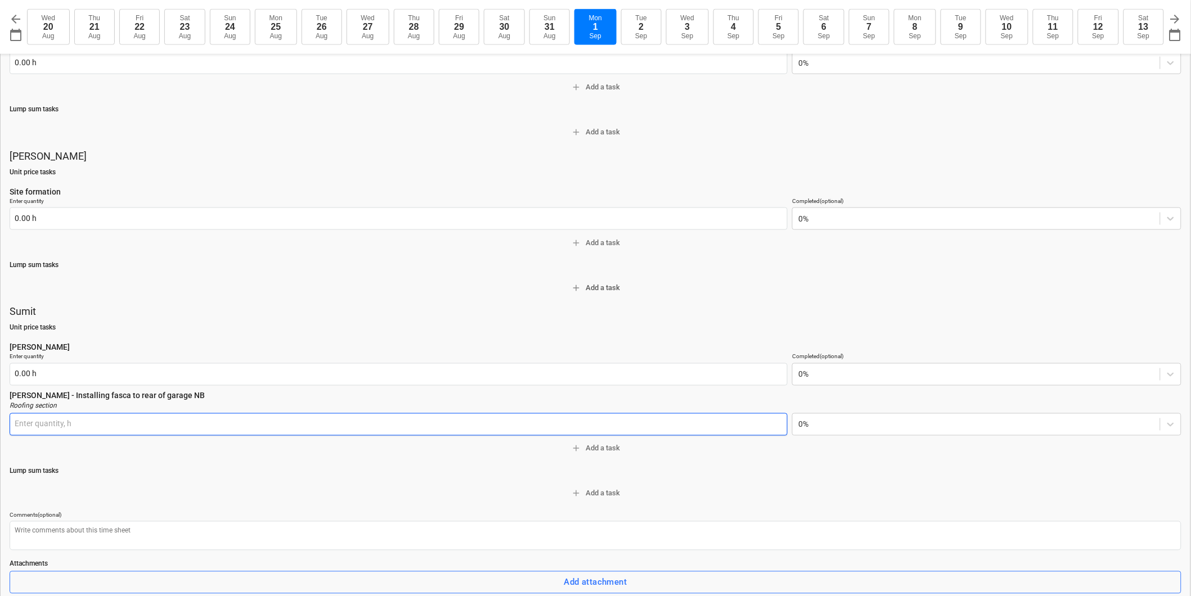
scroll to position [0, 0]
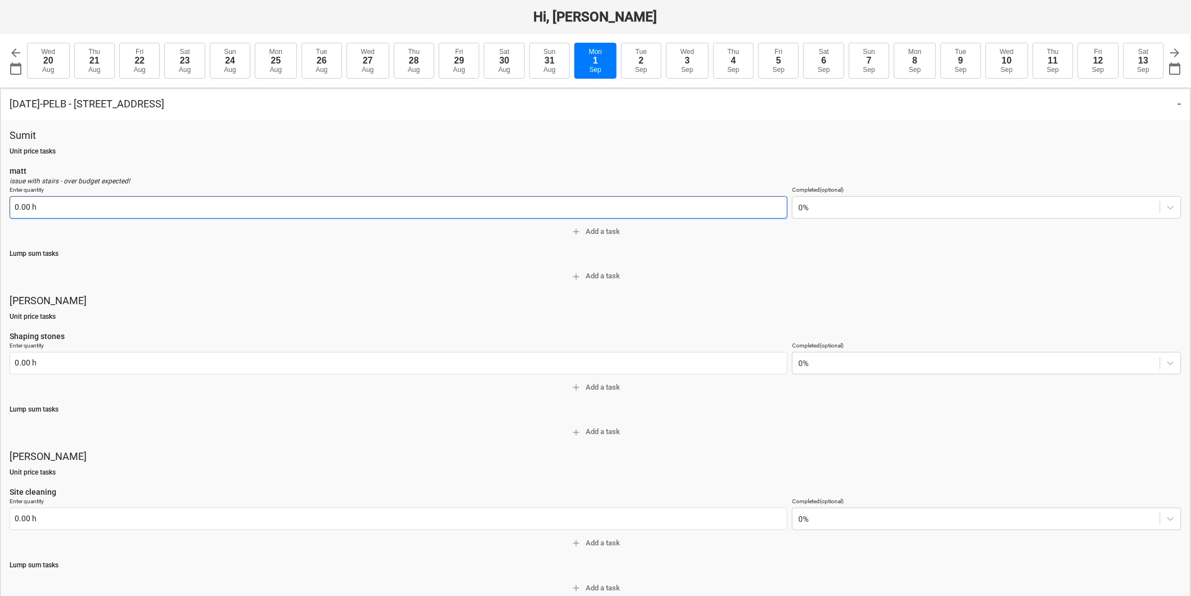
type input "0.00 h"
click at [387, 213] on input "text" at bounding box center [399, 207] width 778 height 22
type textarea "x"
type input "0.00 h"
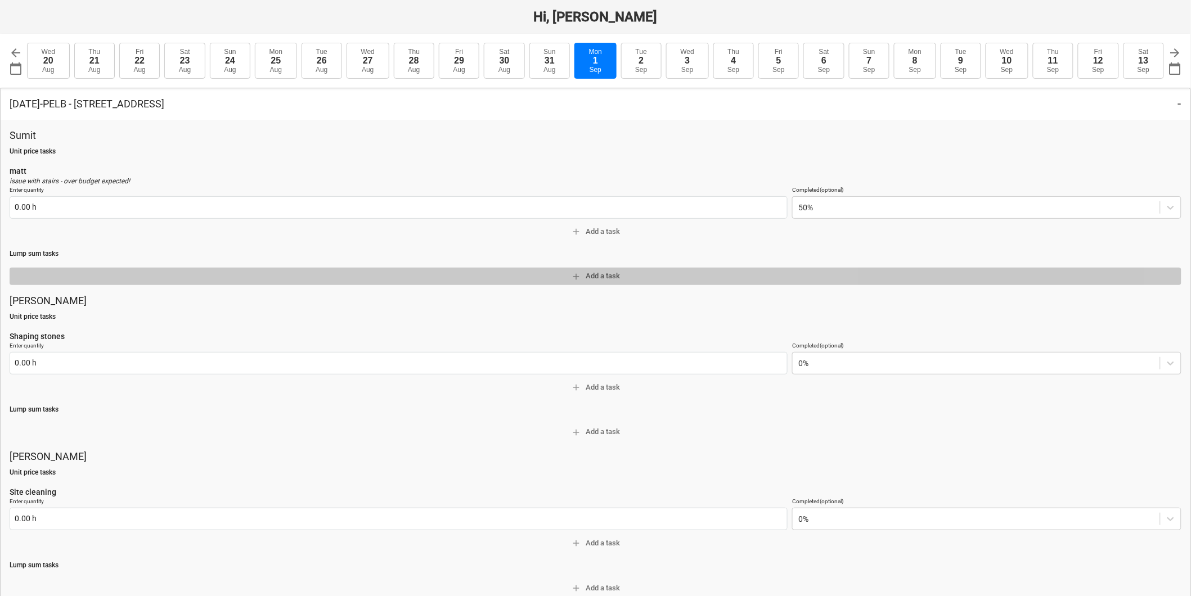
click at [296, 270] on span "add Add a task" at bounding box center [595, 276] width 1163 height 13
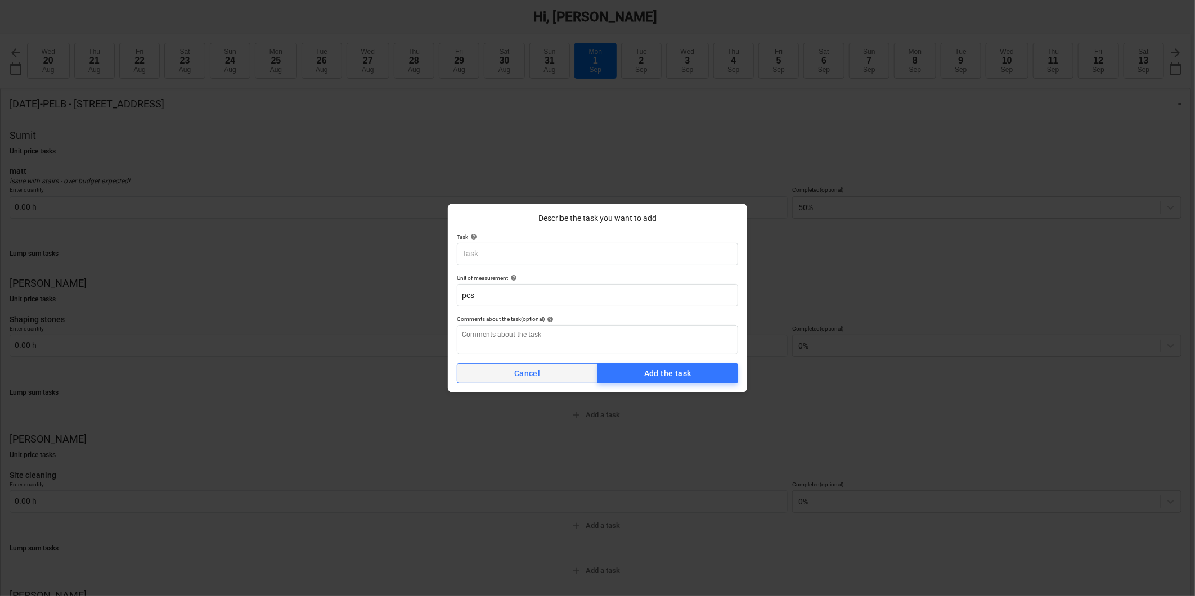
click at [552, 375] on span "Cancel" at bounding box center [527, 374] width 123 height 14
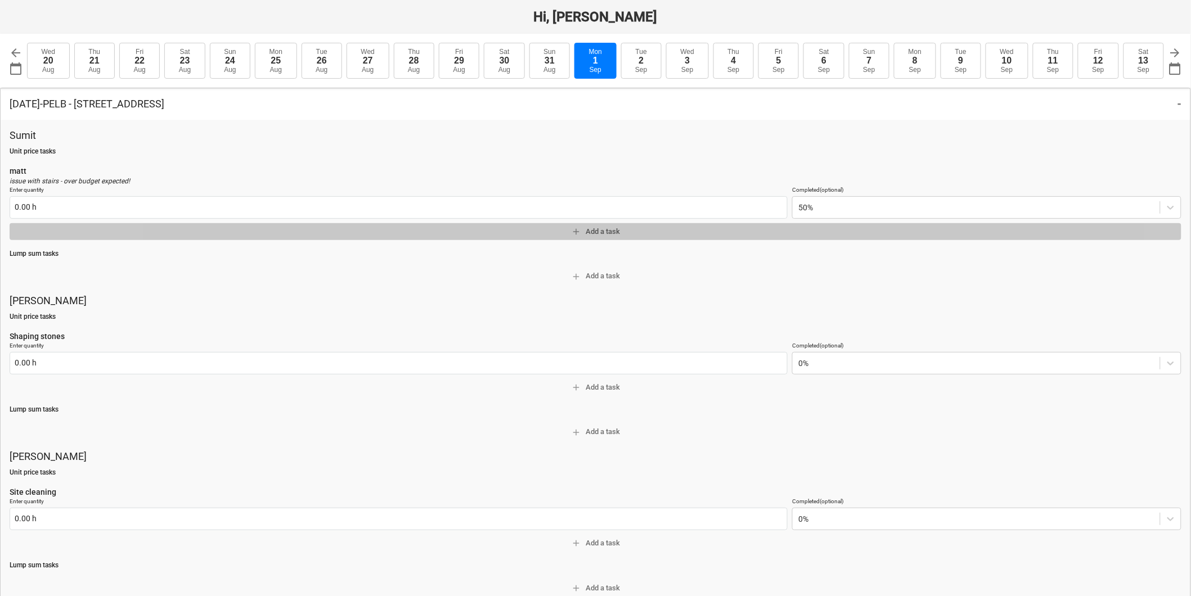
click at [621, 233] on span "add Add a task" at bounding box center [595, 232] width 1163 height 13
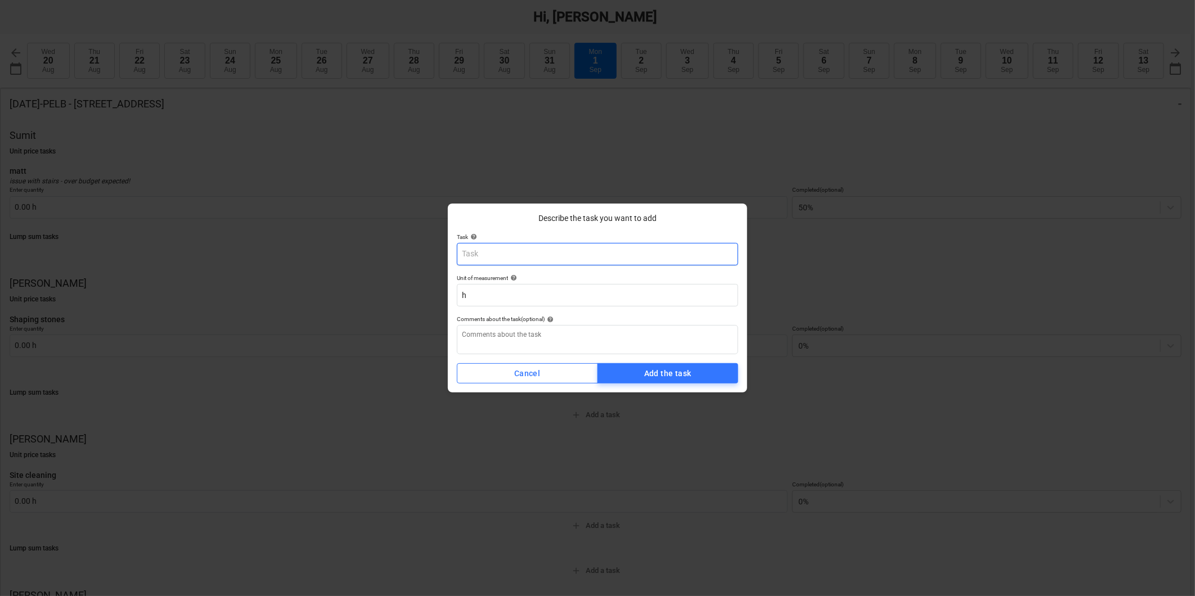
click at [549, 260] on input "text" at bounding box center [597, 254] width 281 height 22
type textarea "x"
type input "h"
type textarea "x"
type input "hk"
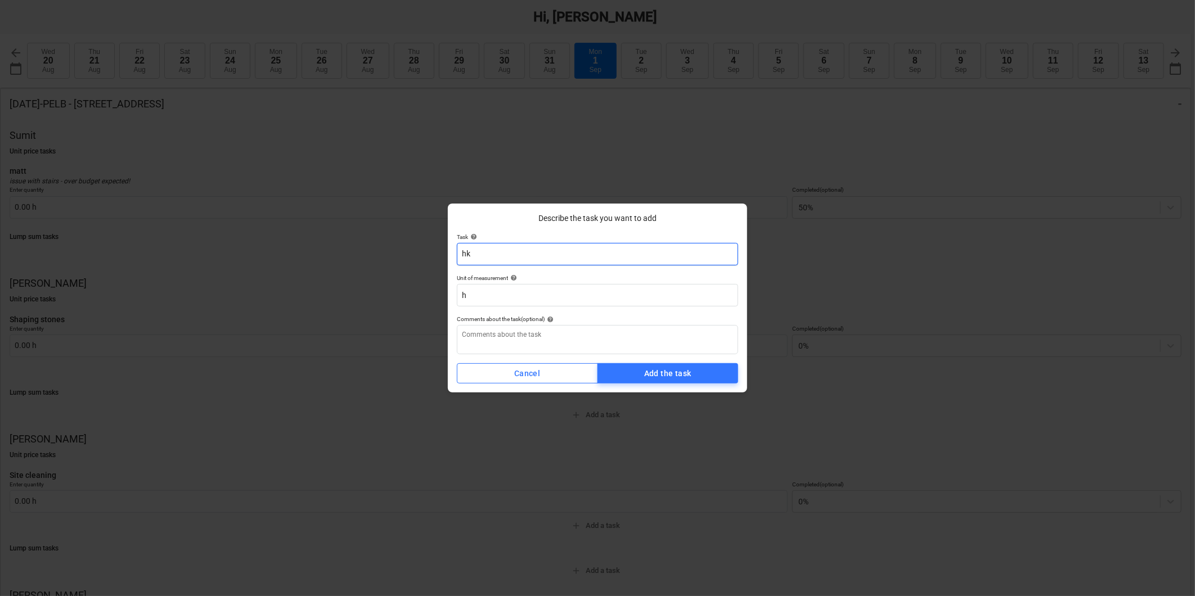
type textarea "x"
type input "hkjj"
type textarea "x"
type input "hkjjk"
type textarea "x"
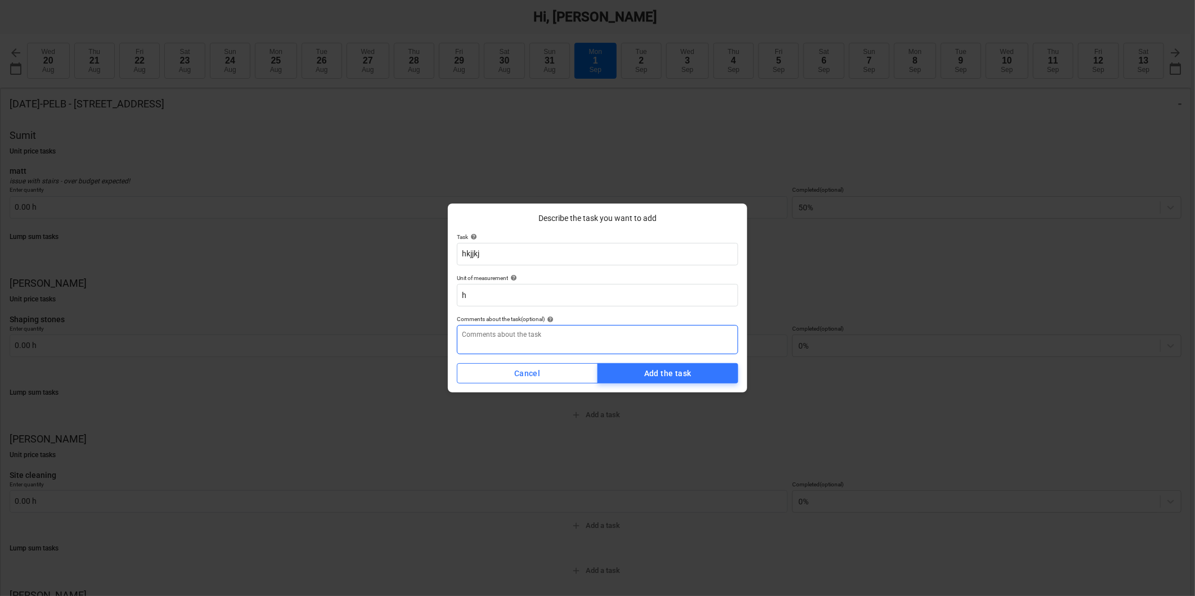
type input "hkjjkj"
click at [621, 336] on textarea at bounding box center [597, 339] width 281 height 29
click at [648, 370] on div "Add the task" at bounding box center [667, 374] width 47 height 14
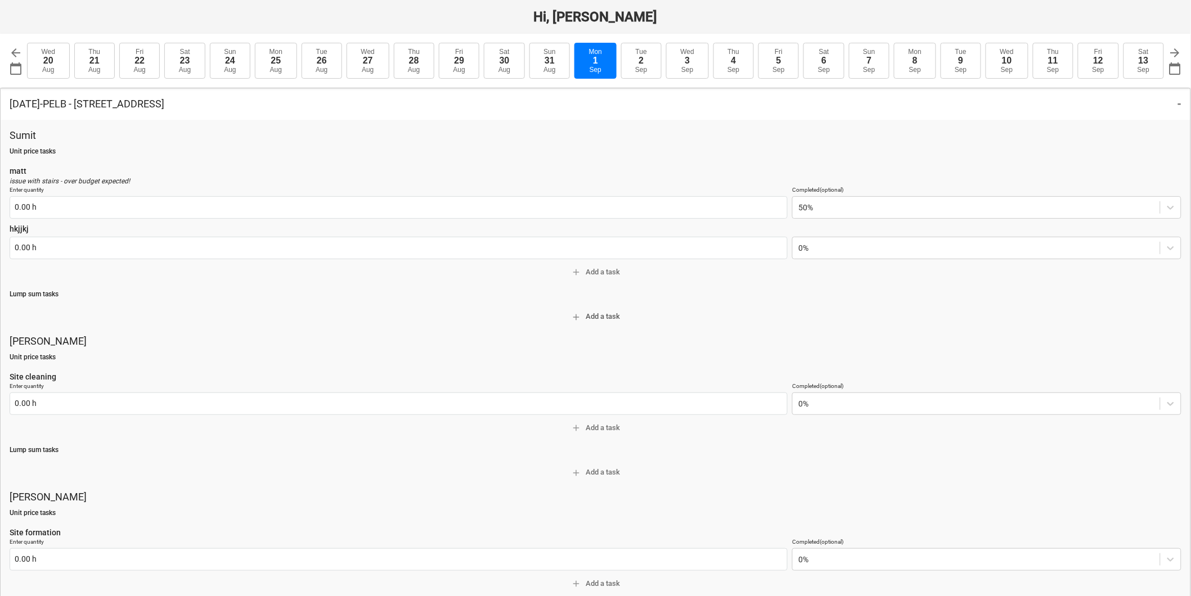
type textarea "x"
click at [608, 245] on input "text" at bounding box center [399, 248] width 778 height 22
type input "0.00 h"
click at [969, 55] on button "Tue 9 Sep" at bounding box center [960, 61] width 40 height 36
type input "2025-09-09"
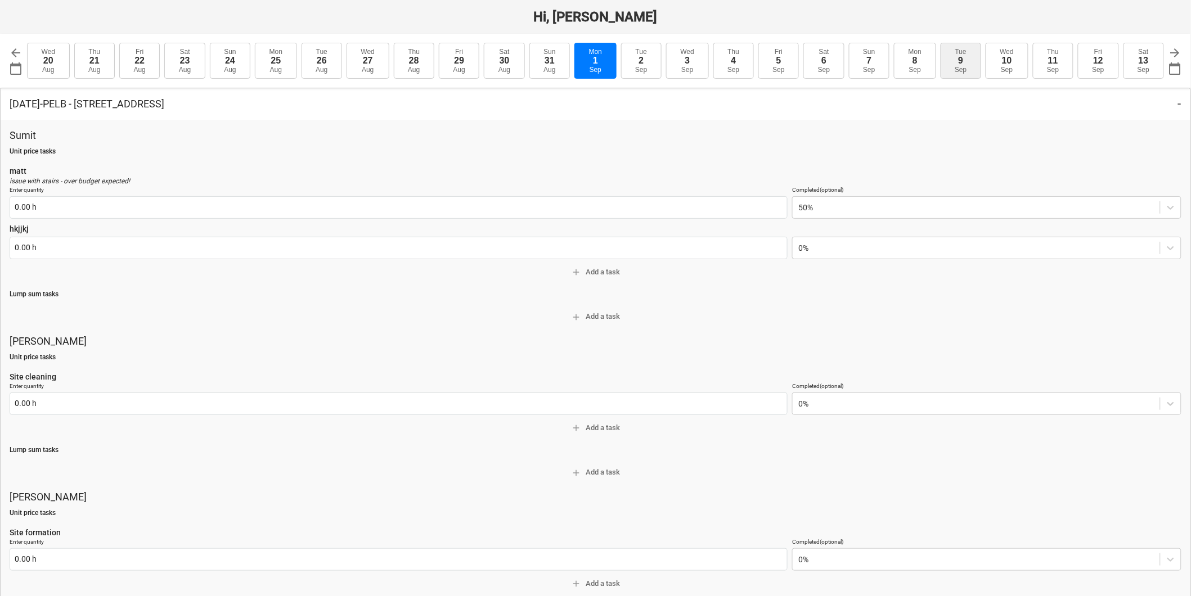
type input "2025-09-09"
type textarea "x"
click at [642, 69] on div "Sep" at bounding box center [641, 70] width 12 height 8
type input "2025-09-10"
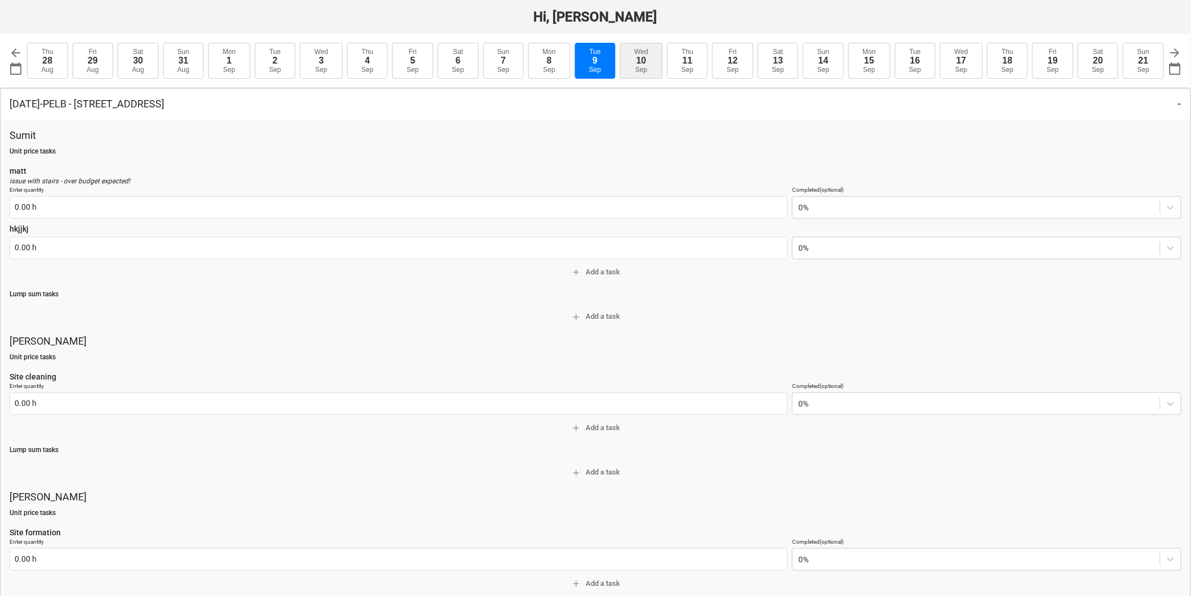
type textarea "x"
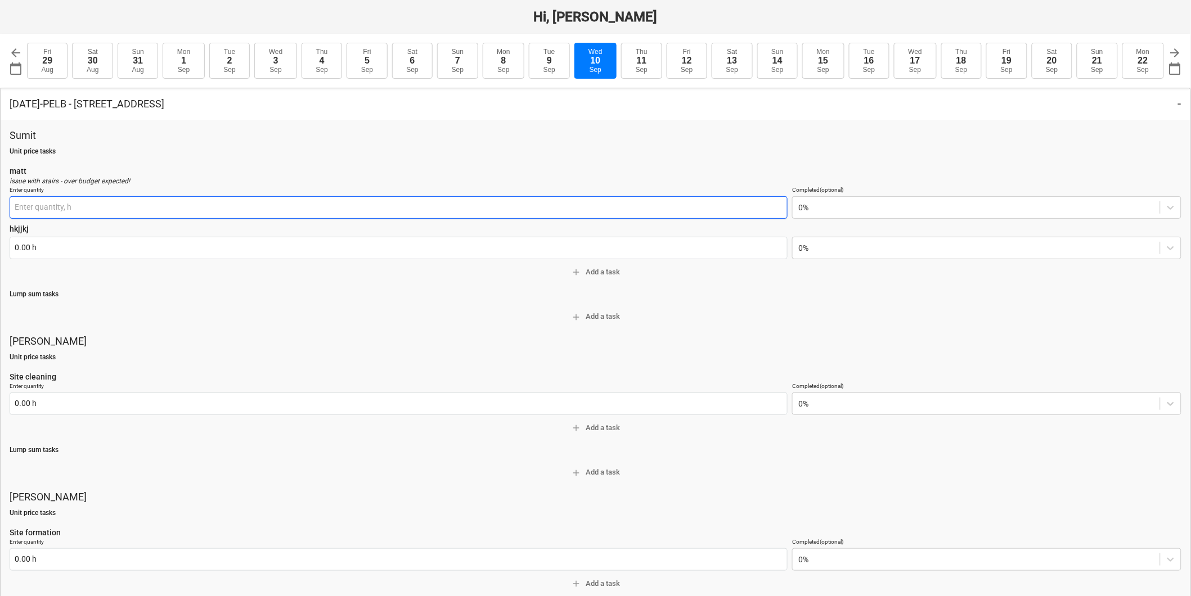
click at [262, 201] on input "text" at bounding box center [399, 207] width 778 height 22
type input "0.00 h"
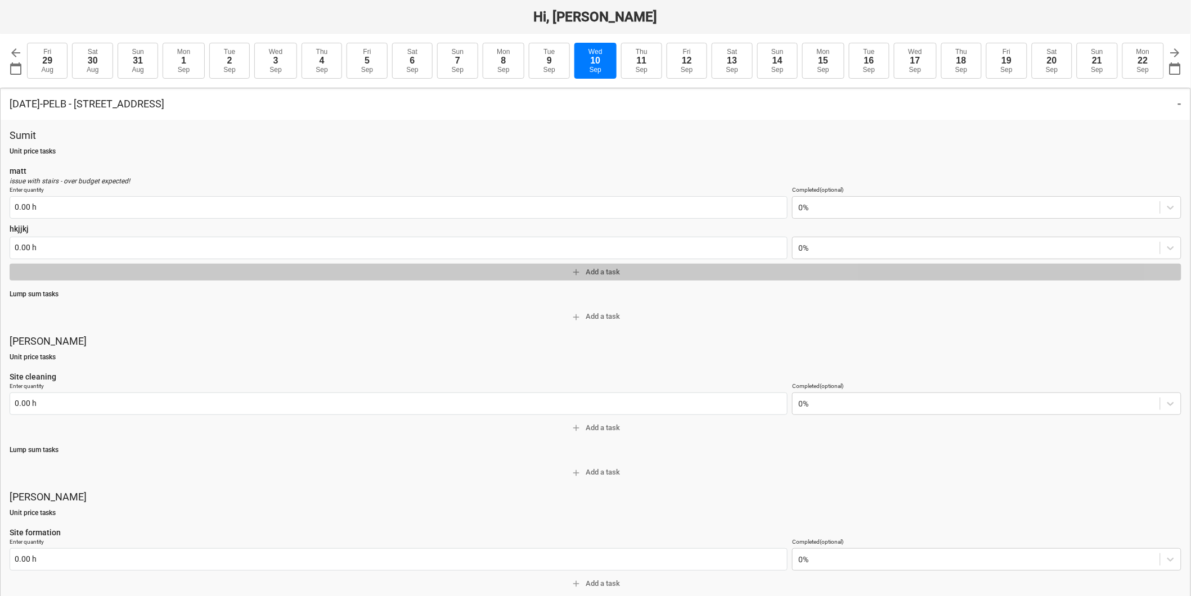
click at [616, 273] on span "add Add a task" at bounding box center [595, 272] width 1163 height 13
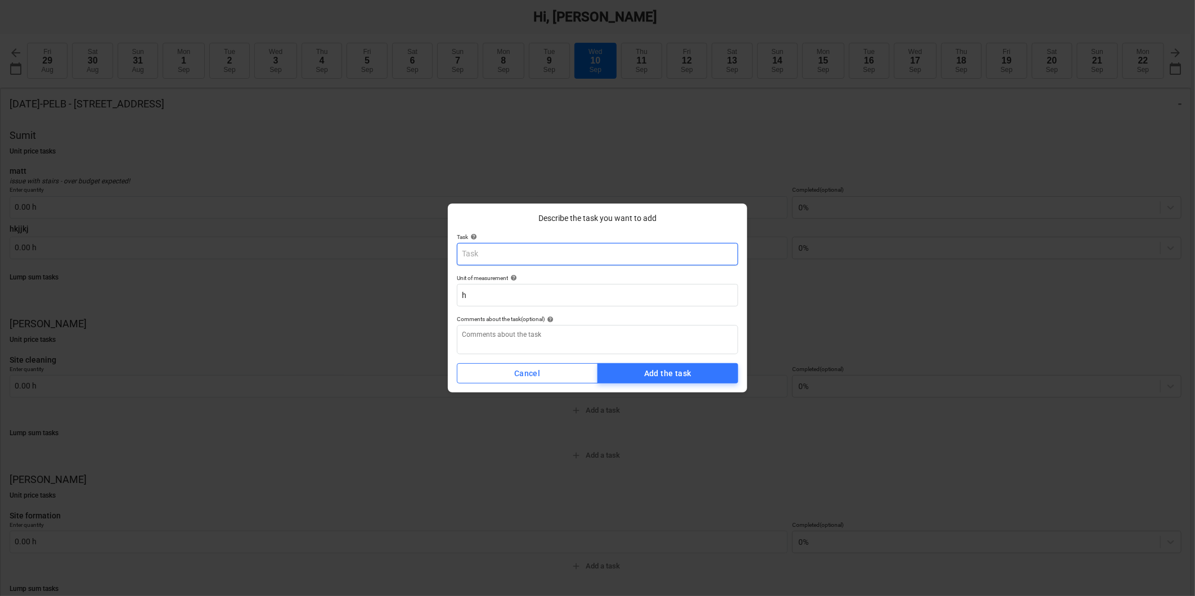
click at [548, 256] on input "text" at bounding box center [597, 254] width 281 height 22
click at [553, 298] on input "h" at bounding box center [597, 295] width 281 height 22
click at [557, 240] on p "Task help" at bounding box center [597, 238] width 281 height 10
click at [538, 378] on div "Cancel" at bounding box center [527, 374] width 26 height 14
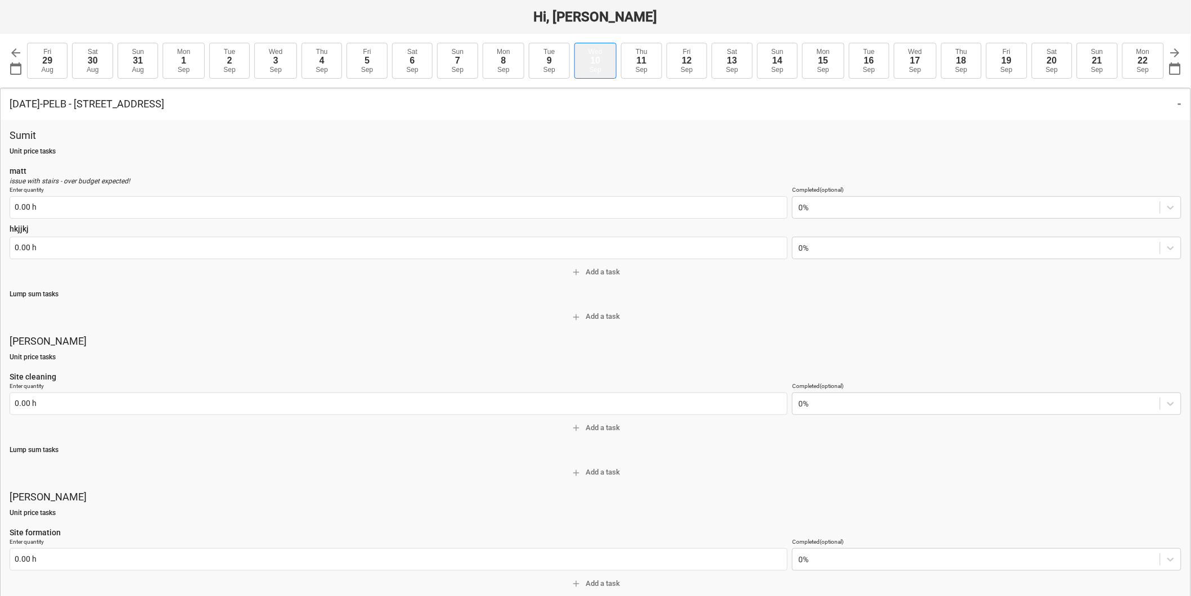
click at [606, 68] on button "Wed 10 Sep" at bounding box center [595, 61] width 43 height 36
click at [598, 273] on span "add Add a task" at bounding box center [595, 272] width 1163 height 13
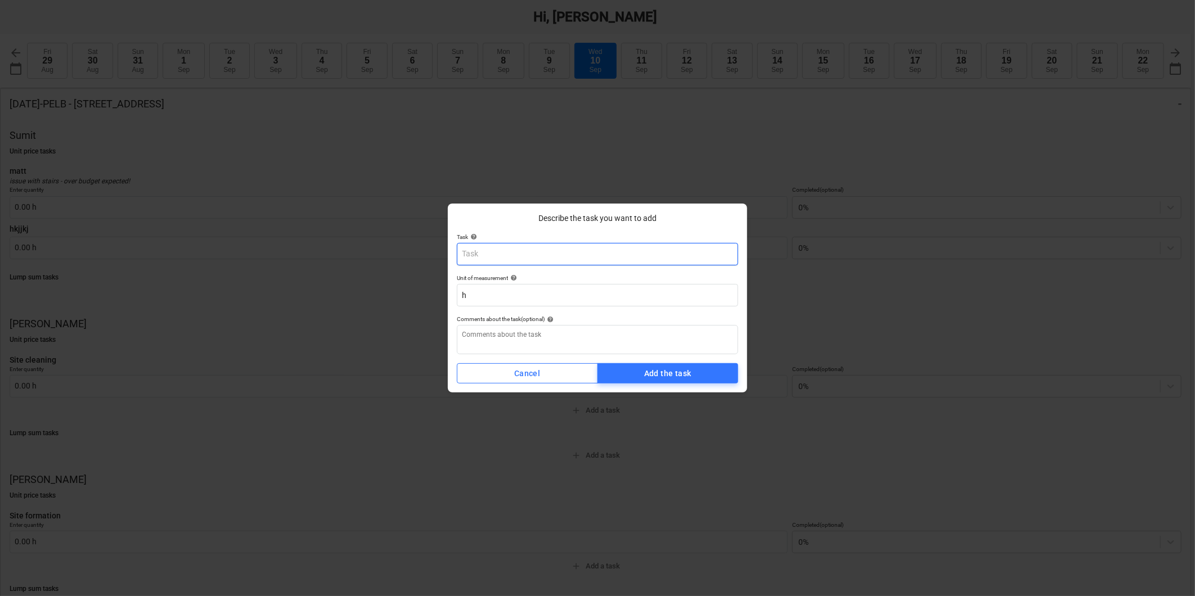
click at [497, 257] on input "text" at bounding box center [597, 254] width 281 height 22
click at [494, 256] on input "text" at bounding box center [597, 254] width 281 height 22
type textarea "x"
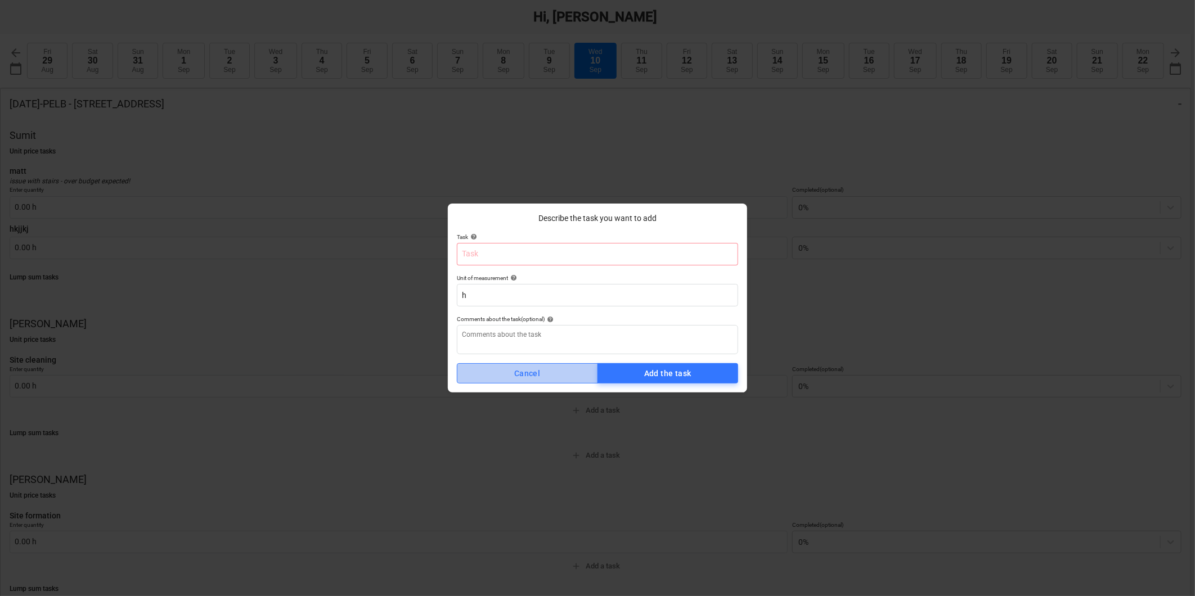
click at [541, 372] on span "Cancel" at bounding box center [527, 374] width 123 height 14
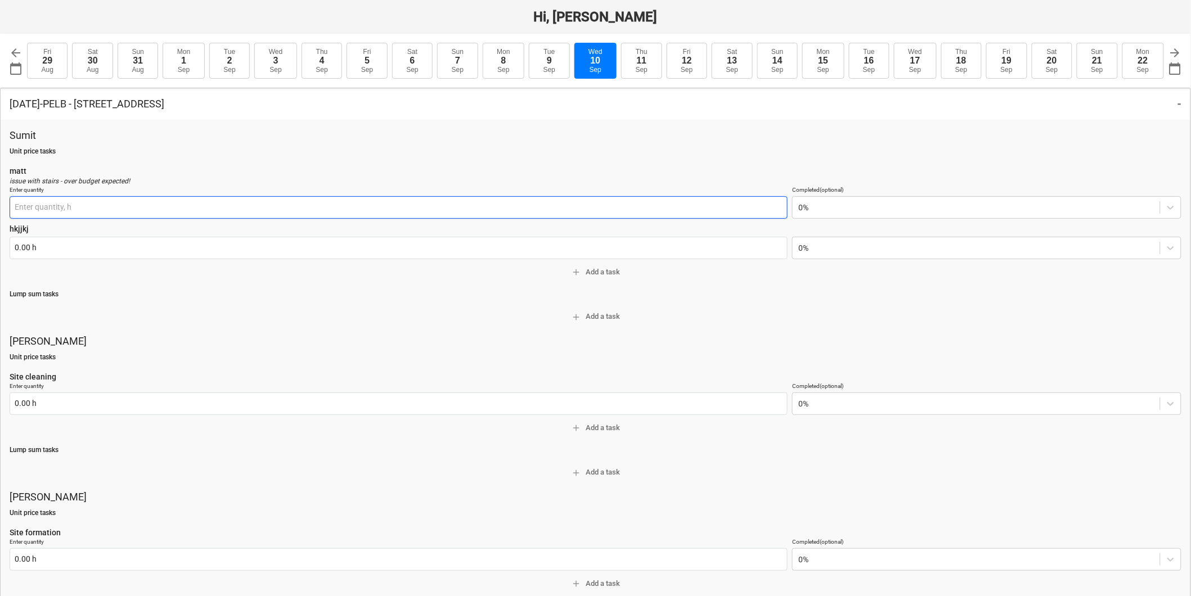
click at [636, 214] on input "text" at bounding box center [399, 207] width 778 height 22
click at [628, 210] on input "text" at bounding box center [399, 207] width 778 height 22
type input "0.00 h"
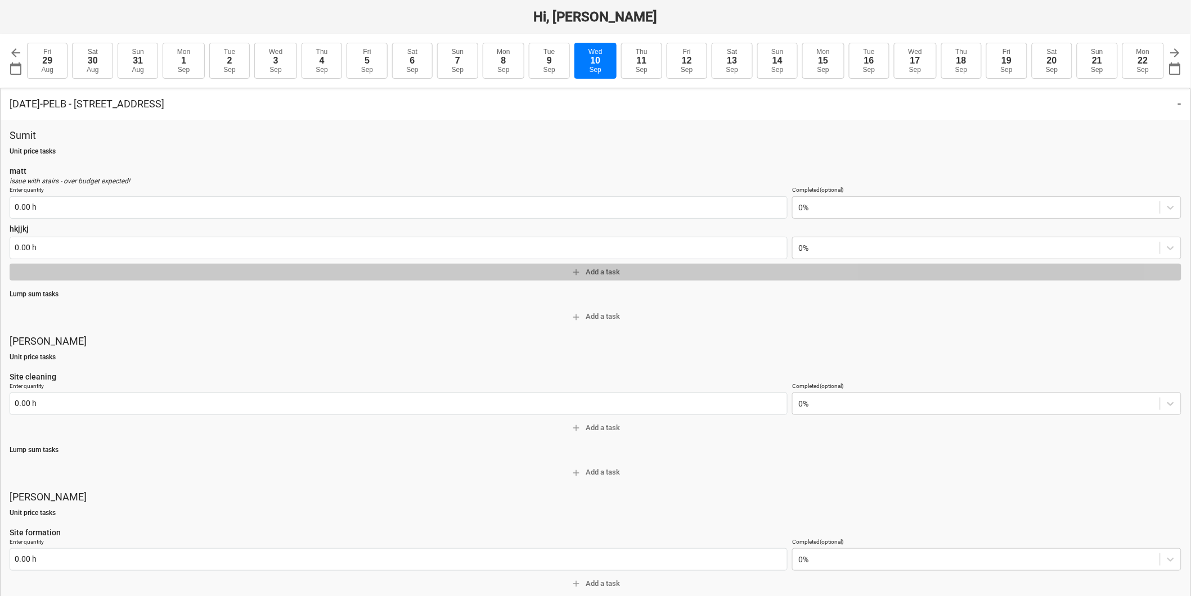
click at [598, 274] on span "add Add a task" at bounding box center [595, 272] width 1163 height 13
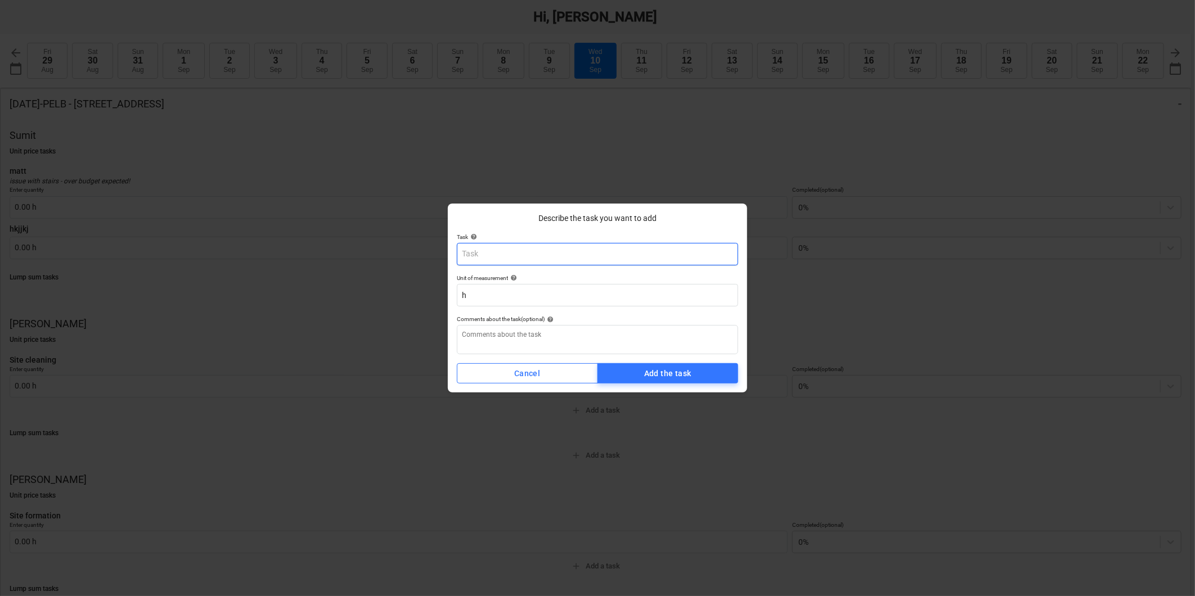
click at [566, 255] on input "text" at bounding box center [597, 254] width 281 height 22
click at [517, 370] on div "Cancel" at bounding box center [527, 374] width 26 height 14
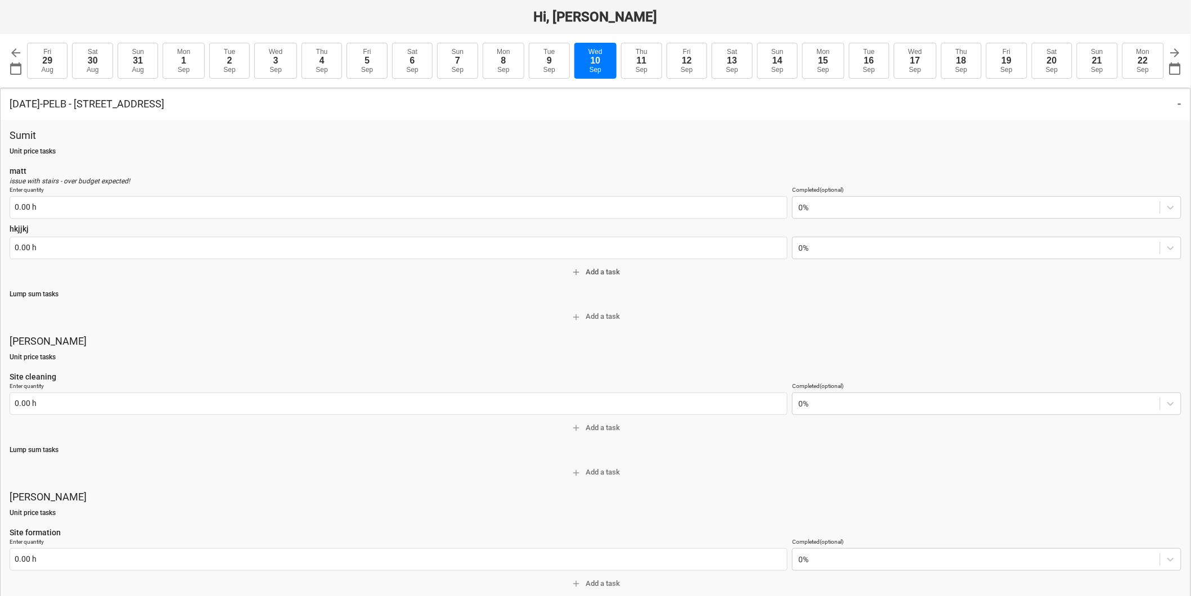
click at [604, 269] on span "add Add a task" at bounding box center [595, 272] width 1163 height 13
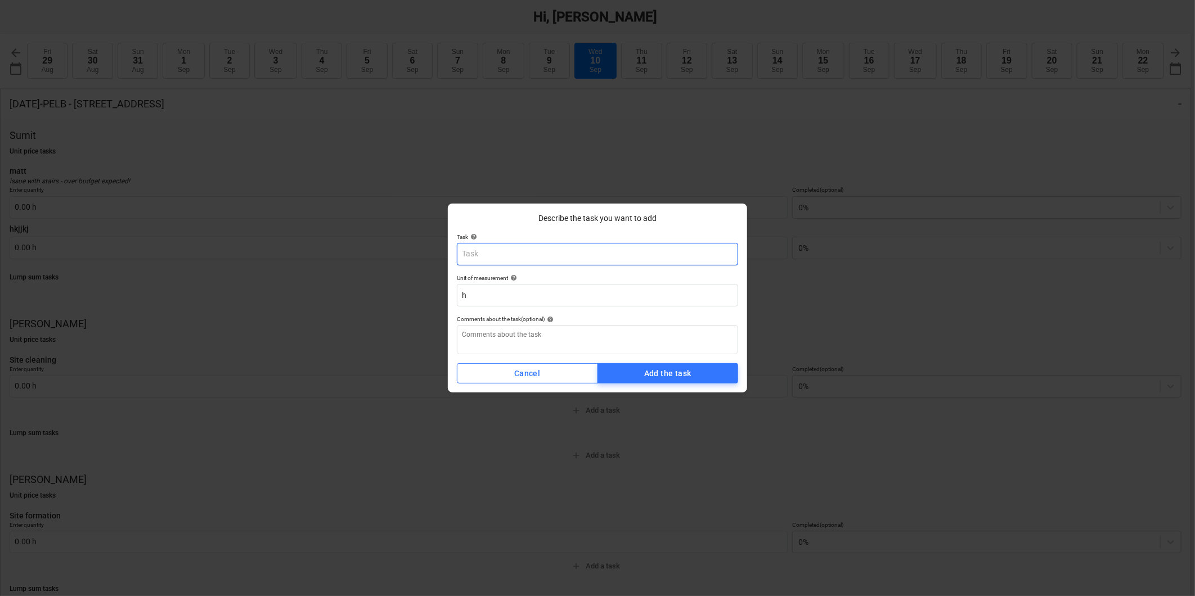
click at [542, 249] on input "text" at bounding box center [597, 254] width 281 height 22
type textarea "x"
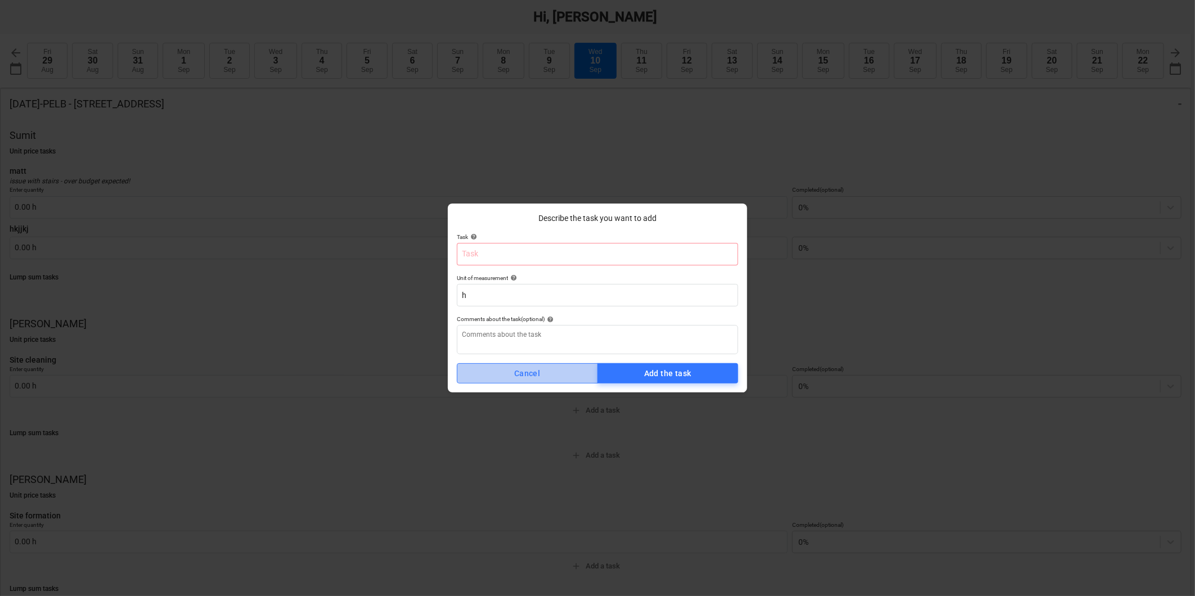
click at [577, 375] on span "Cancel" at bounding box center [527, 374] width 123 height 14
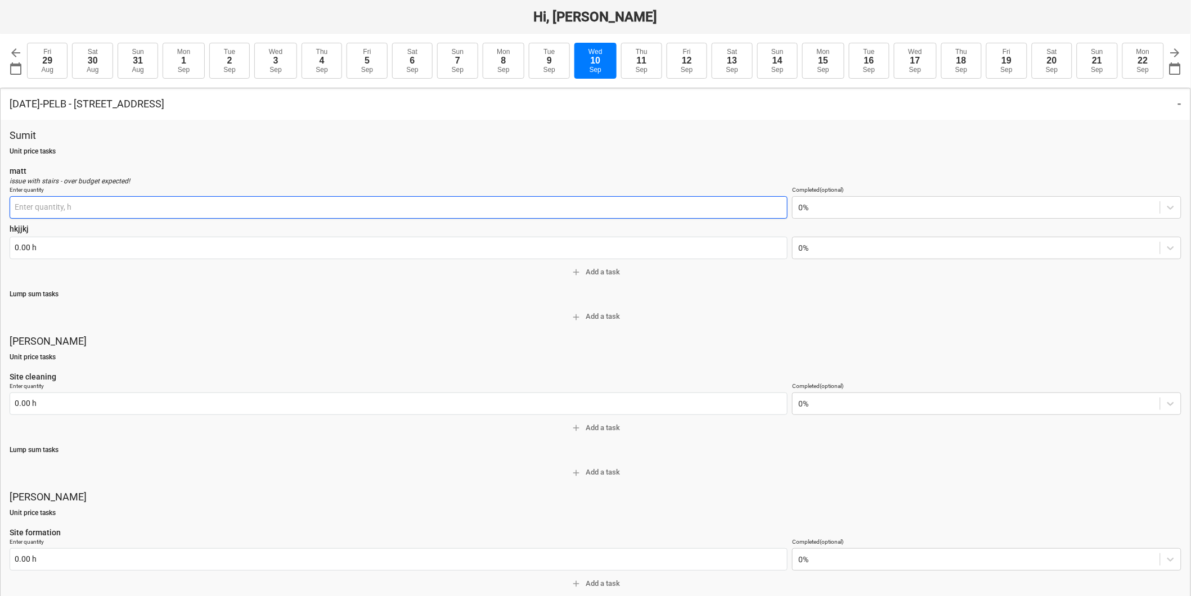
click at [111, 209] on input "text" at bounding box center [399, 207] width 778 height 22
type input "0.00 h"
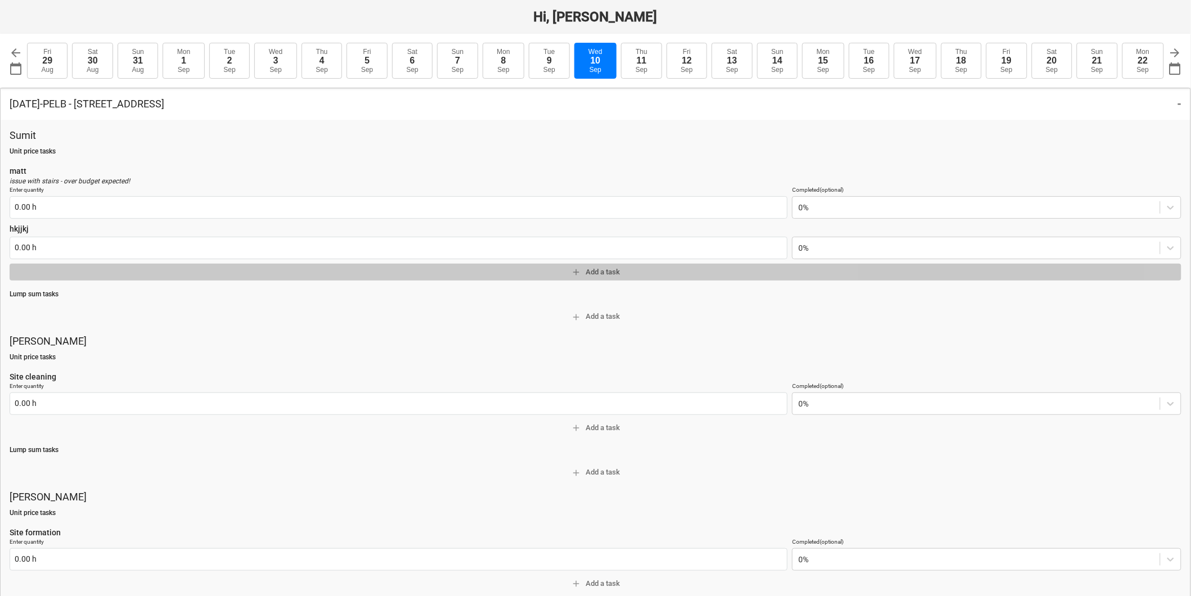
click at [615, 267] on span "add Add a task" at bounding box center [595, 272] width 1163 height 13
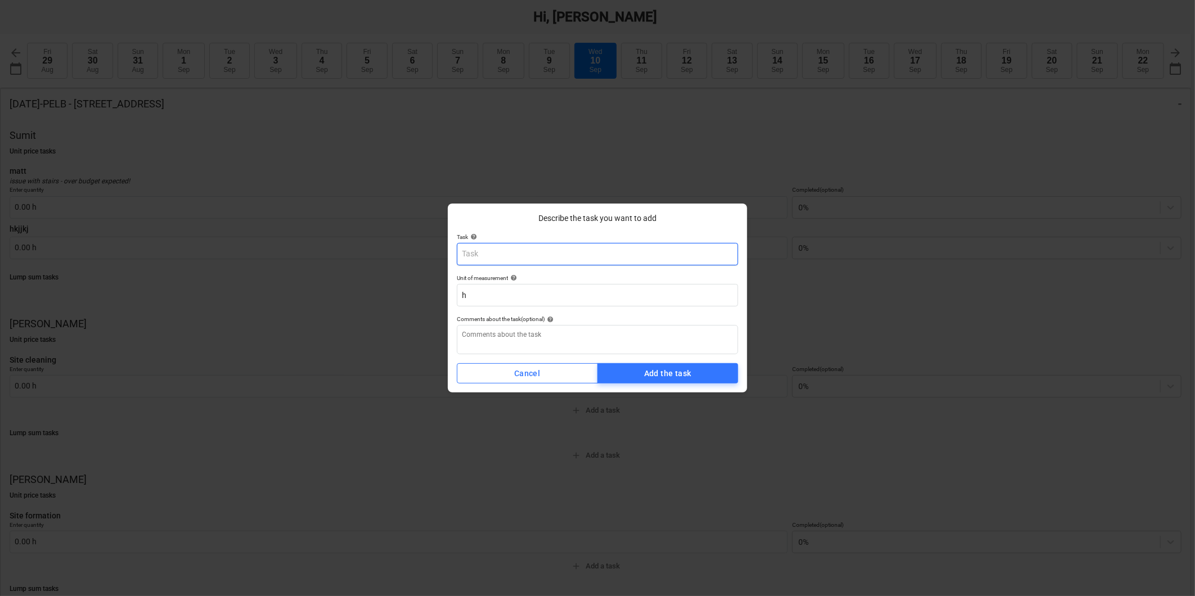
click at [484, 251] on input "text" at bounding box center [597, 254] width 281 height 22
type textarea "x"
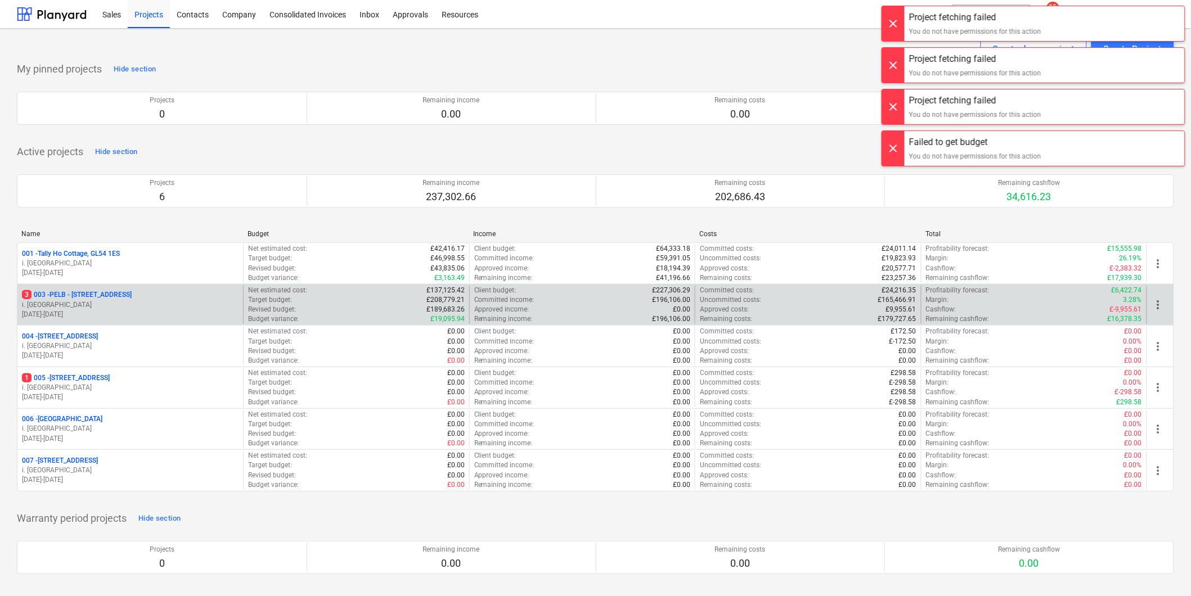
click at [97, 298] on p "3 003 - PELB - [GEOGRAPHIC_DATA], [GEOGRAPHIC_DATA], GL2 7NE" at bounding box center [77, 295] width 110 height 10
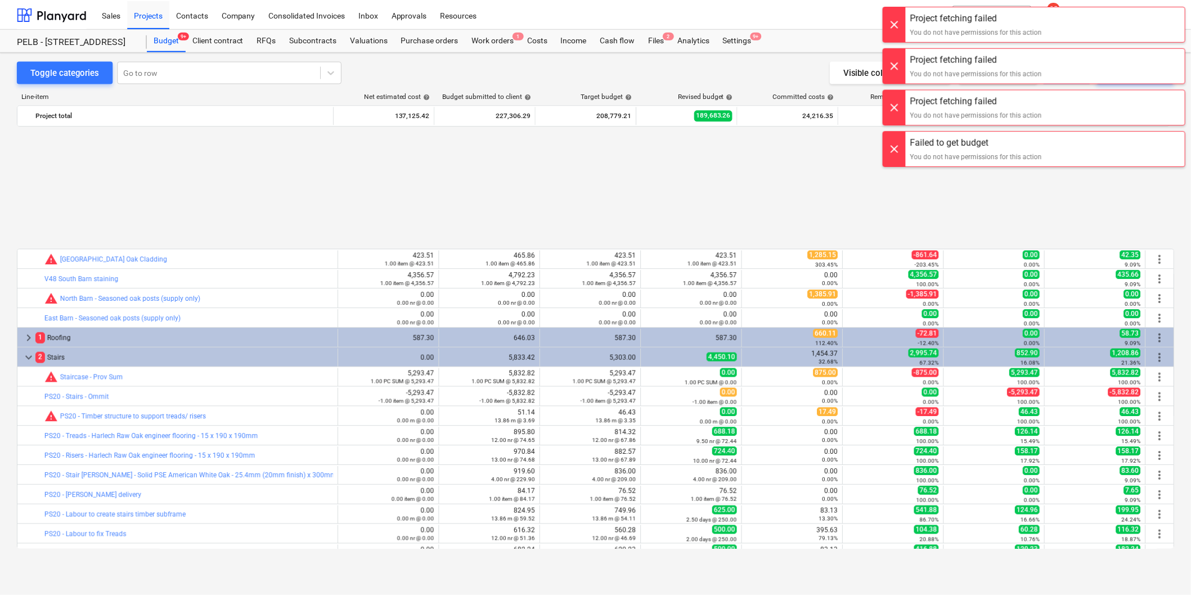
scroll to position [519, 0]
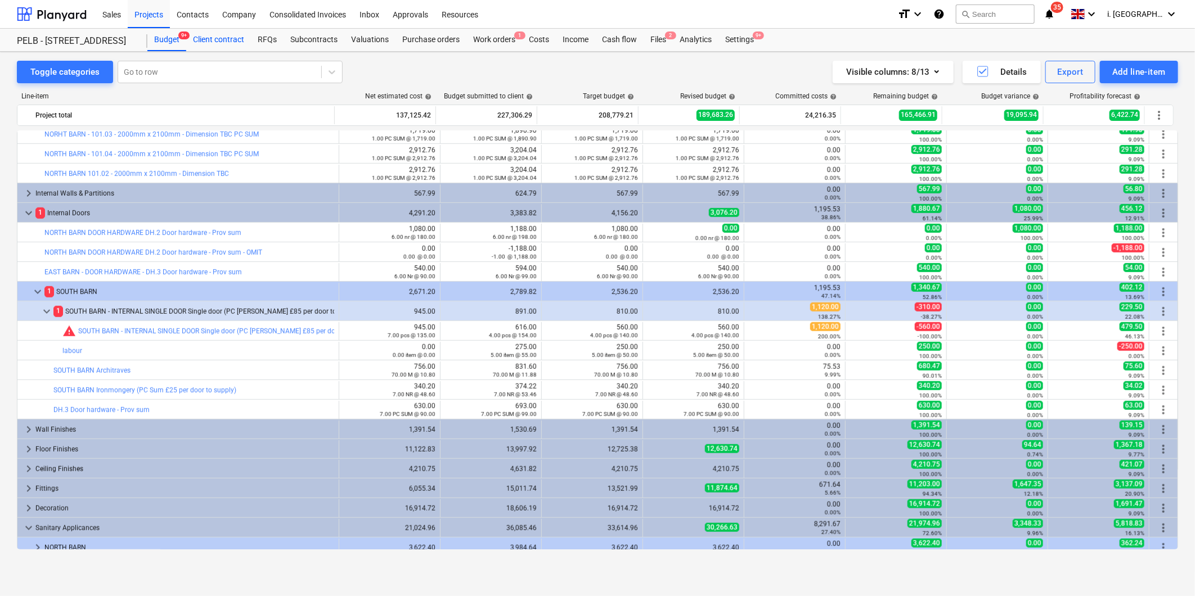
click at [207, 43] on div "Client contract" at bounding box center [218, 40] width 65 height 22
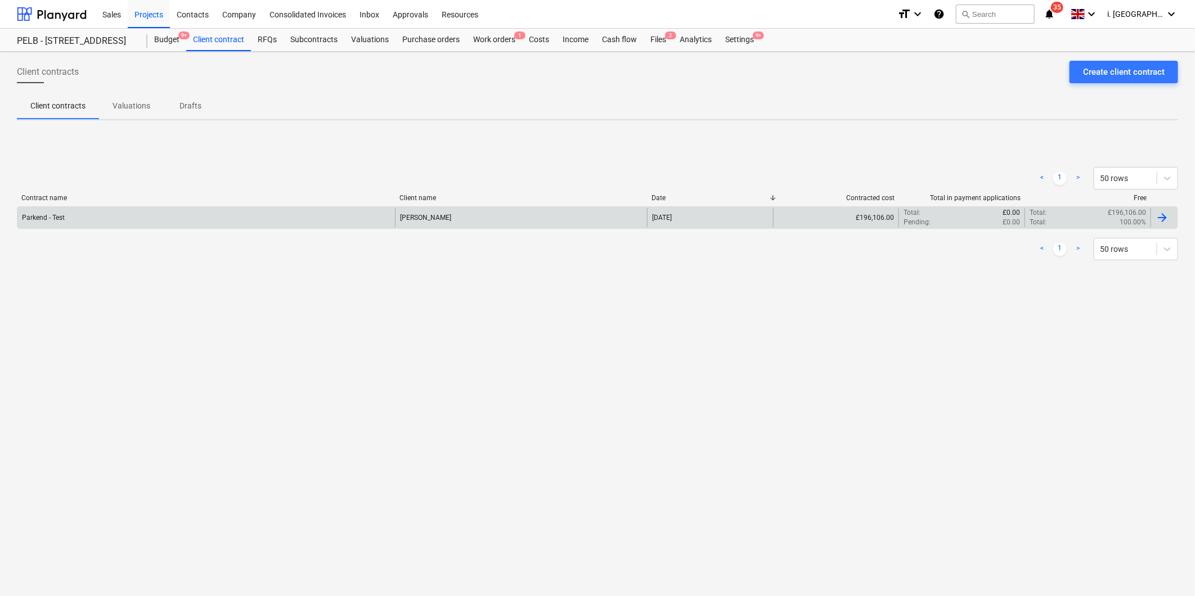
click at [210, 220] on div "Parkend - Test" at bounding box center [205, 217] width 377 height 19
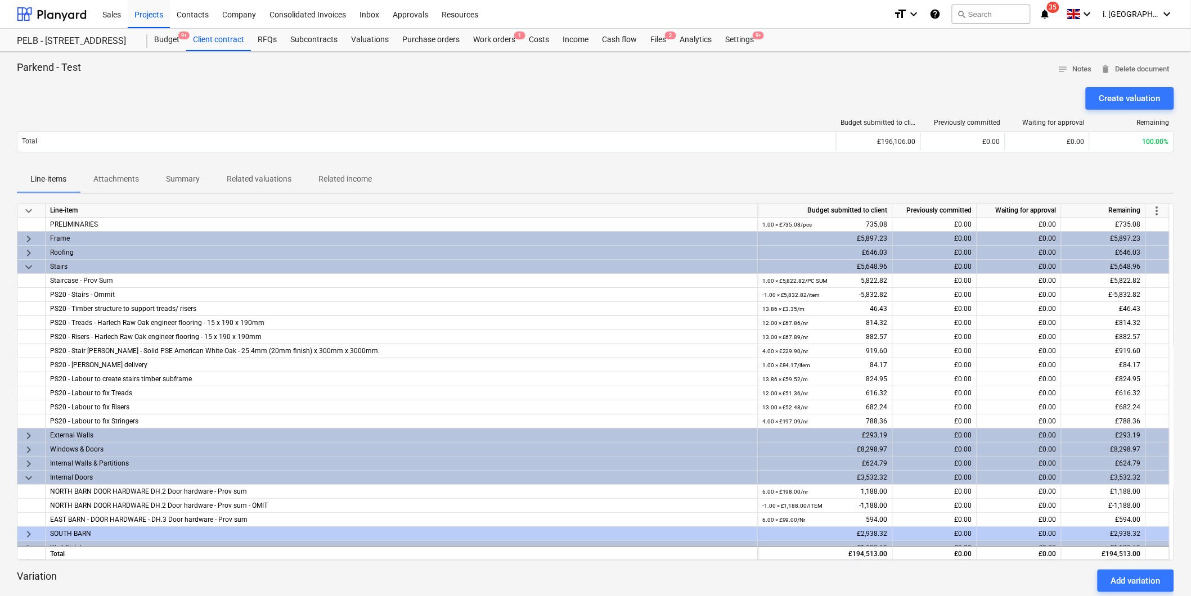
click at [30, 263] on span "keyboard_arrow_down" at bounding box center [28, 266] width 13 height 13
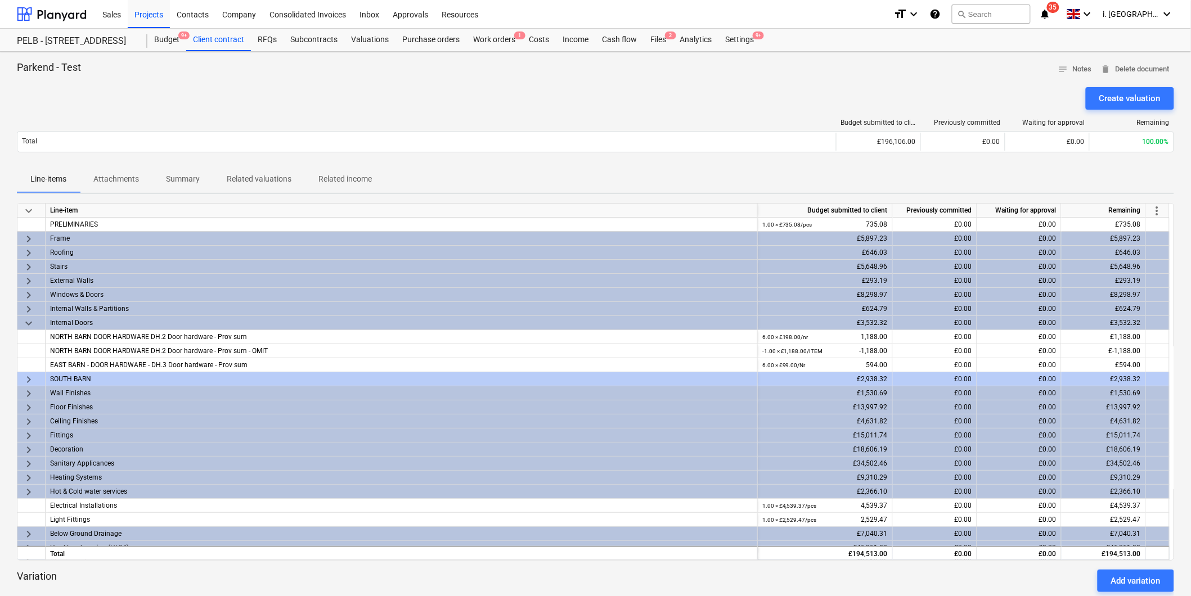
click at [31, 375] on span "keyboard_arrow_right" at bounding box center [28, 379] width 13 height 13
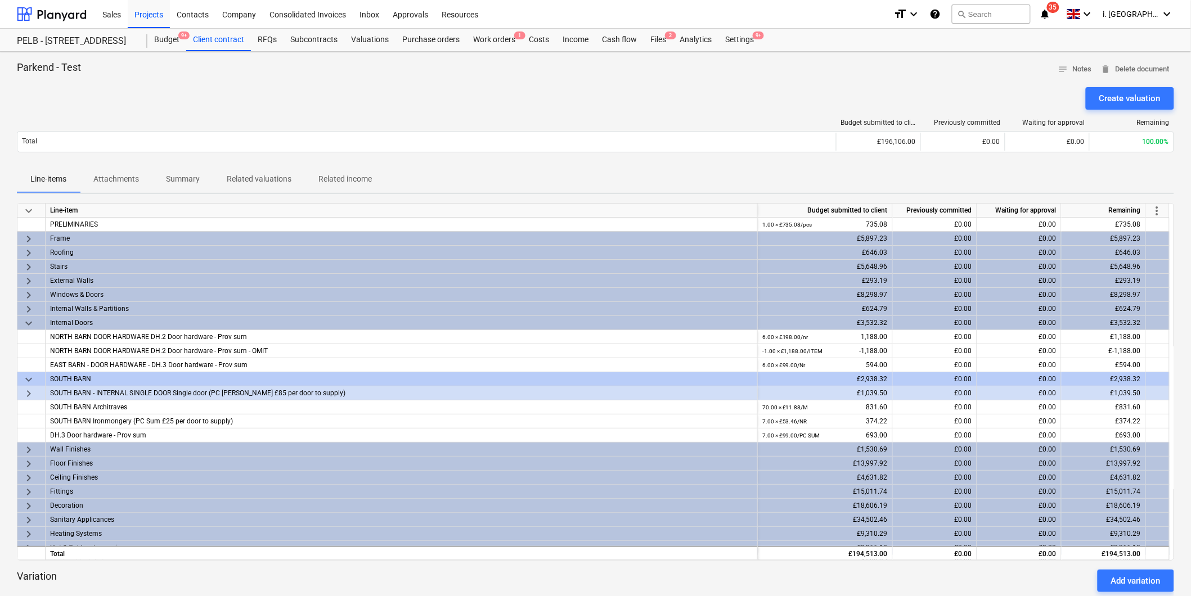
click at [25, 394] on span "keyboard_arrow_right" at bounding box center [28, 393] width 13 height 13
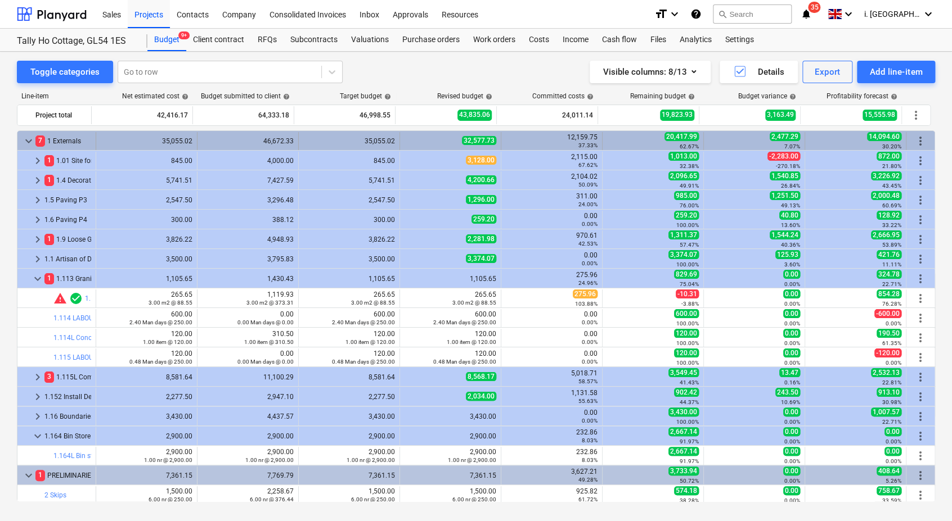
click at [30, 139] on span "keyboard_arrow_down" at bounding box center [28, 140] width 13 height 13
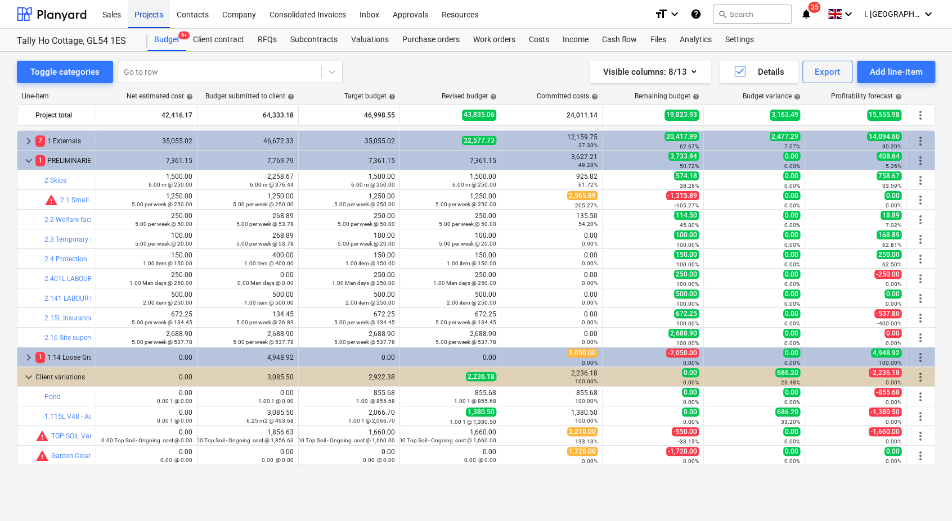
click at [157, 18] on div "Projects" at bounding box center [149, 13] width 42 height 29
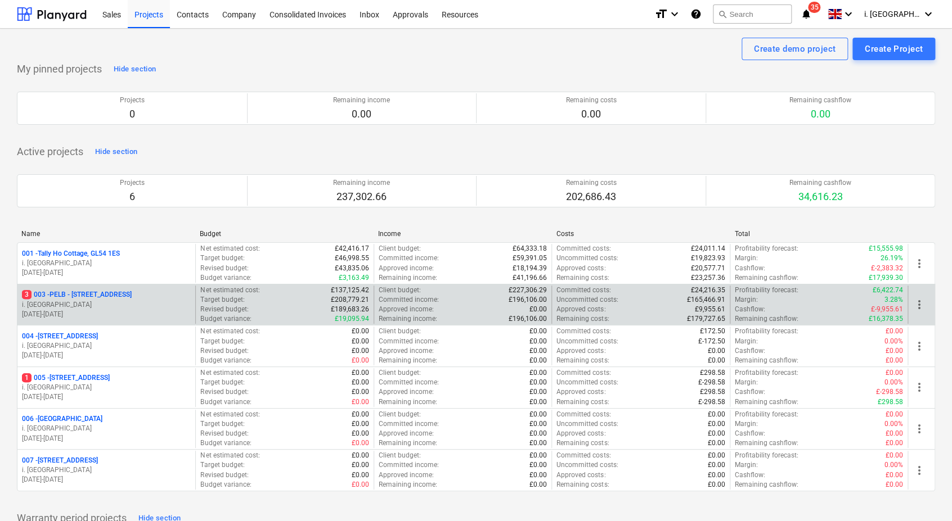
click at [53, 269] on p "3 003 - PELB - [GEOGRAPHIC_DATA], [GEOGRAPHIC_DATA], GL2 7NE" at bounding box center [77, 295] width 110 height 10
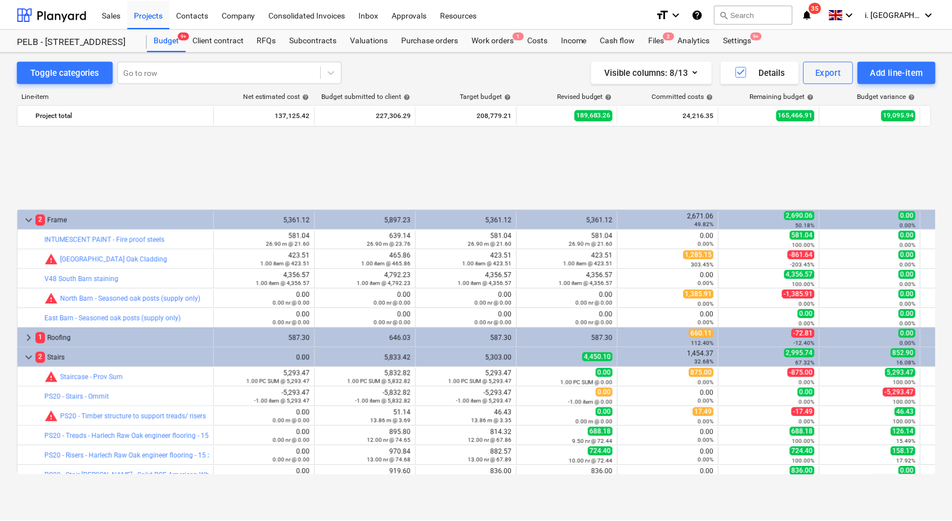
scroll to position [489, 0]
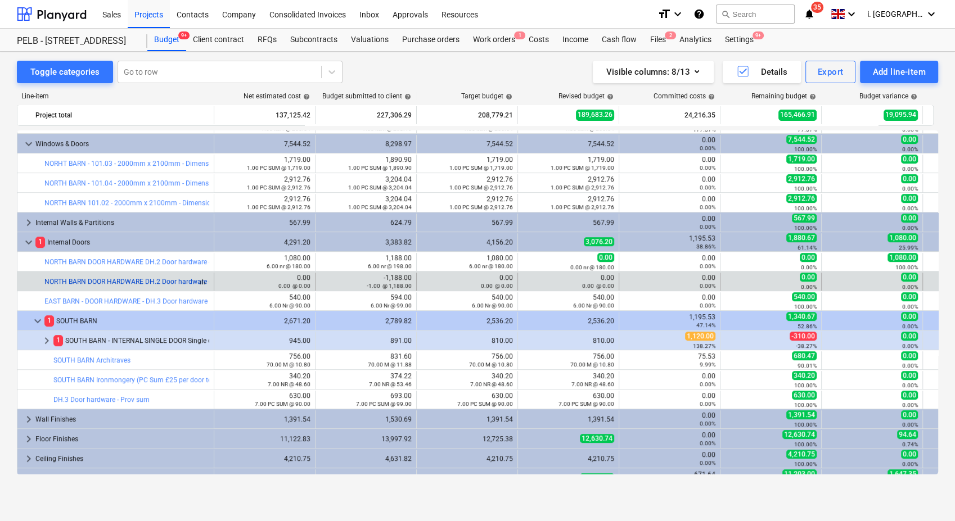
click at [195, 269] on link "NORTH BARN DOOR HARDWARE DH.2 Door hardware - Prov sum - OMIT" at bounding box center [153, 282] width 218 height 8
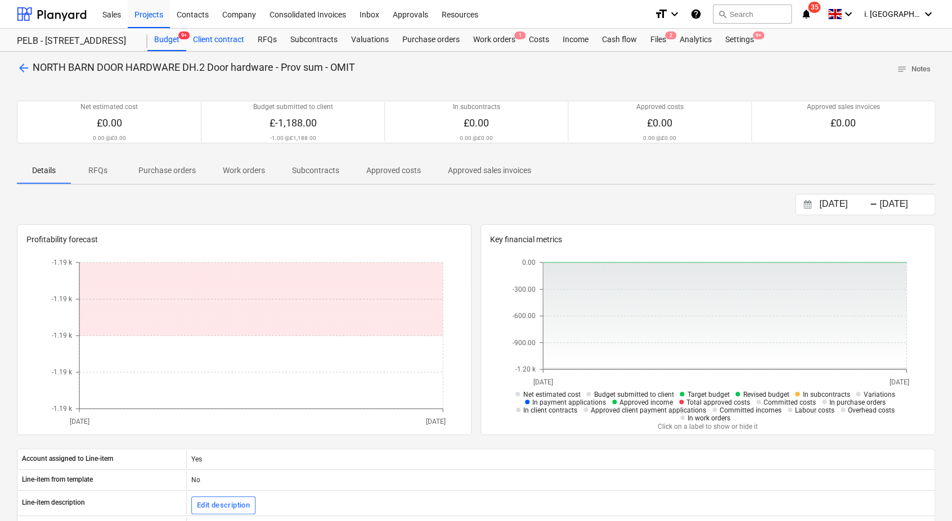
click at [235, 40] on div "Client contract" at bounding box center [218, 40] width 65 height 22
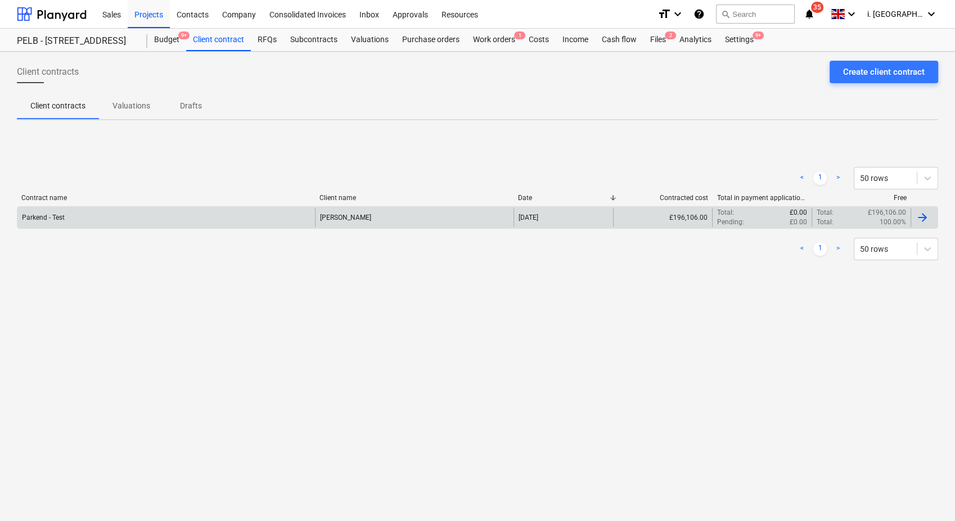
click at [144, 218] on div "Parkend - Test" at bounding box center [166, 217] width 298 height 19
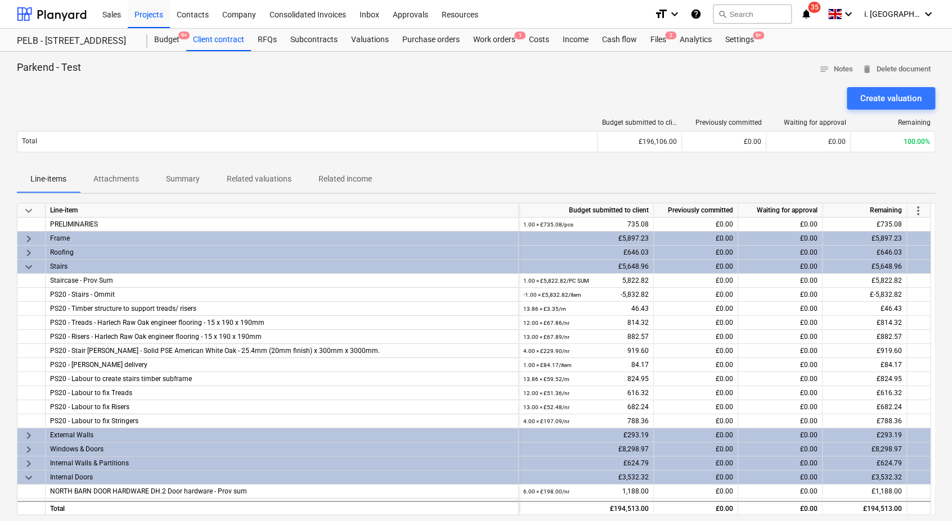
click at [31, 265] on span "keyboard_arrow_down" at bounding box center [28, 266] width 13 height 13
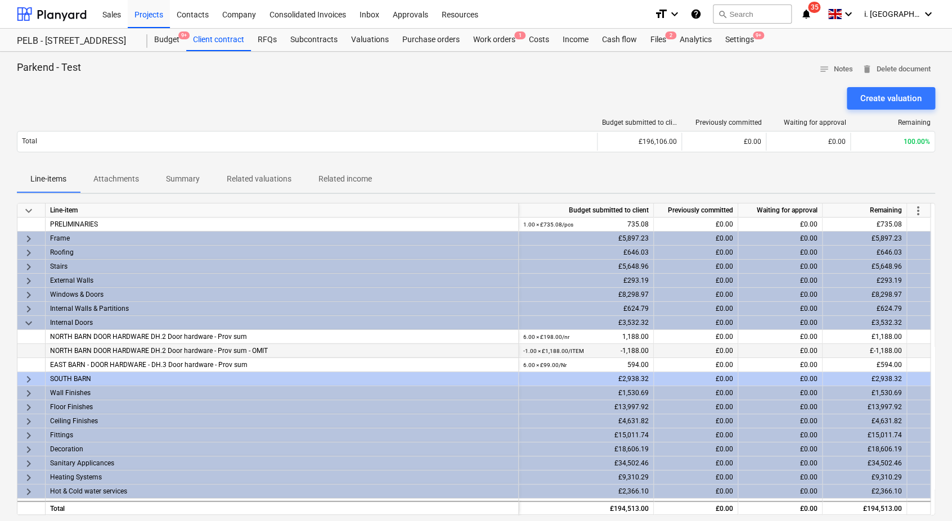
click at [345, 269] on div "NORTH BARN DOOR HARDWARE DH.2 Door hardware - Prov sum - OMIT" at bounding box center [281, 350] width 463 height 13
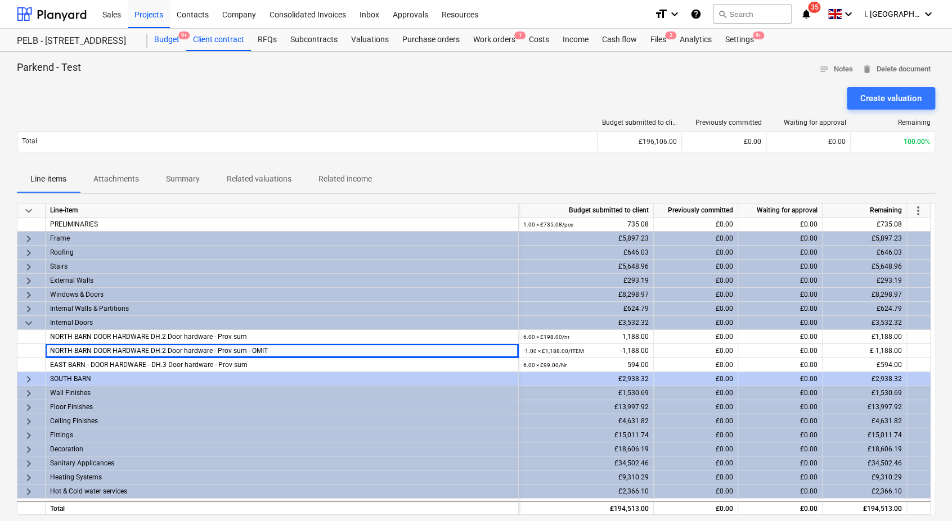
click at [166, 39] on div "Budget 9+" at bounding box center [166, 40] width 39 height 22
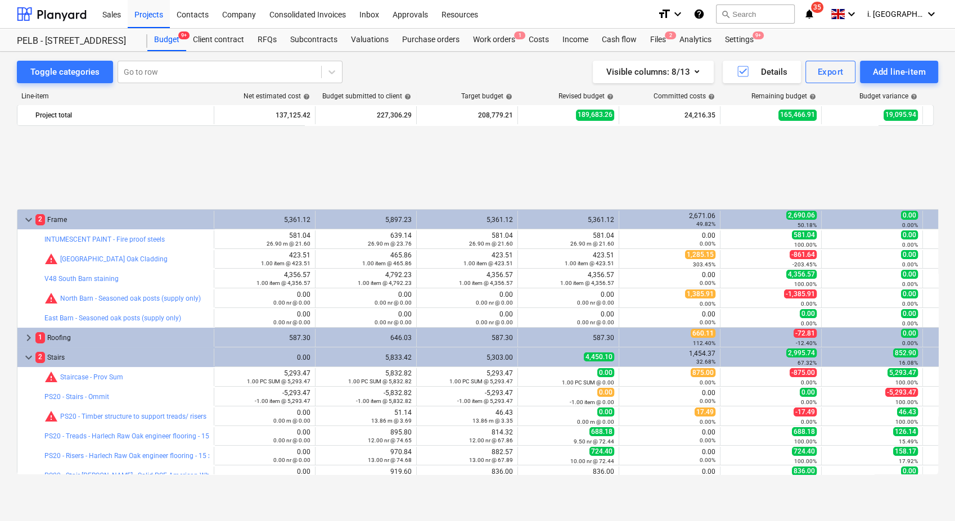
scroll to position [489, 0]
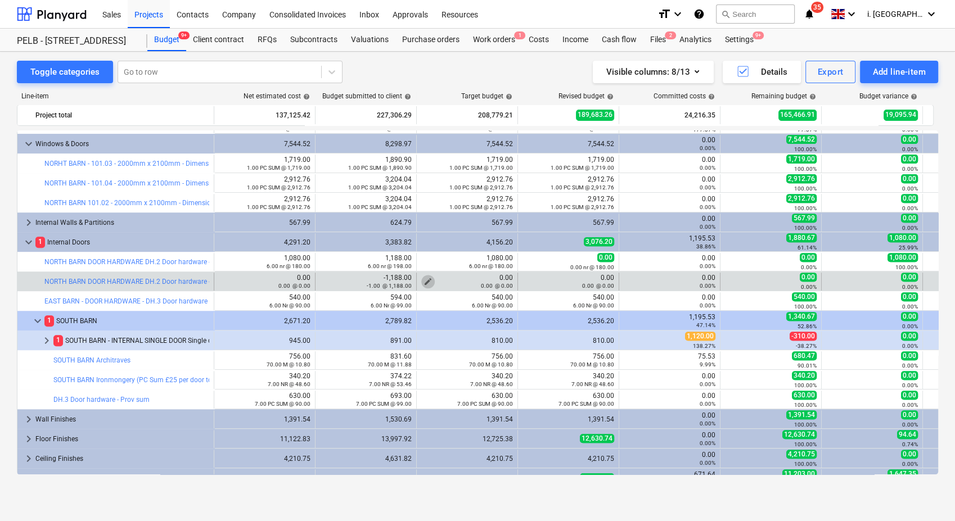
click at [424, 269] on span "edit" at bounding box center [428, 281] width 9 height 9
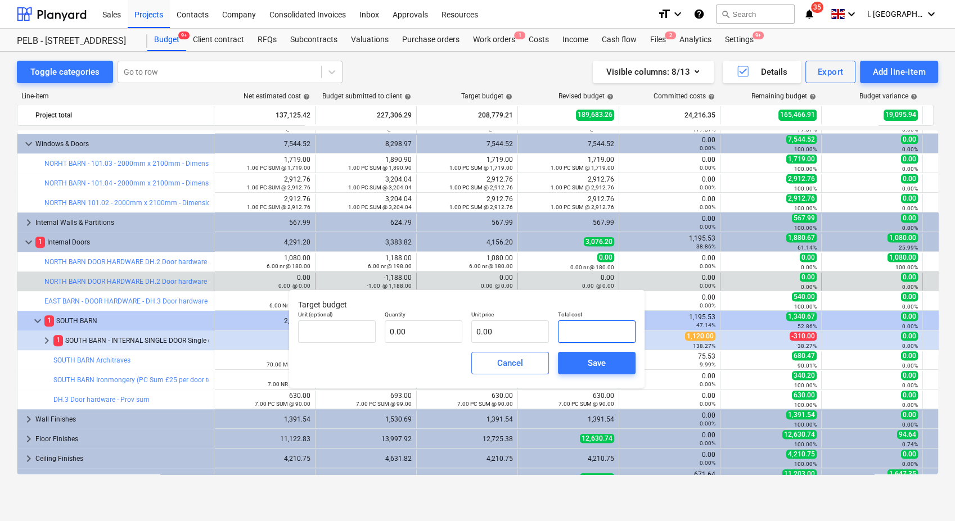
click at [569, 269] on input "text" at bounding box center [597, 332] width 78 height 22
type input "-"
type input "pcs"
type input "-1"
type input "1.00"
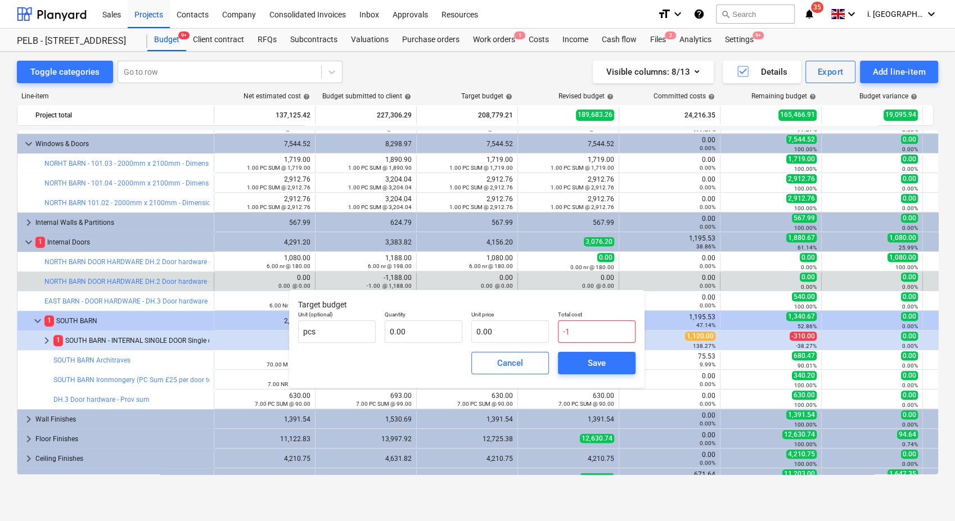
type input "-1.00"
type input "-10"
type input "-10.00"
type input "-108"
type input "-108.00"
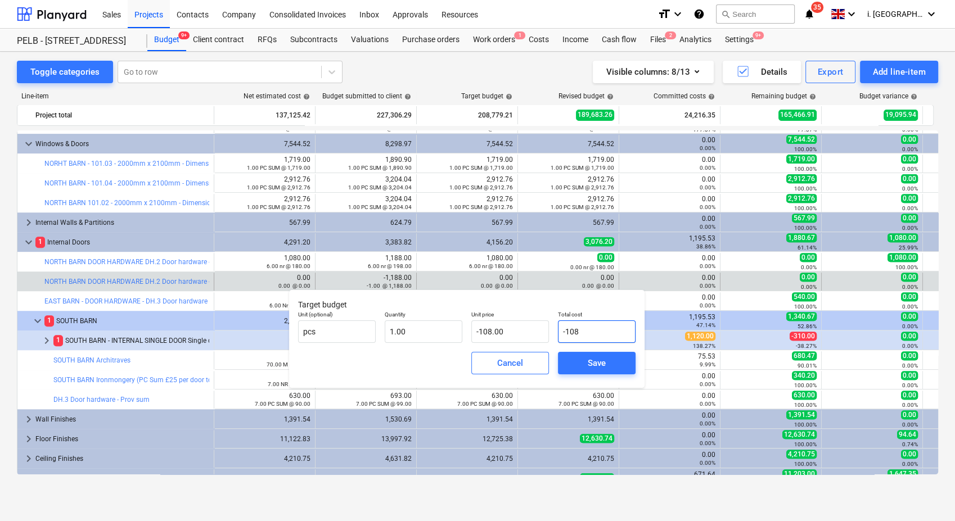
type input "-1080"
type input "-1,080.00"
click at [506, 269] on button "Cancel" at bounding box center [510, 363] width 78 height 22
